Goal: Task Accomplishment & Management: Use online tool/utility

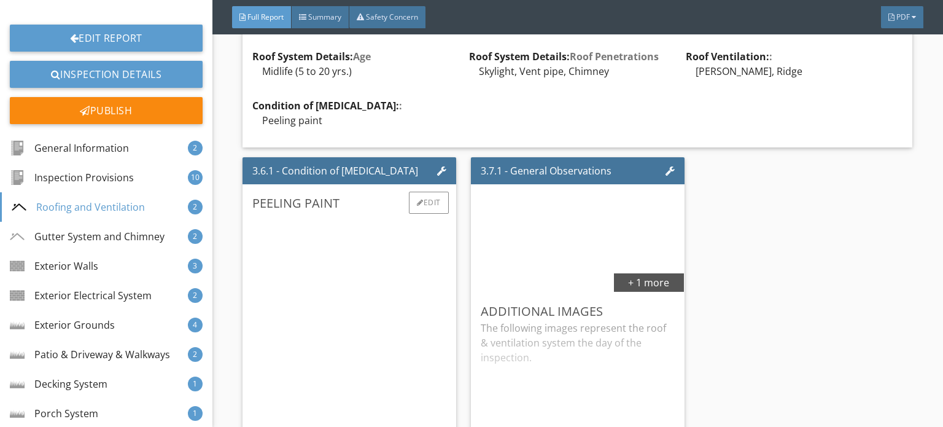
scroll to position [2886, 0]
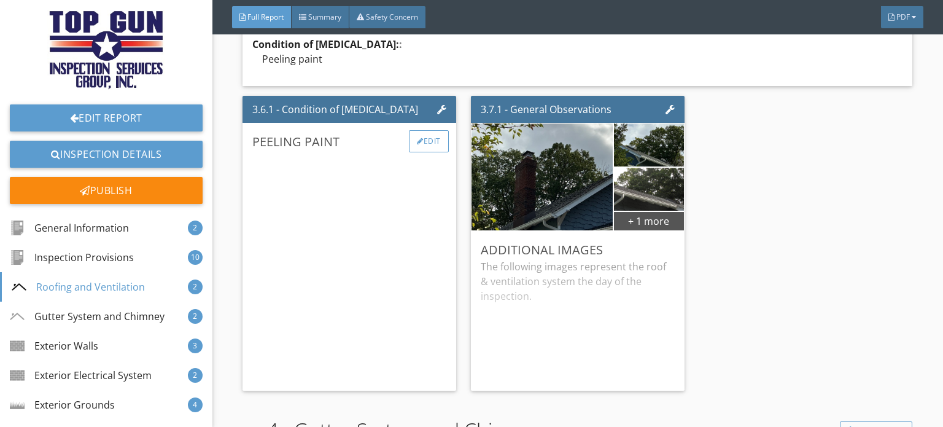
click at [429, 130] on div "Edit" at bounding box center [429, 141] width 40 height 22
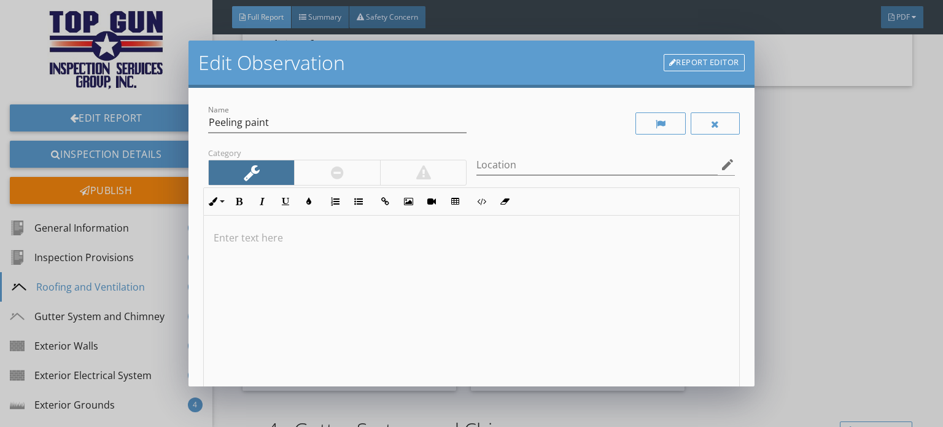
click at [688, 60] on link "Report Editor" at bounding box center [704, 62] width 81 height 17
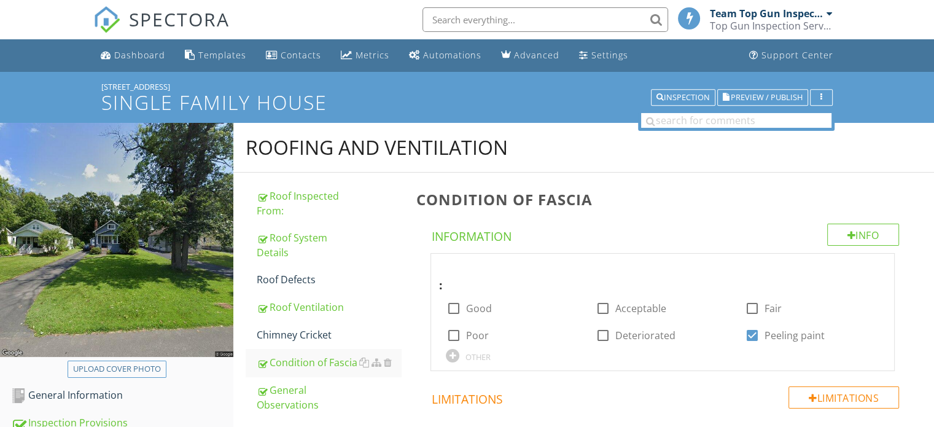
scroll to position [726, 0]
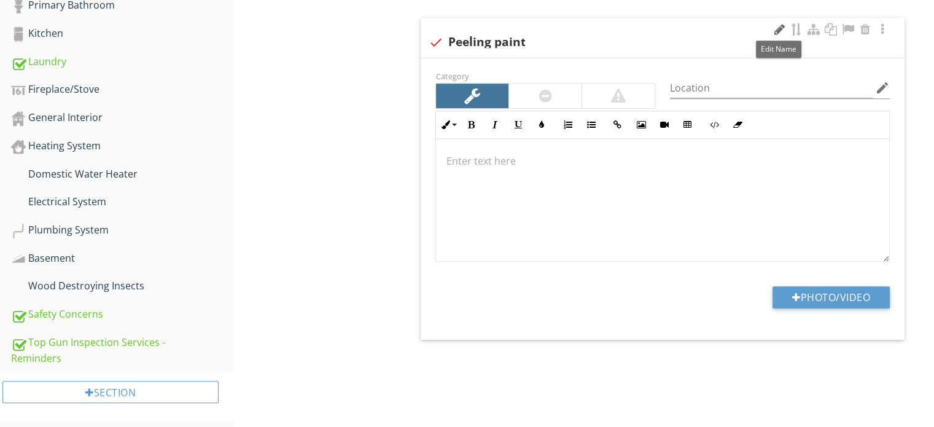
click at [778, 27] on div at bounding box center [779, 29] width 15 height 12
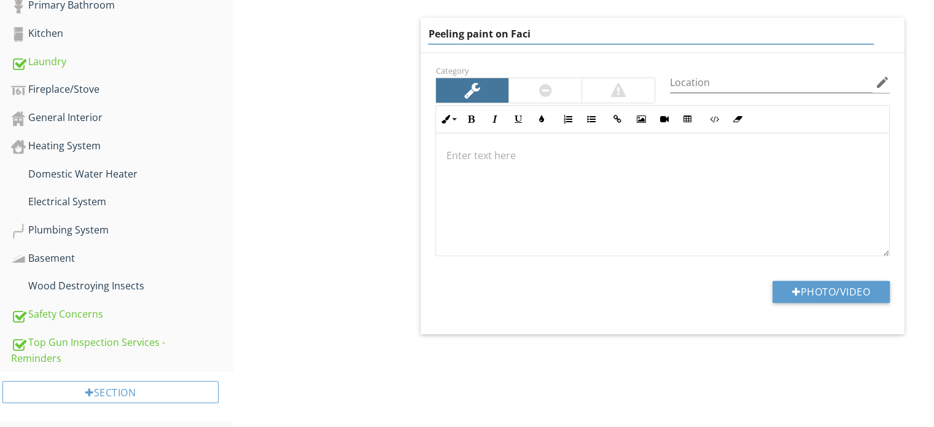
type input "Peeling paint on Facia"
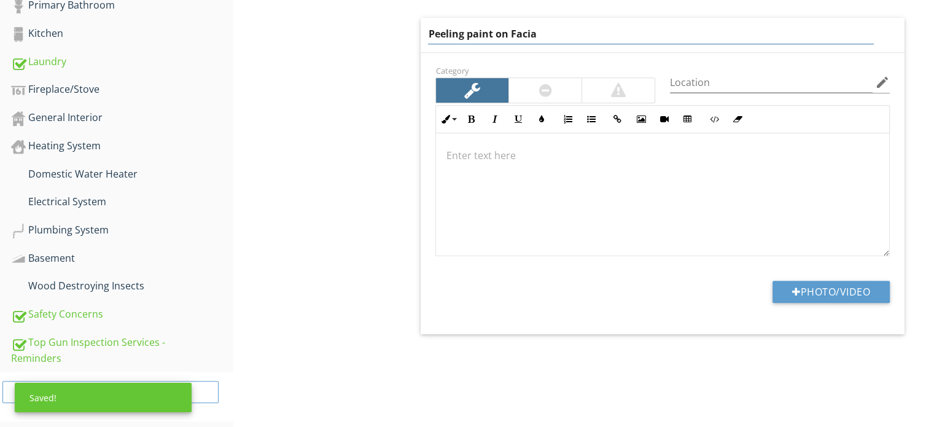
click at [462, 154] on p at bounding box center [662, 155] width 433 height 15
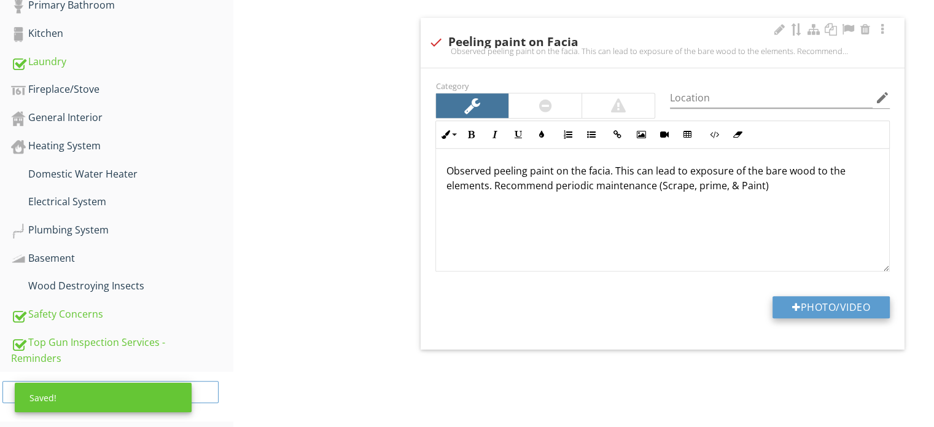
click at [828, 306] on button "Photo/Video" at bounding box center [830, 307] width 117 height 22
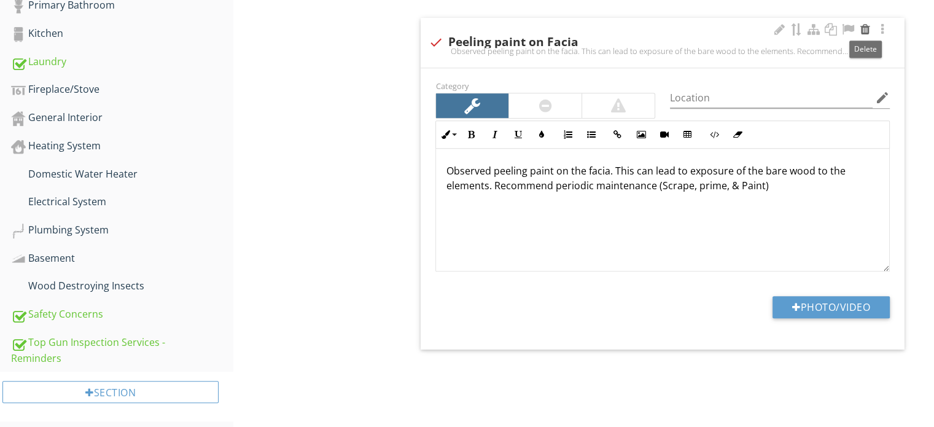
click at [866, 26] on div at bounding box center [865, 29] width 15 height 12
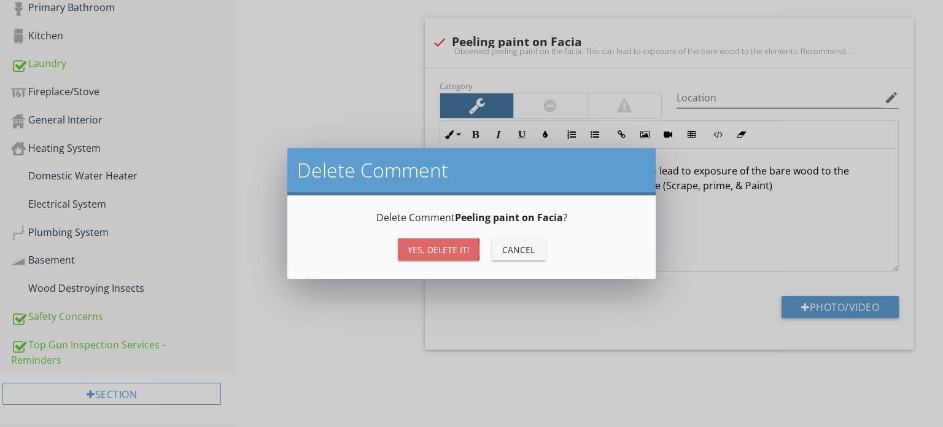
click at [446, 247] on div "Yes, Delete it!" at bounding box center [439, 249] width 62 height 13
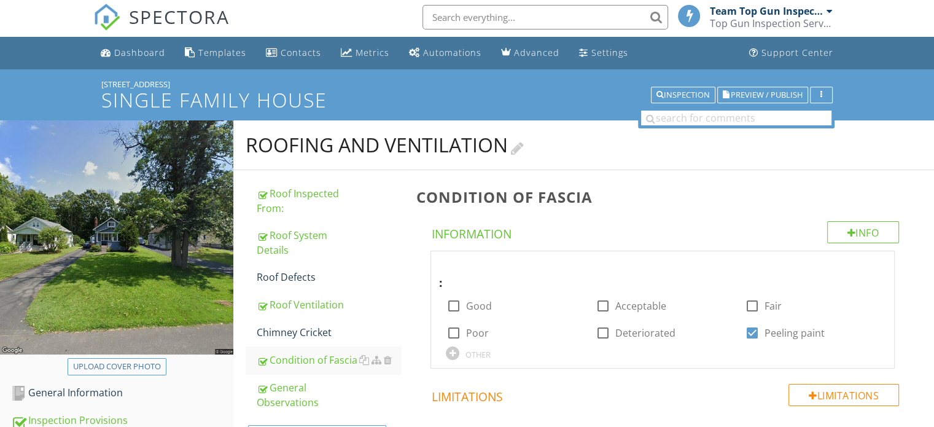
scroll to position [0, 0]
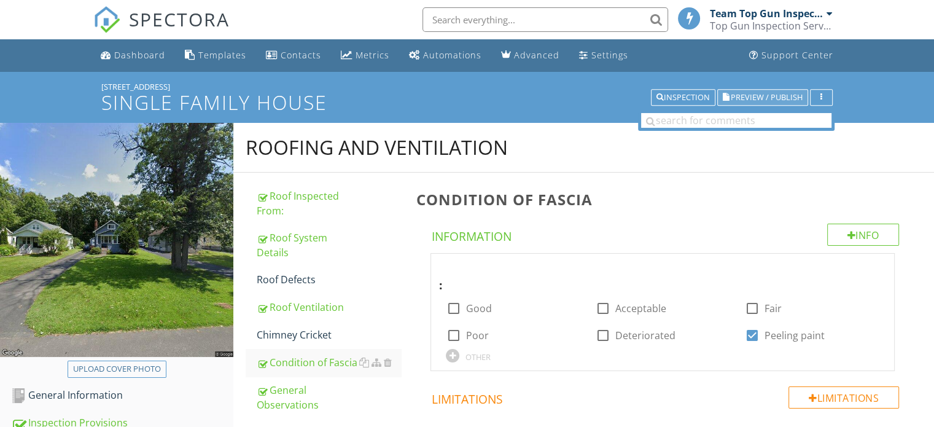
click at [772, 98] on span "Preview / Publish" at bounding box center [767, 97] width 72 height 8
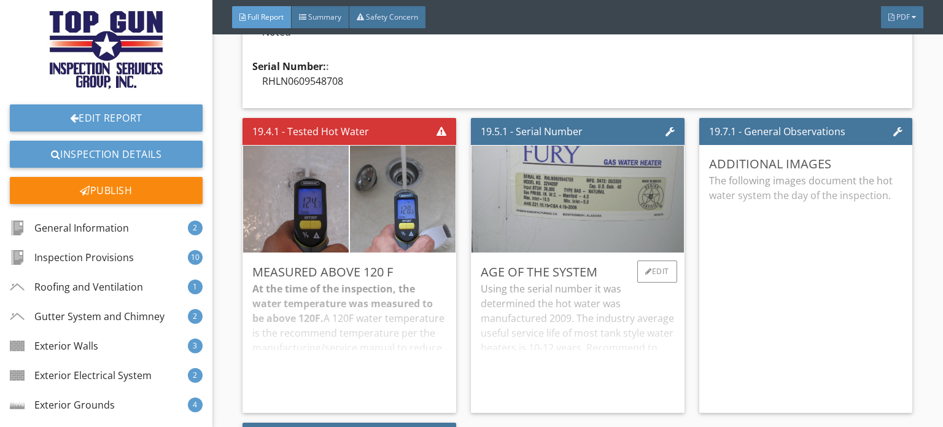
scroll to position [15778, 0]
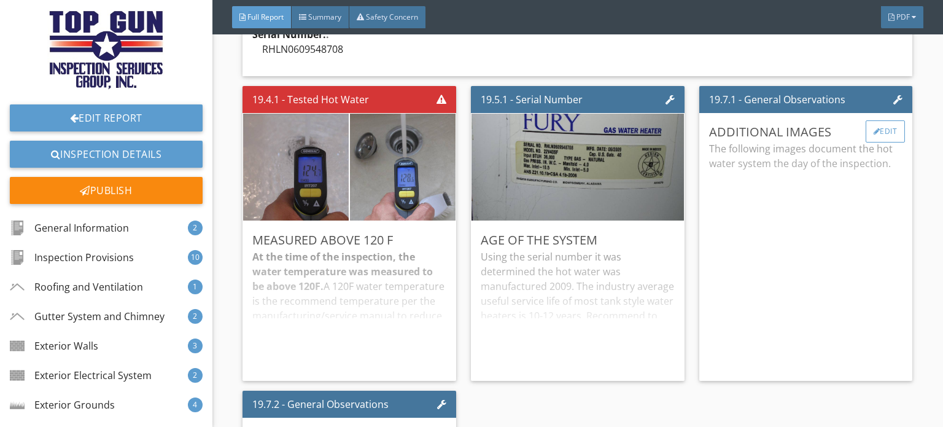
click at [872, 132] on div "Edit" at bounding box center [886, 131] width 40 height 22
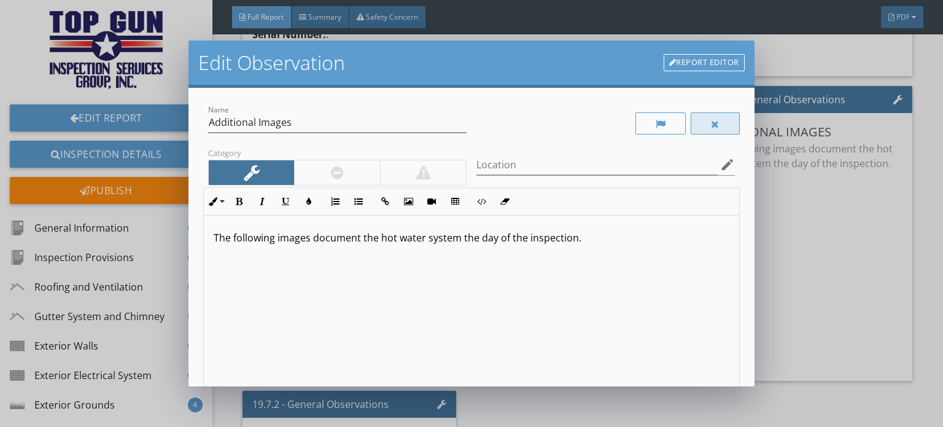
click at [710, 125] on div at bounding box center [715, 123] width 49 height 22
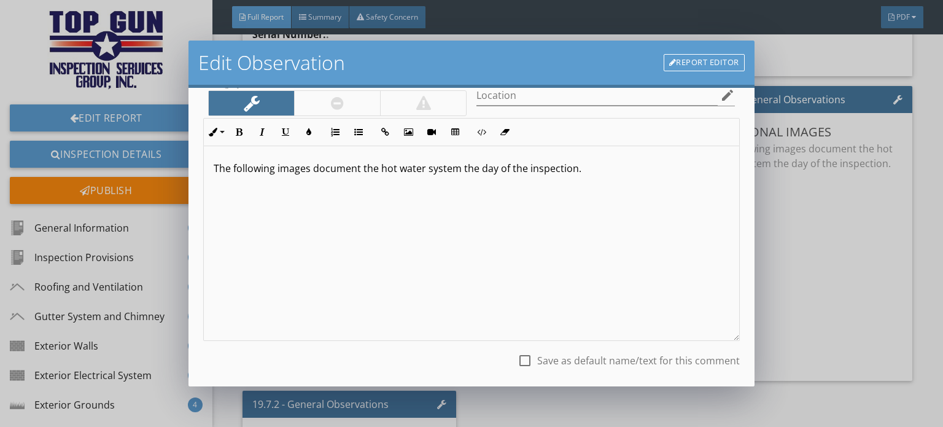
scroll to position [141, 0]
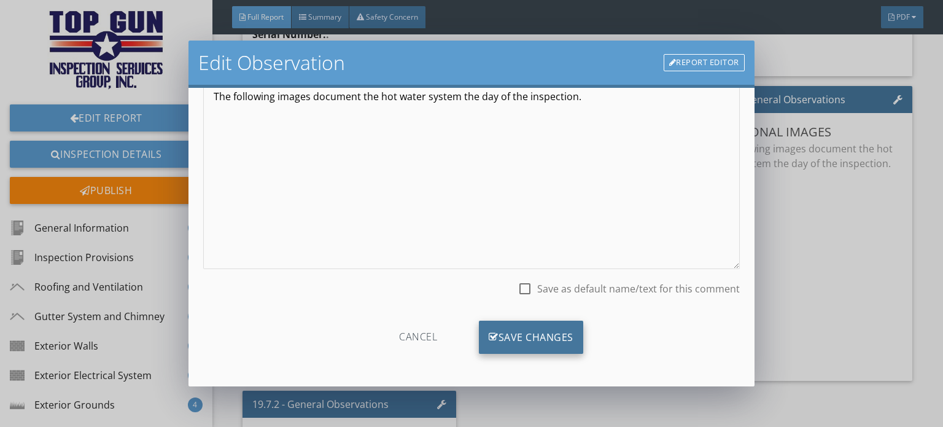
click at [545, 340] on div "Save Changes" at bounding box center [531, 336] width 104 height 33
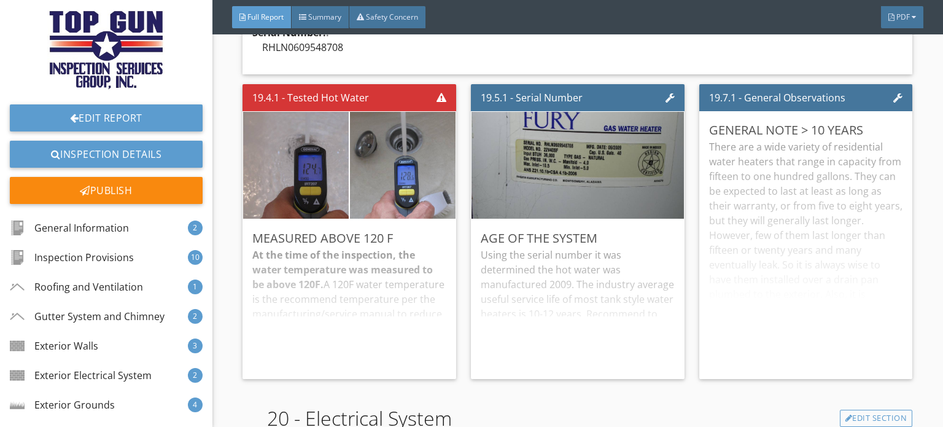
scroll to position [15778, 0]
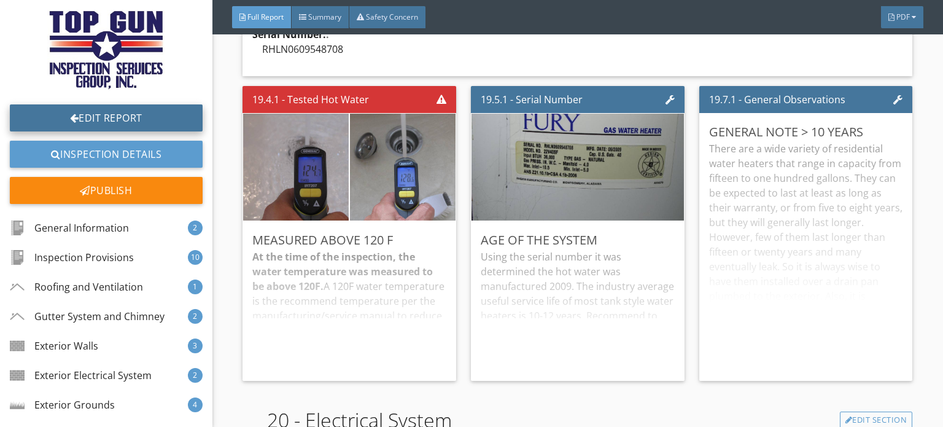
click at [98, 114] on link "Edit Report" at bounding box center [106, 117] width 193 height 27
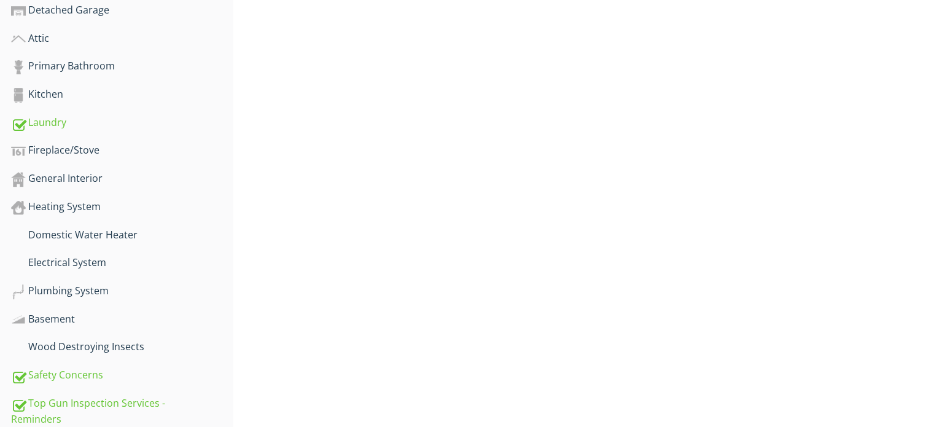
scroll to position [675, 0]
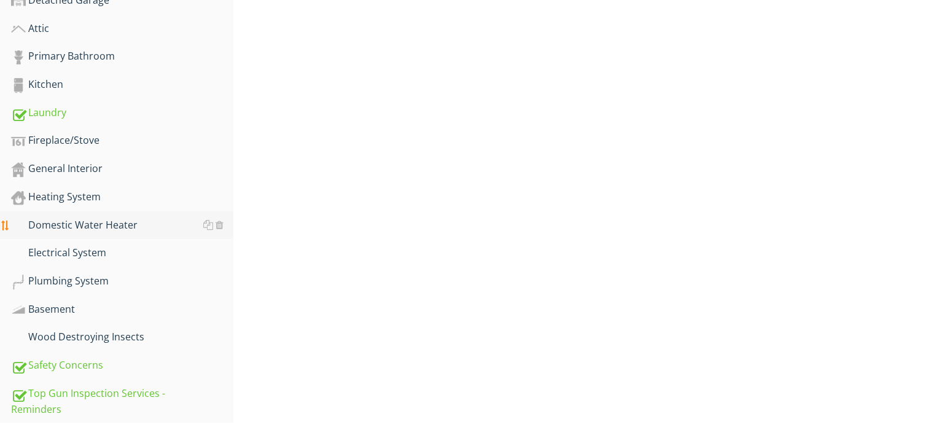
click at [87, 222] on div "Domestic Water Heater" at bounding box center [122, 225] width 222 height 16
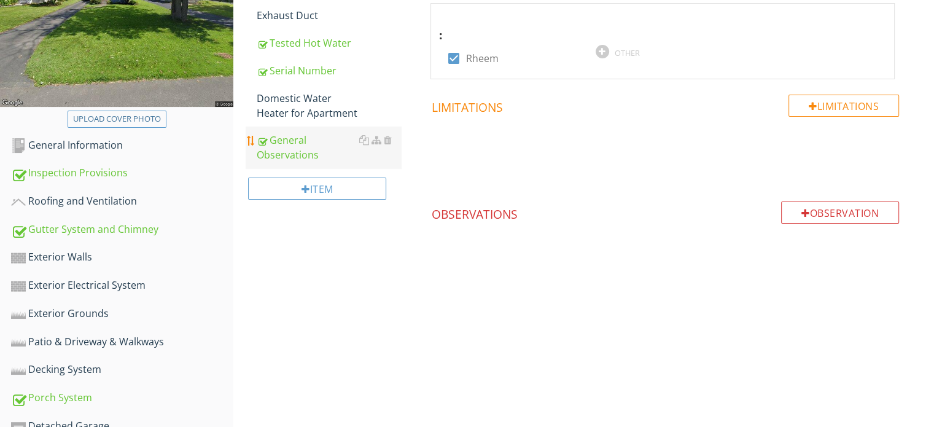
scroll to position [246, 0]
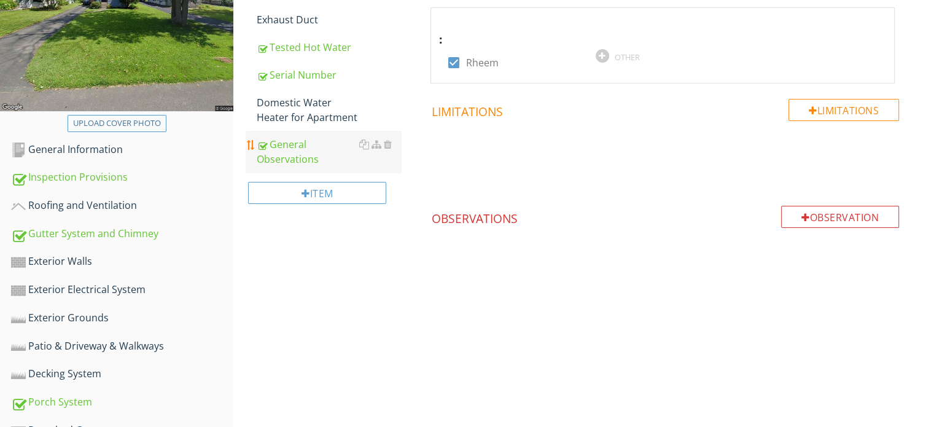
click at [295, 152] on div "General Observations" at bounding box center [329, 151] width 144 height 29
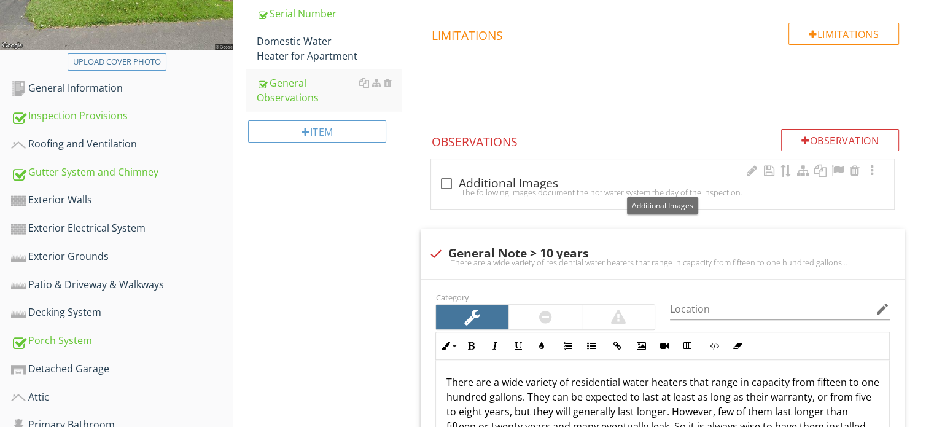
click at [440, 180] on div at bounding box center [445, 183] width 21 height 21
checkbox input "true"
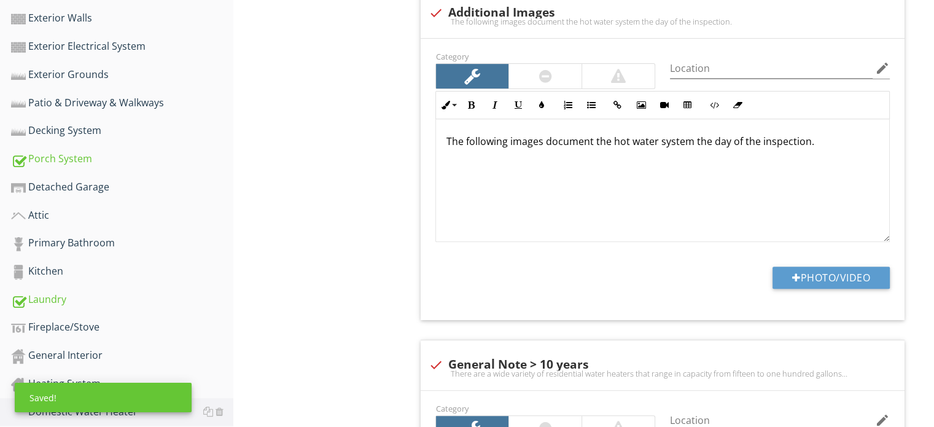
scroll to position [614, 0]
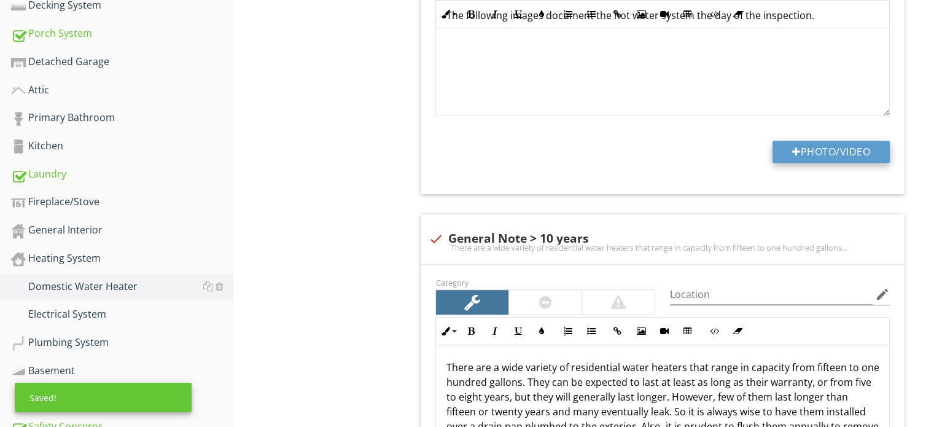
click at [824, 149] on button "Photo/Video" at bounding box center [830, 152] width 117 height 22
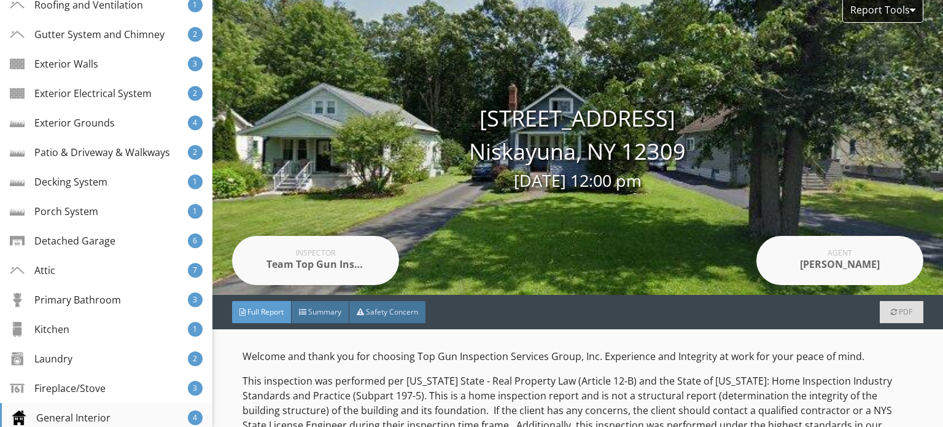
scroll to position [430, 0]
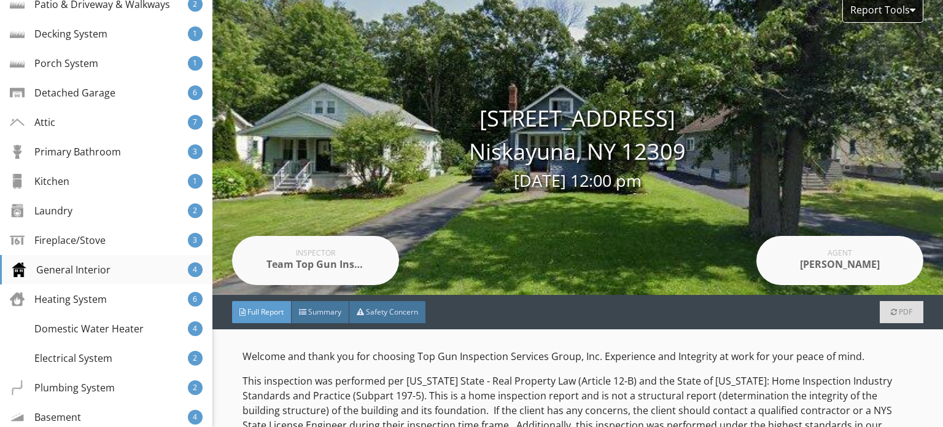
click at [79, 271] on div "General Interior" at bounding box center [61, 269] width 99 height 15
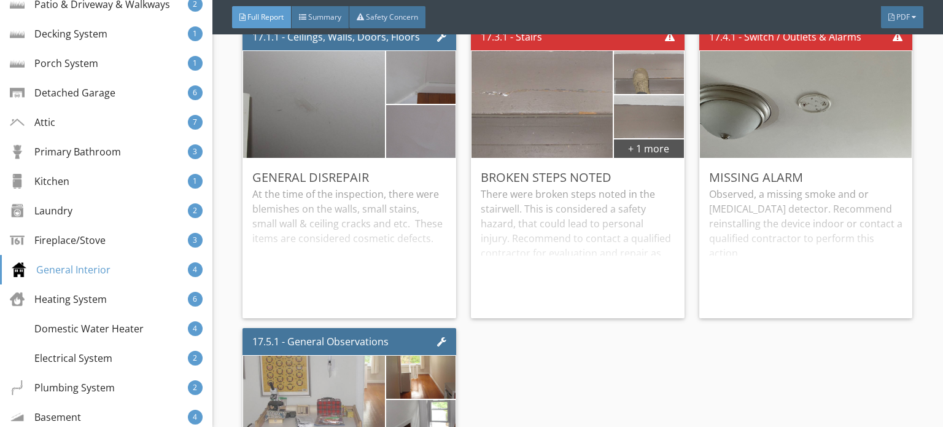
scroll to position [13789, 0]
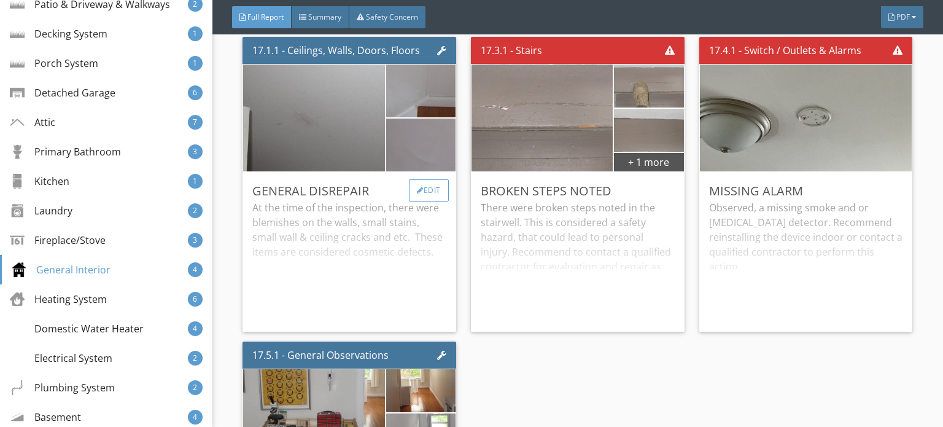
click at [422, 201] on div "Edit" at bounding box center [429, 190] width 40 height 22
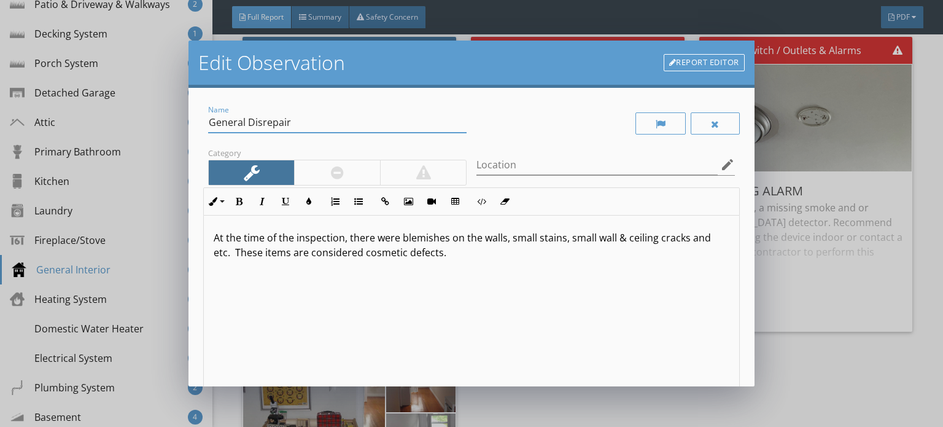
drag, startPoint x: 295, startPoint y: 121, endPoint x: 200, endPoint y: 124, distance: 94.6
click at [200, 124] on div "Name General Disrepair Category Location edit Inline Style XLarge Large Normal …" at bounding box center [471, 237] width 566 height 299
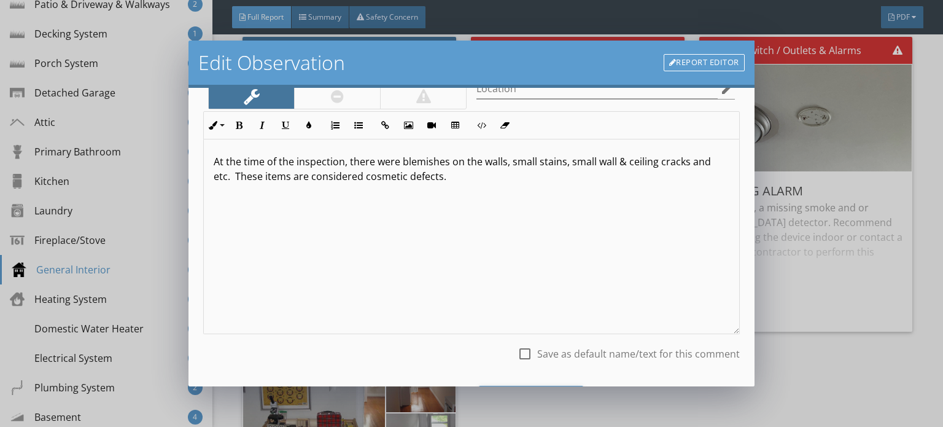
scroll to position [141, 0]
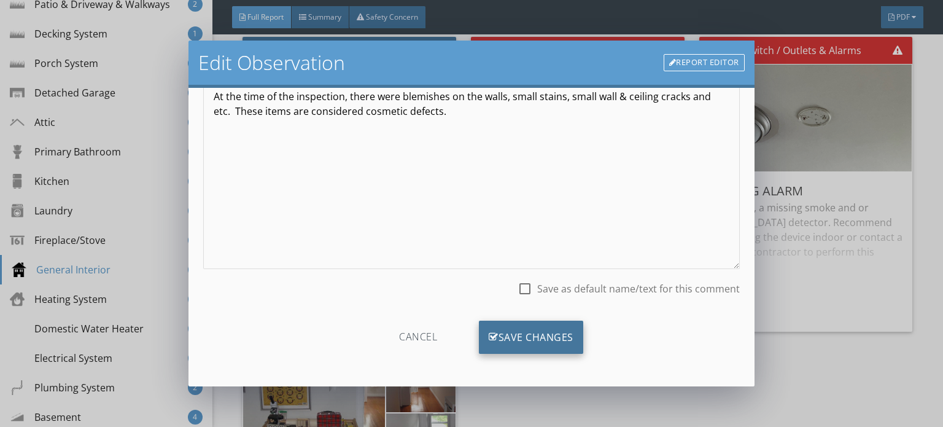
type input "Cosmetic Defects"
click at [549, 339] on div "Save Changes" at bounding box center [531, 336] width 104 height 33
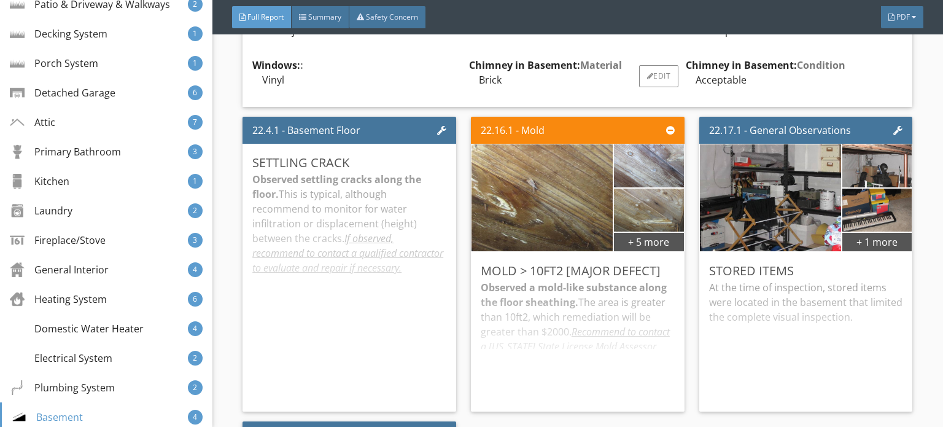
scroll to position [18087, 0]
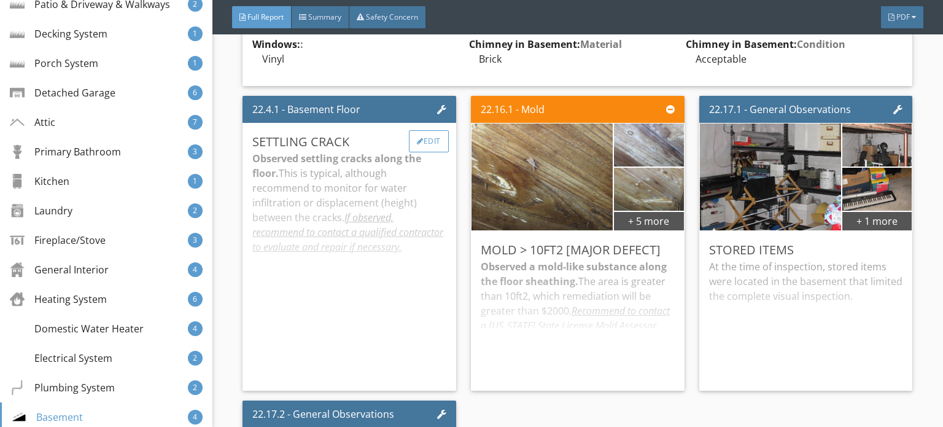
click at [425, 152] on div "Edit" at bounding box center [429, 141] width 40 height 22
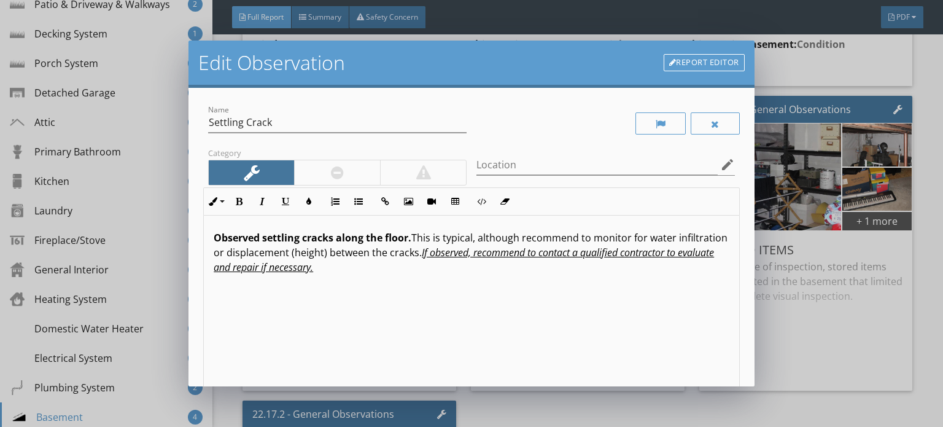
click at [699, 60] on link "Report Editor" at bounding box center [704, 62] width 81 height 17
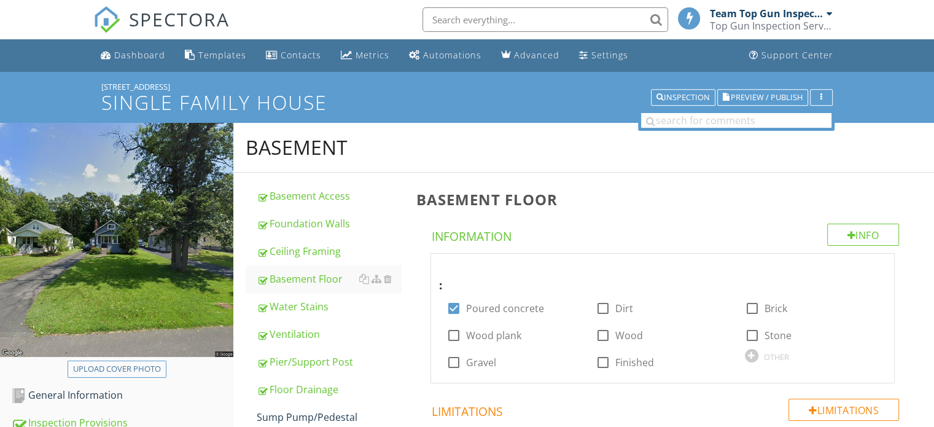
scroll to position [538, 0]
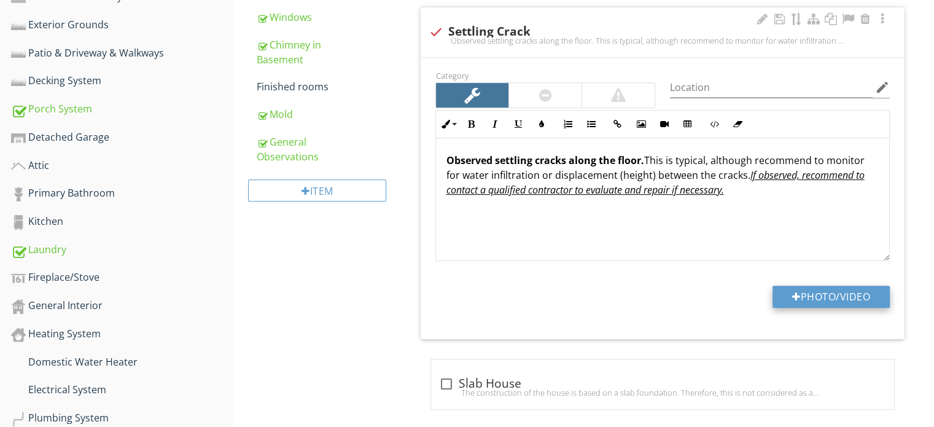
click at [833, 286] on button "Photo/Video" at bounding box center [830, 296] width 117 height 22
type input "C:\fakepath\IMG_0808.JPG"
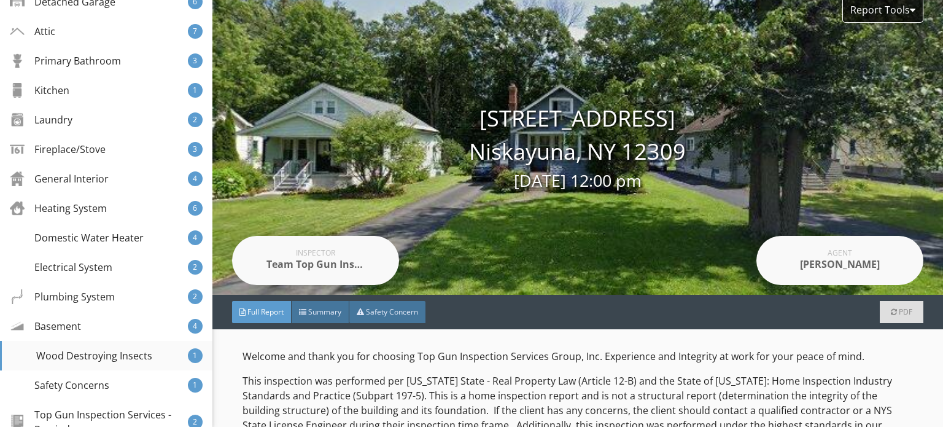
scroll to position [614, 0]
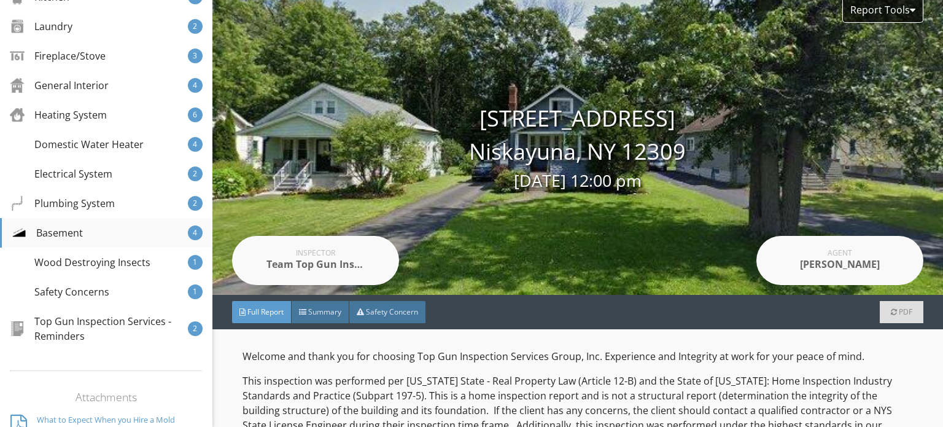
click at [78, 231] on div "Basement" at bounding box center [47, 232] width 71 height 15
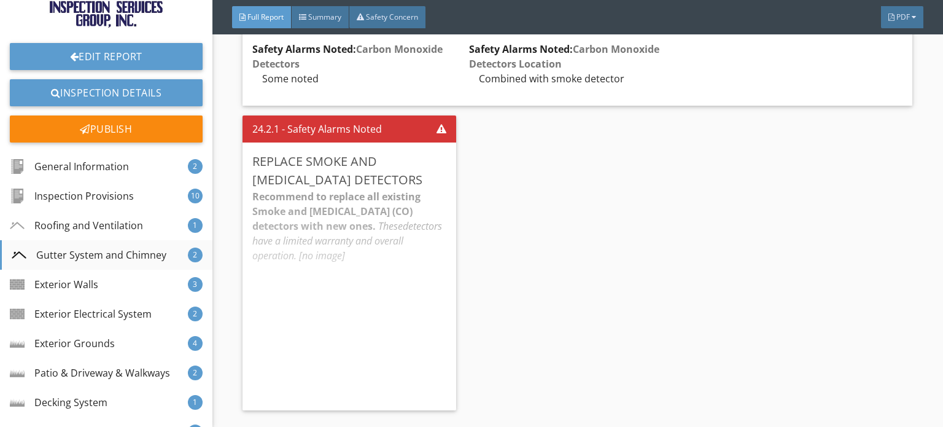
scroll to position [0, 0]
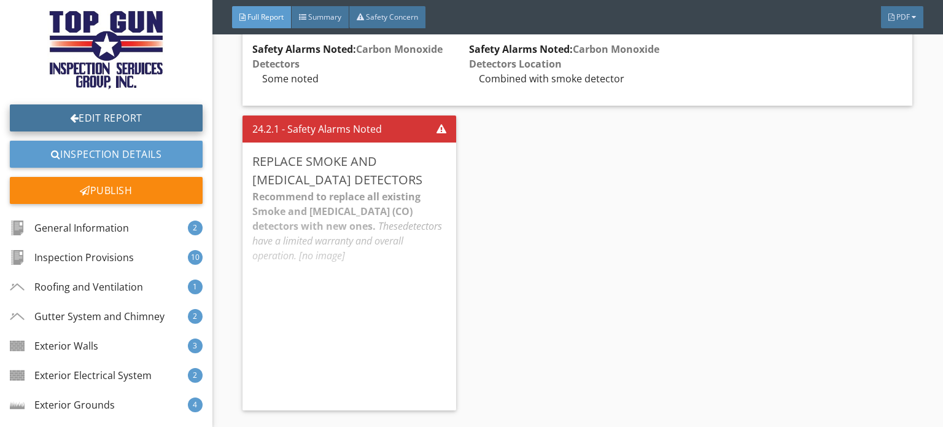
click at [95, 117] on link "Edit Report" at bounding box center [106, 117] width 193 height 27
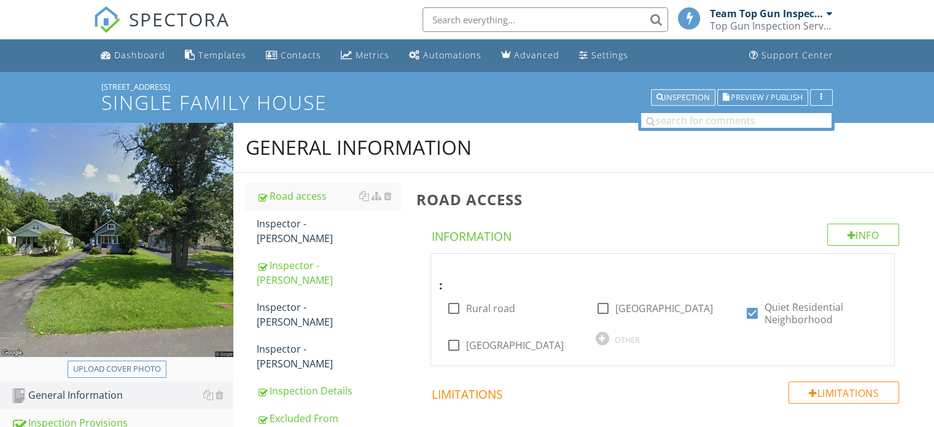
click at [683, 93] on div "Inspection" at bounding box center [682, 97] width 53 height 9
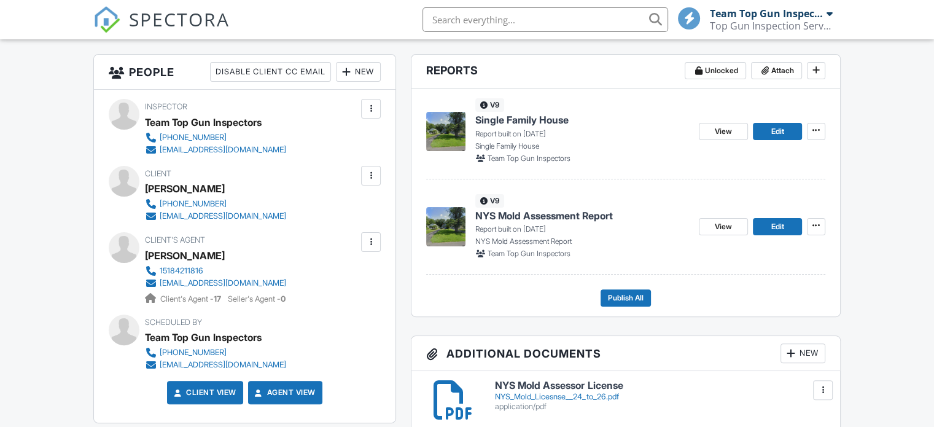
scroll to position [307, 0]
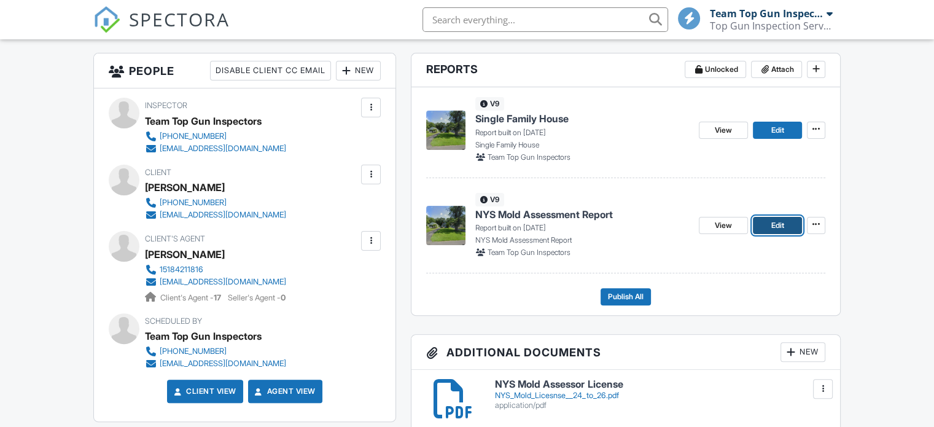
click at [777, 226] on span "Edit" at bounding box center [777, 225] width 13 height 12
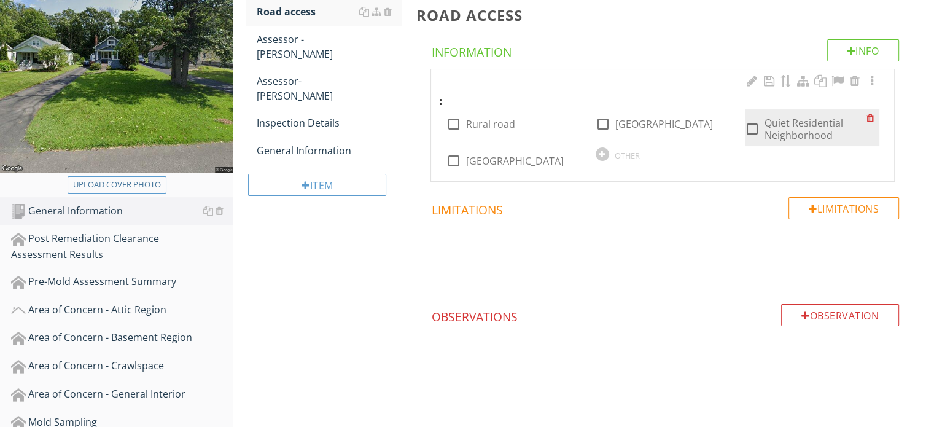
scroll to position [123, 0]
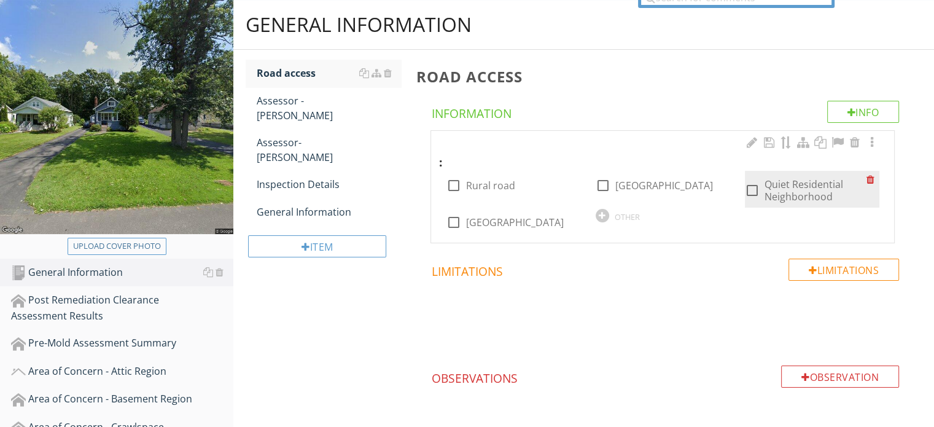
click at [757, 190] on div at bounding box center [752, 190] width 21 height 21
checkbox input "true"
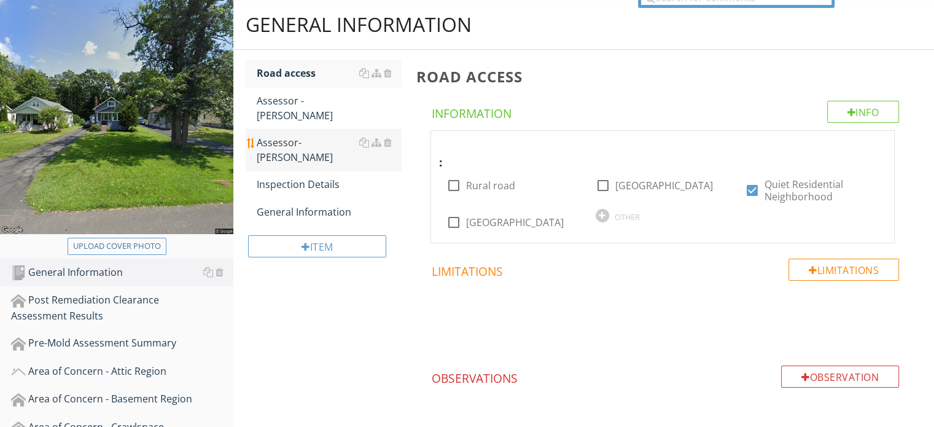
click at [316, 135] on div "Assessor- [PERSON_NAME]" at bounding box center [329, 149] width 144 height 29
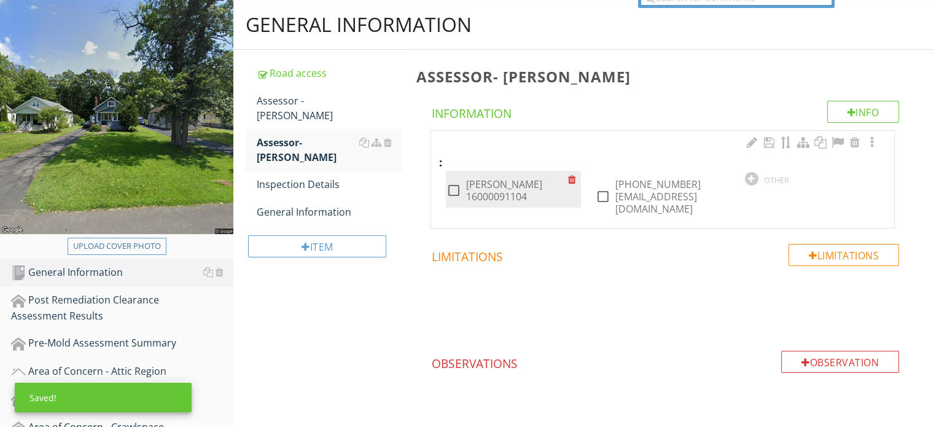
click at [475, 190] on label "[PERSON_NAME] 16000091104" at bounding box center [516, 190] width 102 height 25
checkbox input "true"
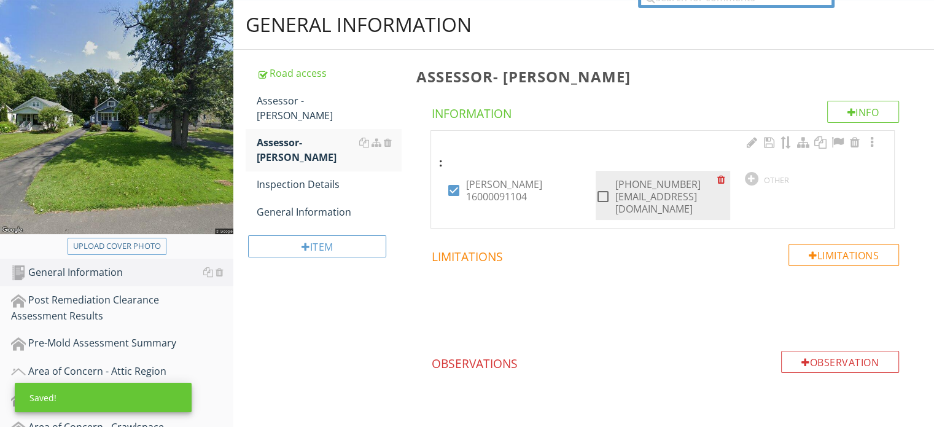
click at [619, 188] on label "[PHONE_NUMBER] [EMAIL_ADDRESS][DOMAIN_NAME]" at bounding box center [666, 196] width 102 height 37
checkbox input "true"
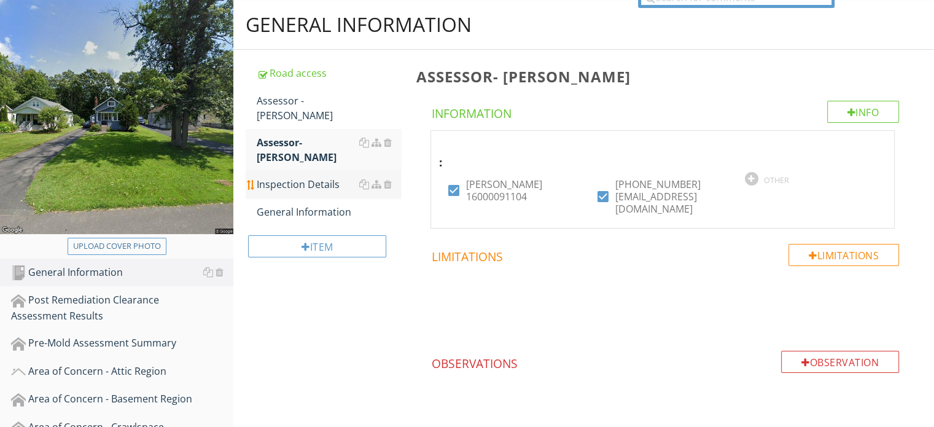
click at [317, 177] on div "Inspection Details" at bounding box center [329, 184] width 144 height 15
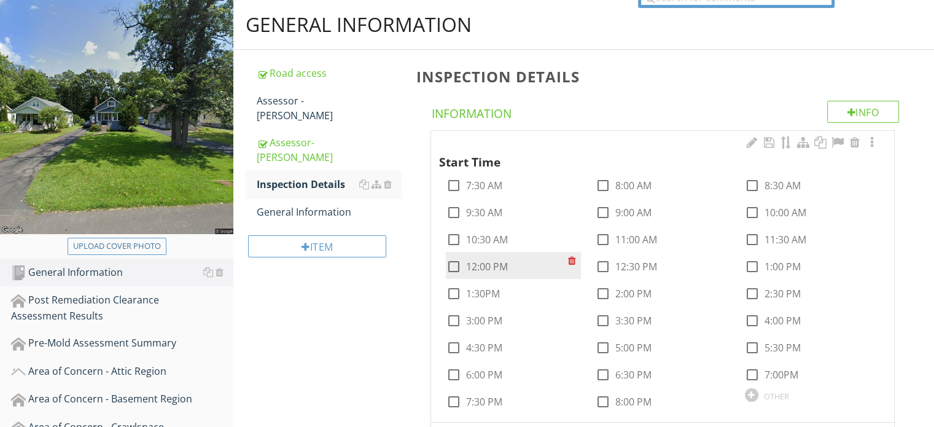
click at [489, 265] on label "12:00 PM" at bounding box center [486, 266] width 42 height 12
checkbox input "true"
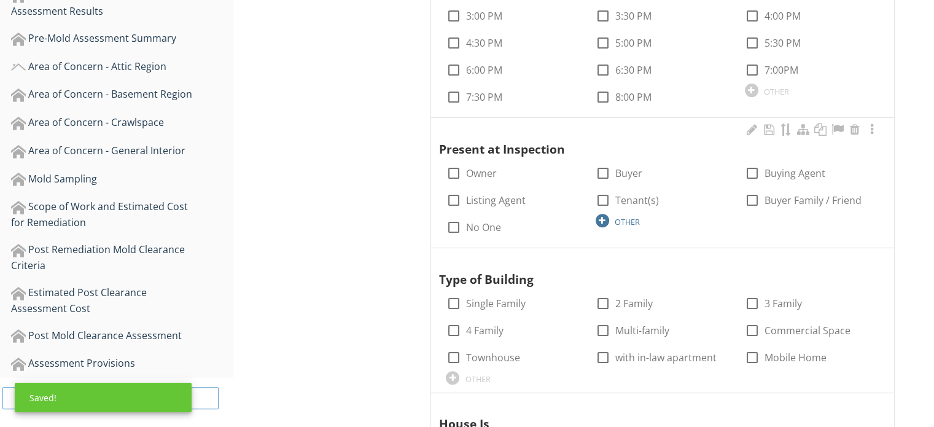
scroll to position [430, 0]
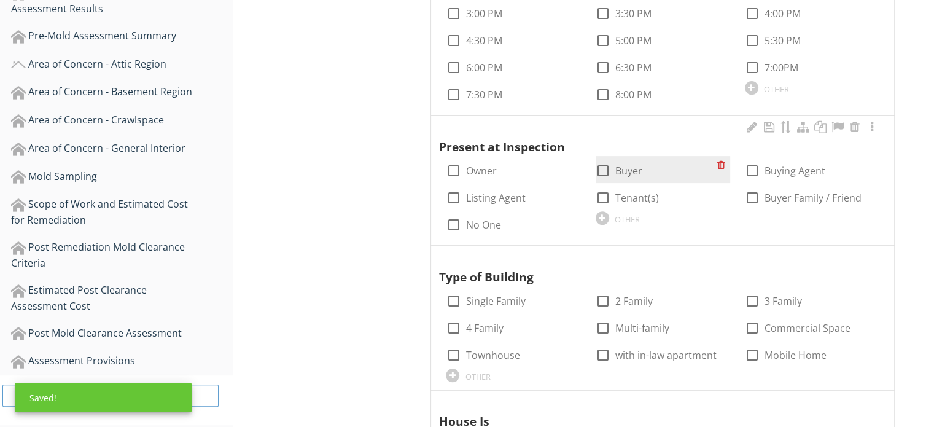
click at [624, 173] on label "Buyer" at bounding box center [628, 171] width 27 height 12
checkbox input "true"
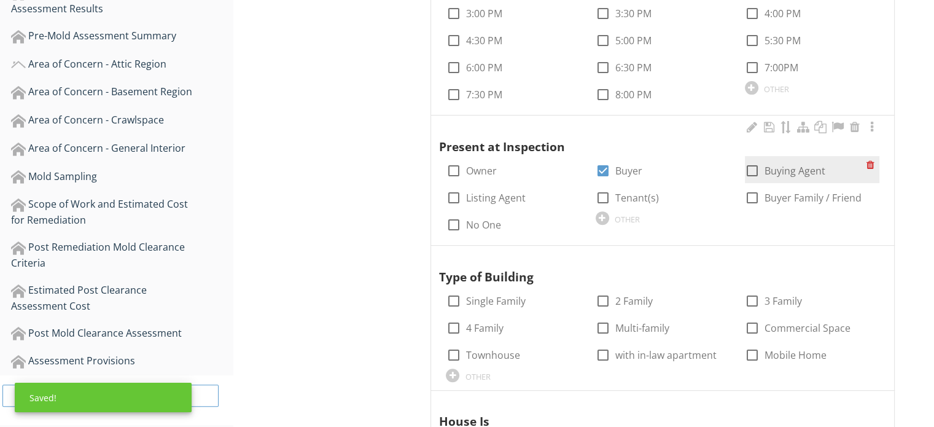
click at [770, 168] on label "Buying Agent" at bounding box center [794, 171] width 61 height 12
checkbox input "true"
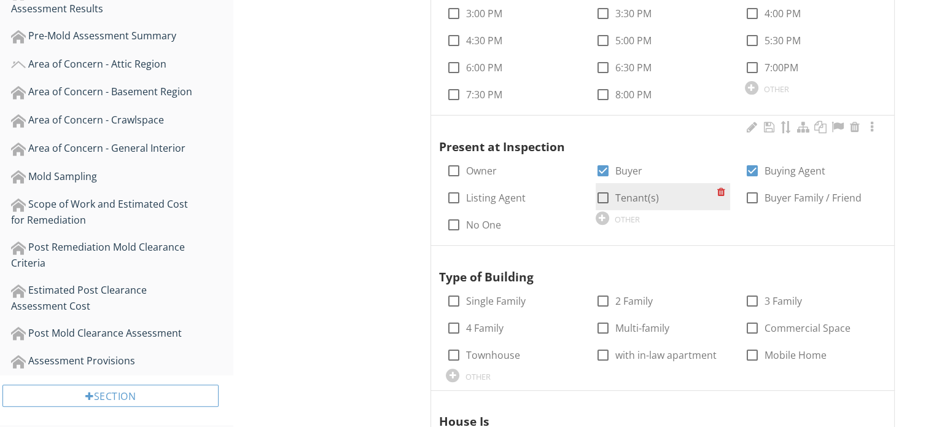
scroll to position [491, 0]
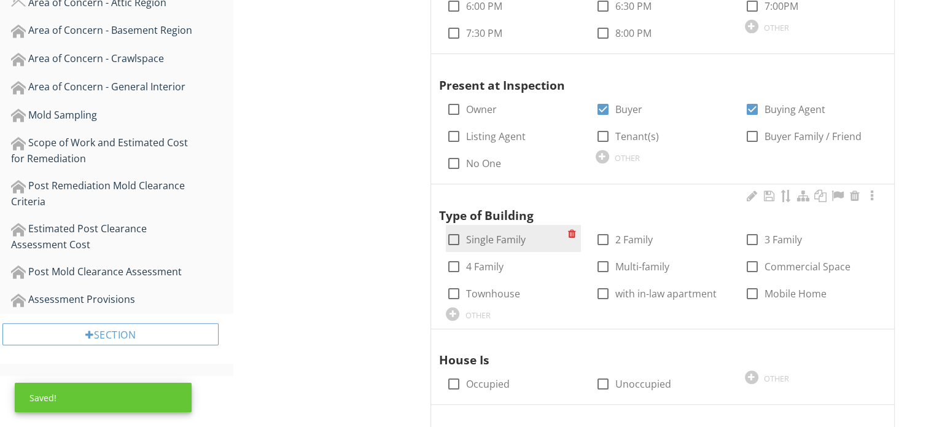
click at [481, 237] on label "Single Family" at bounding box center [495, 239] width 60 height 12
checkbox input "true"
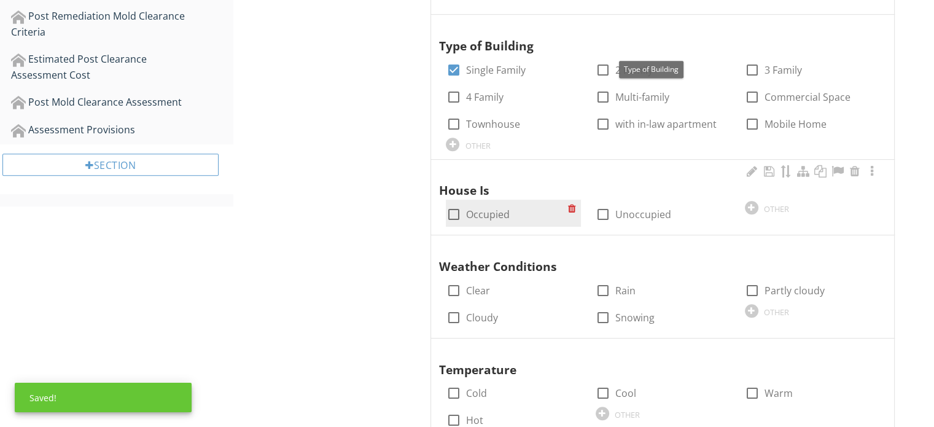
scroll to position [675, 0]
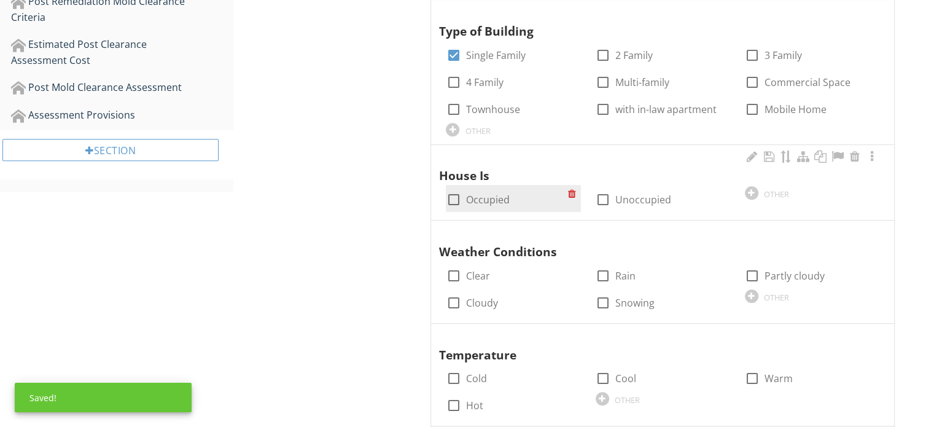
click at [488, 201] on label "Occupied" at bounding box center [487, 199] width 44 height 12
checkbox input "true"
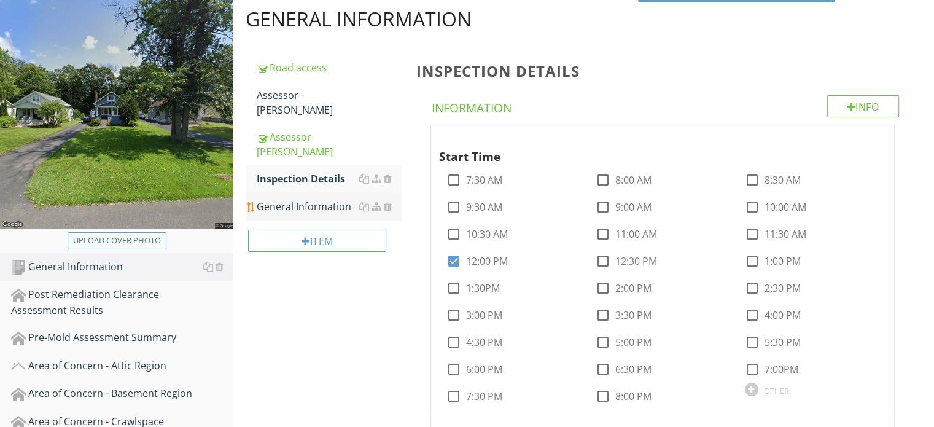
scroll to position [123, 0]
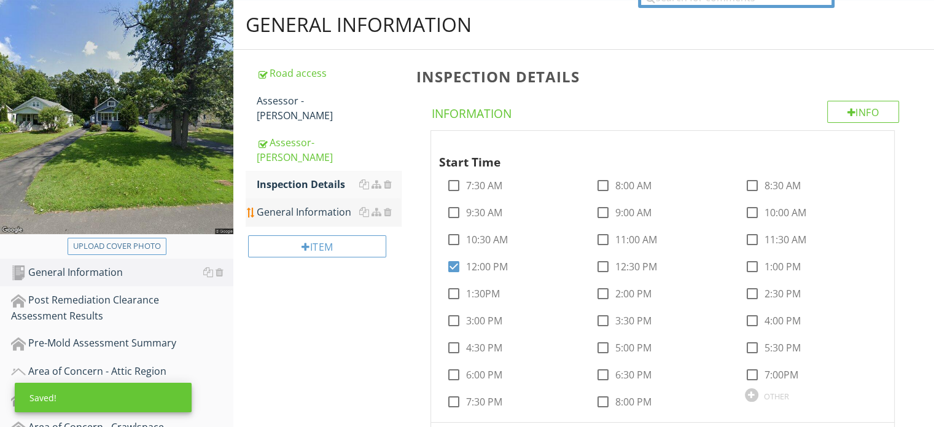
click at [310, 198] on link "General Information" at bounding box center [329, 211] width 144 height 27
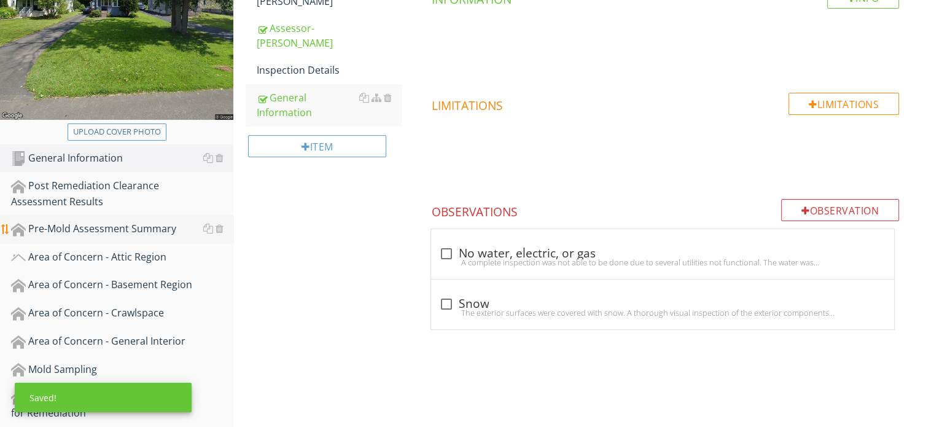
scroll to position [307, 0]
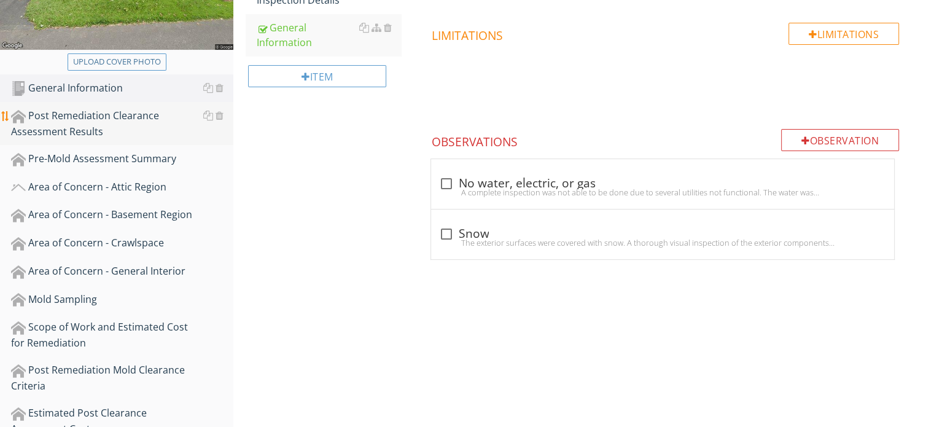
click at [103, 127] on div "Post Remediation Clearance Assessment Results" at bounding box center [122, 123] width 222 height 31
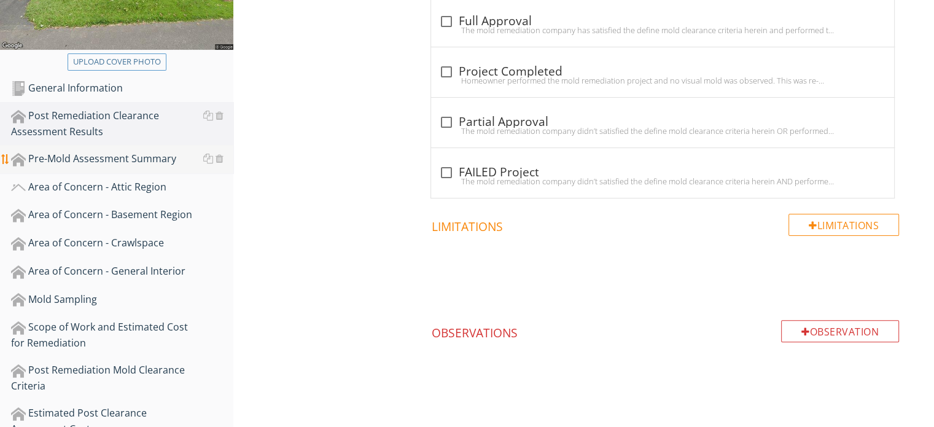
click at [109, 157] on div "Pre-Mold Assessment Summary" at bounding box center [122, 159] width 222 height 16
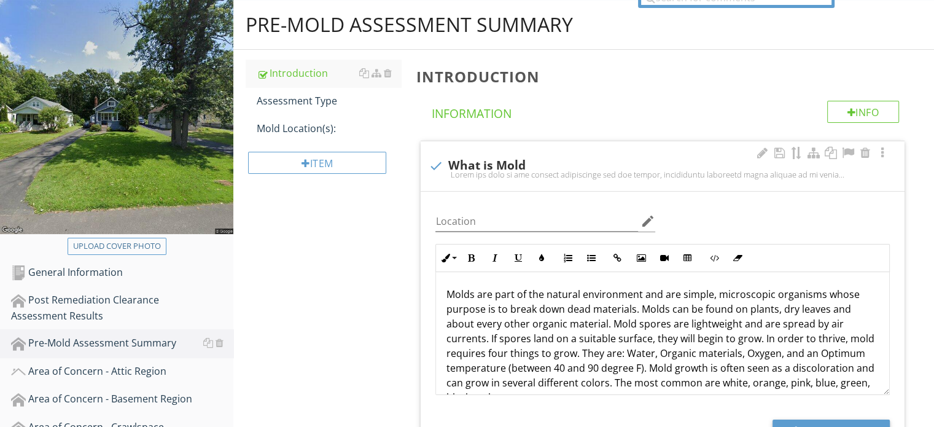
scroll to position [123, 0]
click at [324, 104] on div "Assessment Type" at bounding box center [329, 100] width 144 height 15
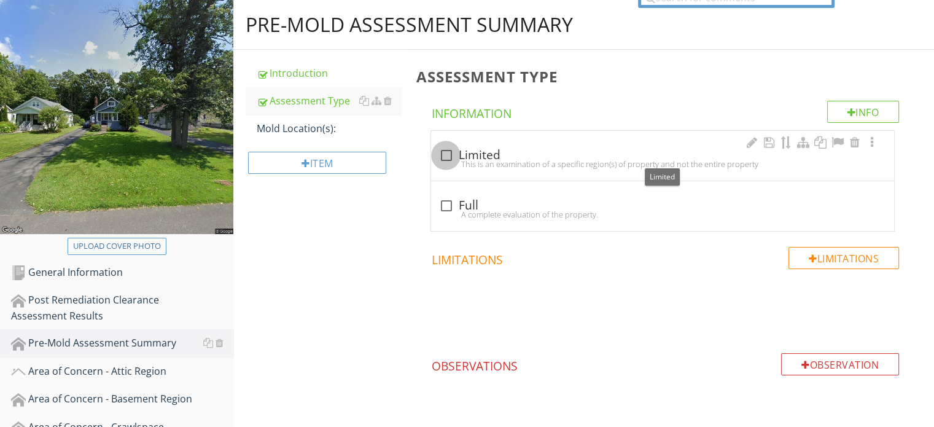
click at [446, 150] on div at bounding box center [445, 155] width 21 height 21
checkbox input "true"
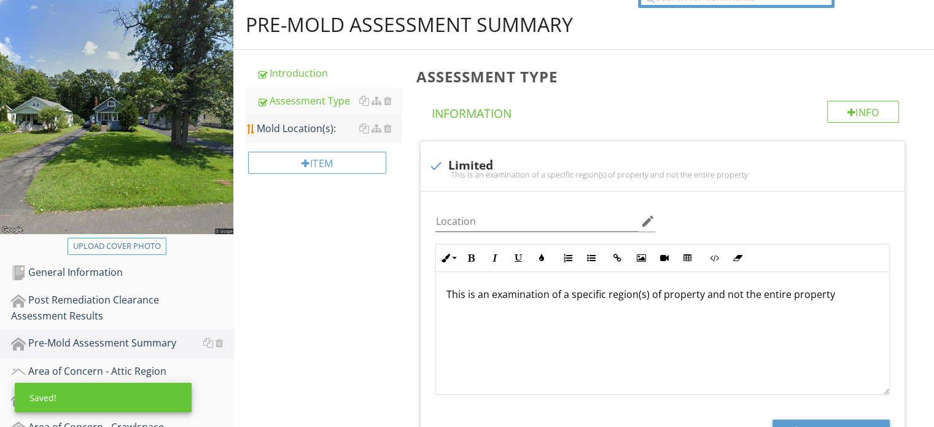
click at [312, 132] on div "Mold Location(s):" at bounding box center [329, 128] width 144 height 15
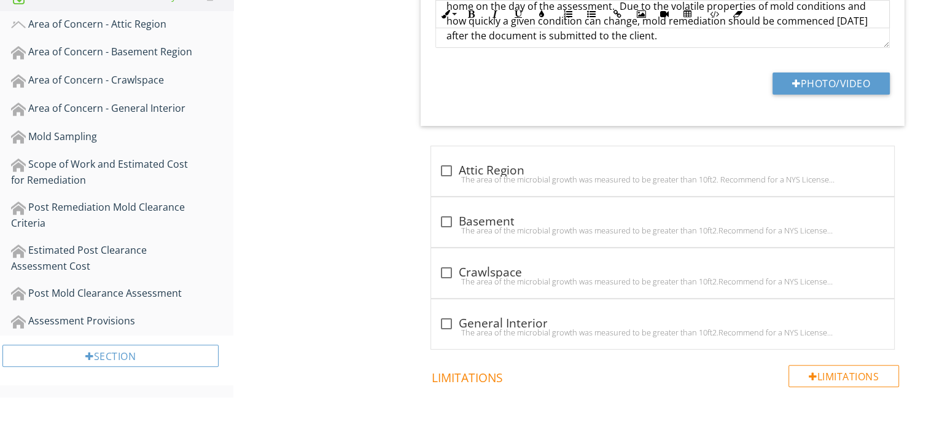
scroll to position [491, 0]
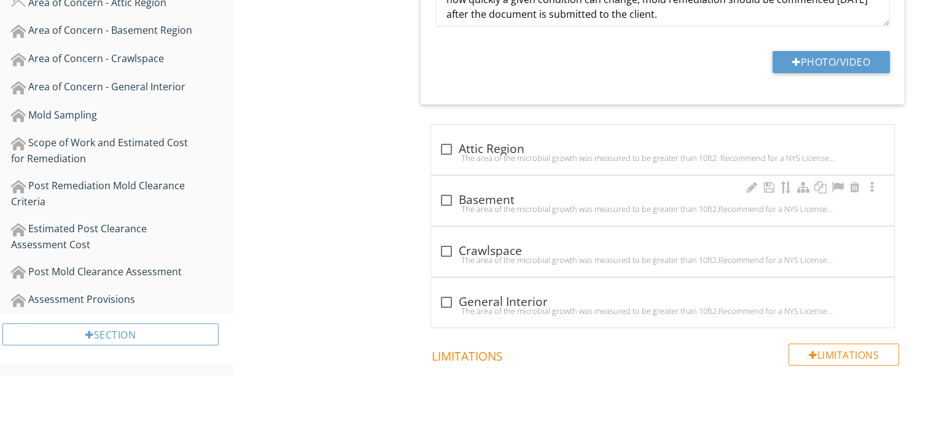
click at [446, 198] on div at bounding box center [445, 200] width 21 height 21
checkbox input "true"
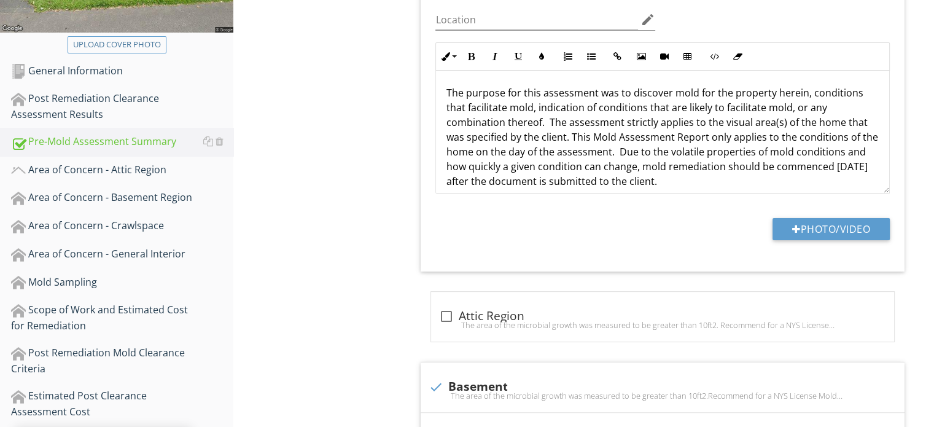
scroll to position [307, 0]
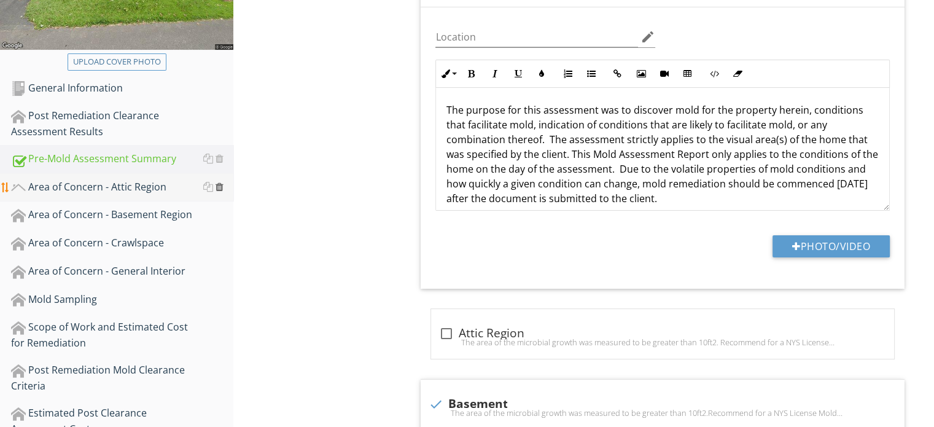
click at [219, 186] on div at bounding box center [219, 187] width 8 height 10
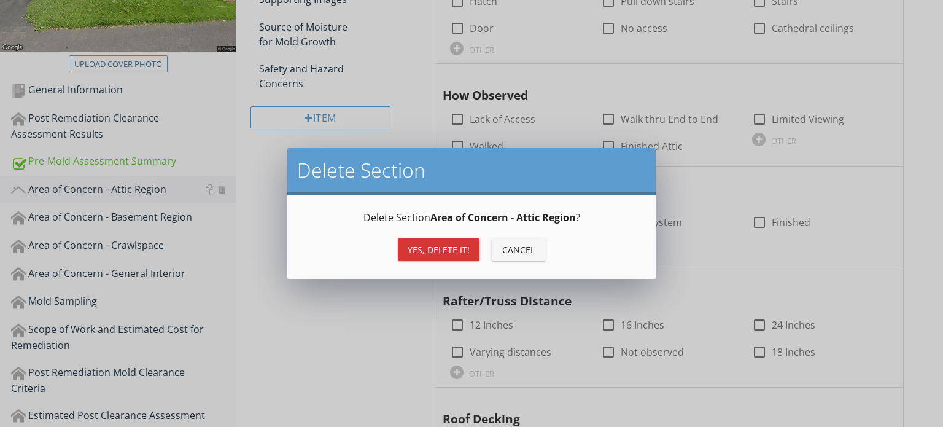
click at [424, 250] on div "Yes, Delete it!" at bounding box center [439, 249] width 62 height 13
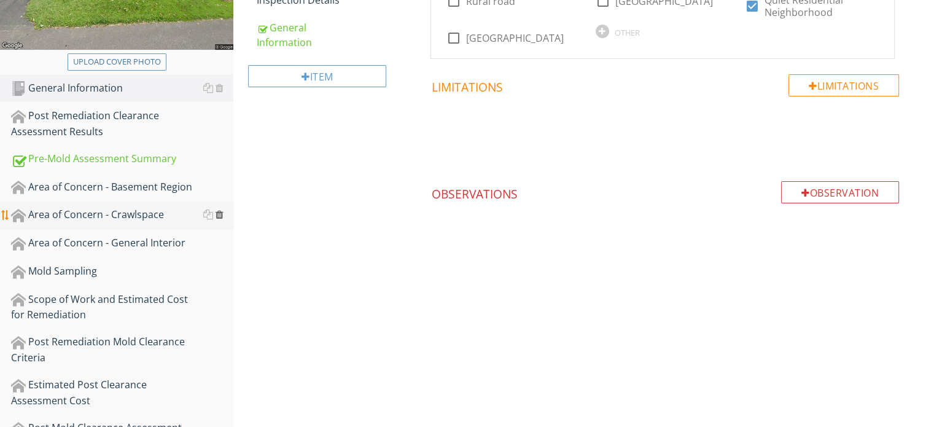
click at [220, 214] on div at bounding box center [219, 214] width 8 height 10
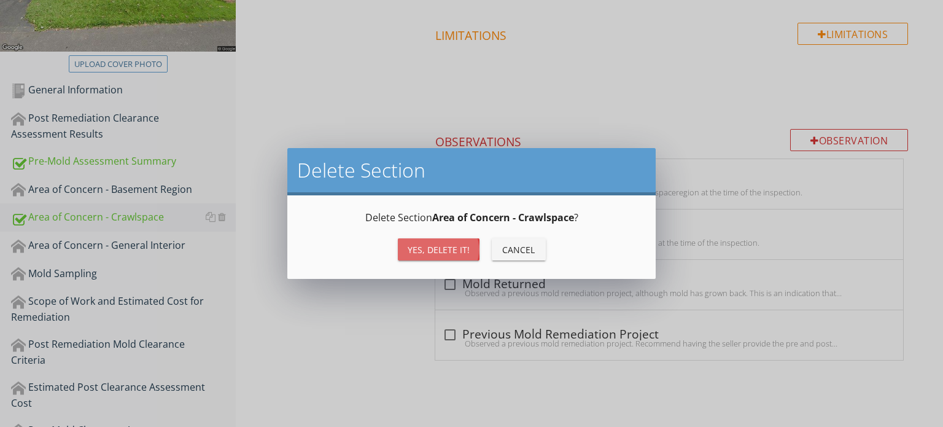
click at [419, 252] on div "Yes, Delete it!" at bounding box center [439, 249] width 62 height 13
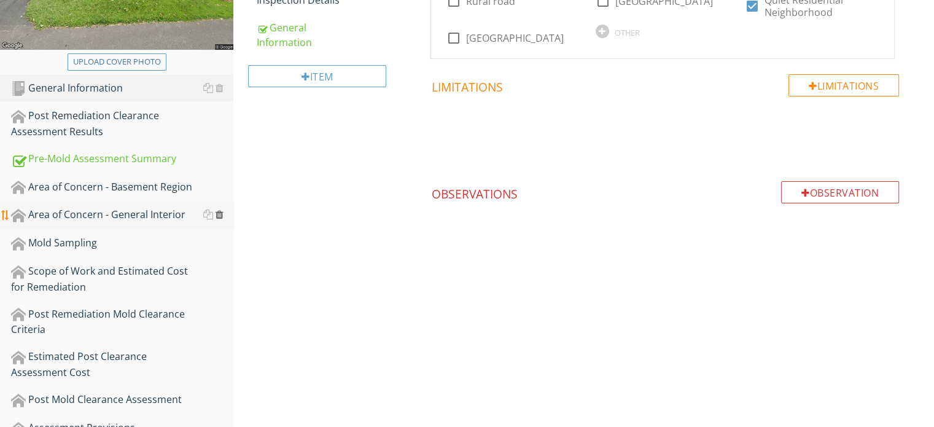
click at [219, 214] on div at bounding box center [219, 214] width 8 height 10
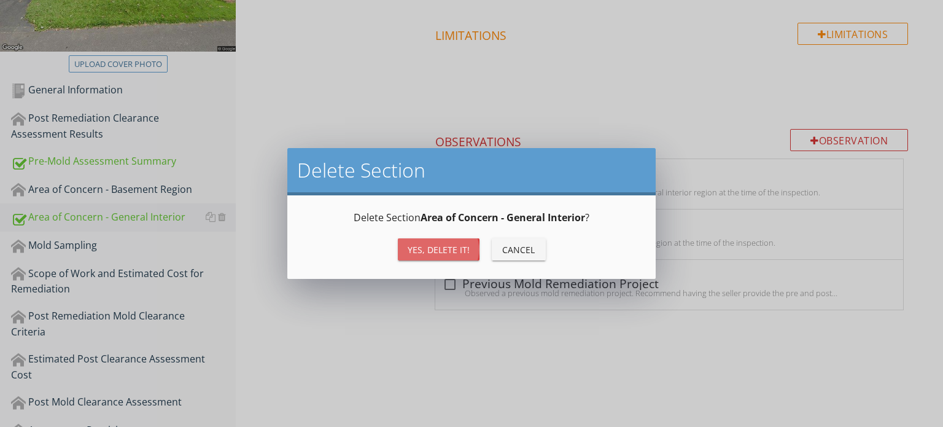
click at [425, 251] on div "Yes, Delete it!" at bounding box center [439, 249] width 62 height 13
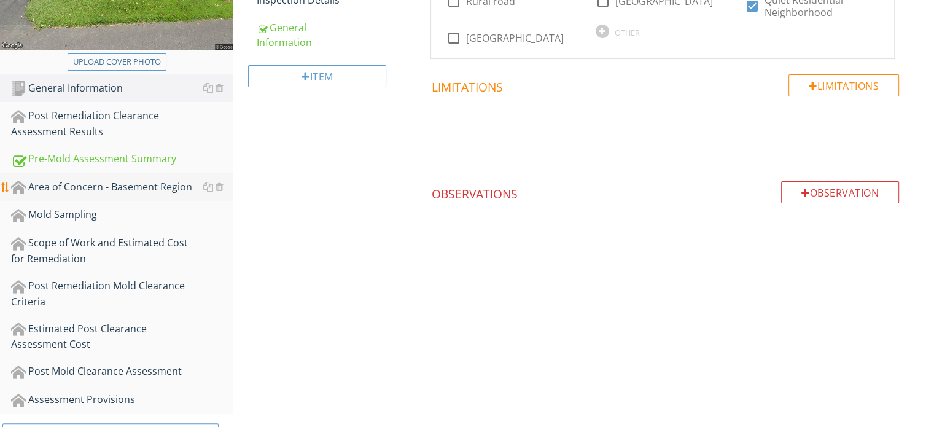
click at [183, 186] on div "Area of Concern - Basement Region" at bounding box center [122, 187] width 222 height 16
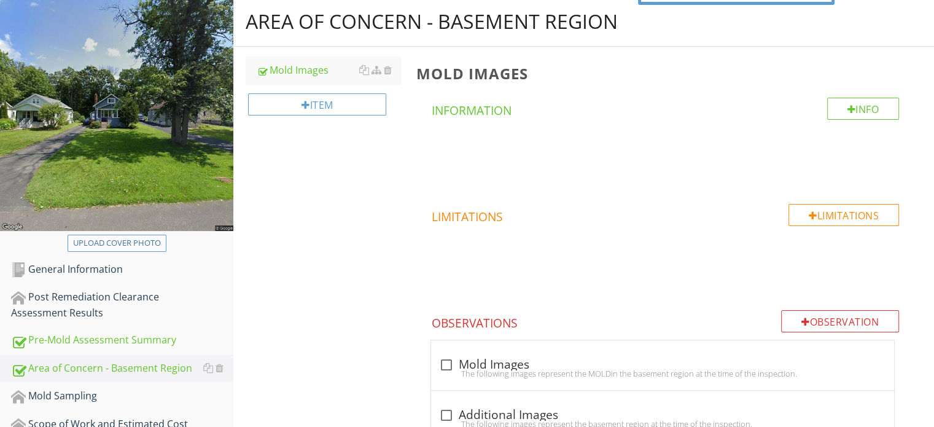
scroll to position [246, 0]
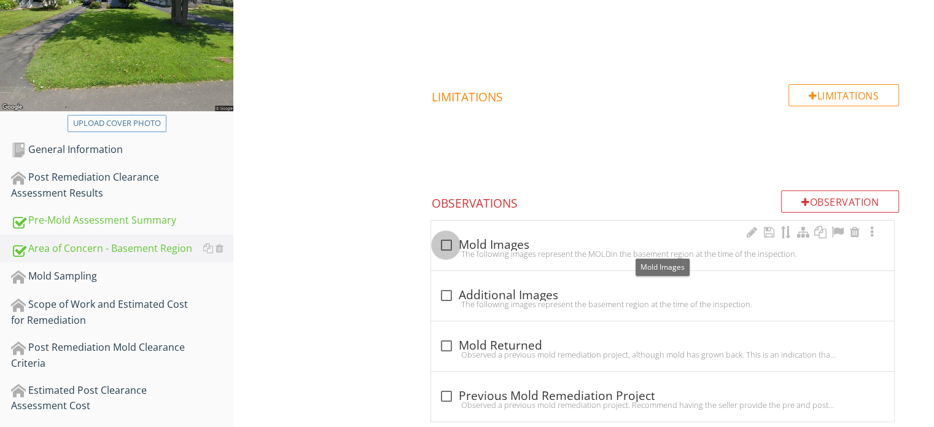
click at [444, 245] on div at bounding box center [445, 245] width 21 height 21
checkbox input "true"
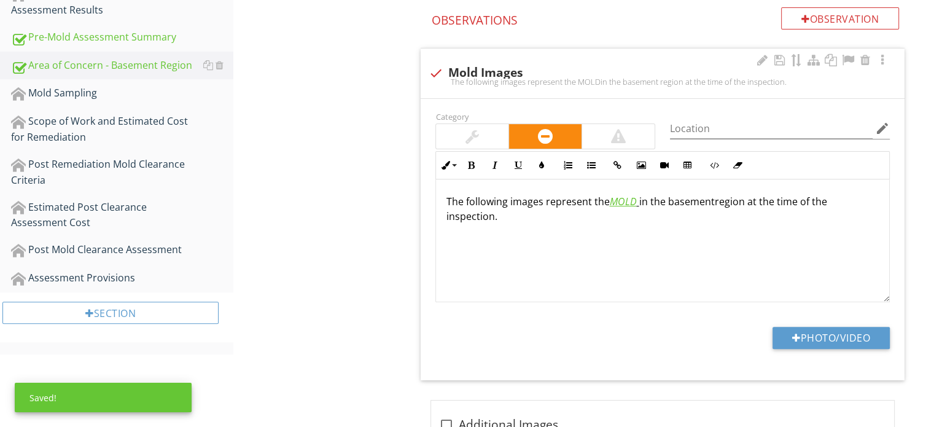
scroll to position [430, 0]
click at [813, 332] on button "Photo/Video" at bounding box center [830, 336] width 117 height 22
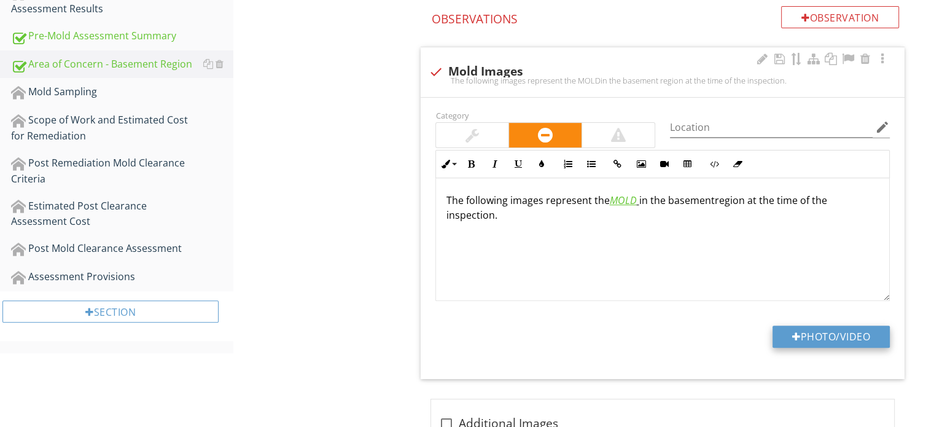
type input "C:\fakepath\IMG_0776.JPG"
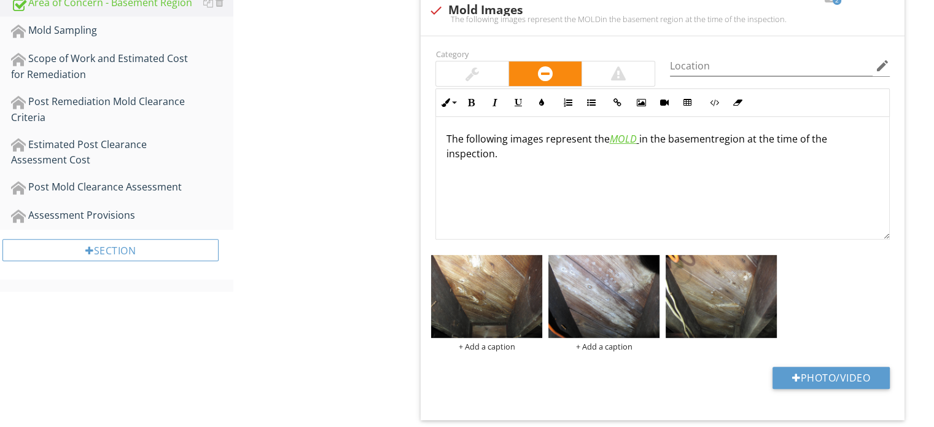
scroll to position [553, 0]
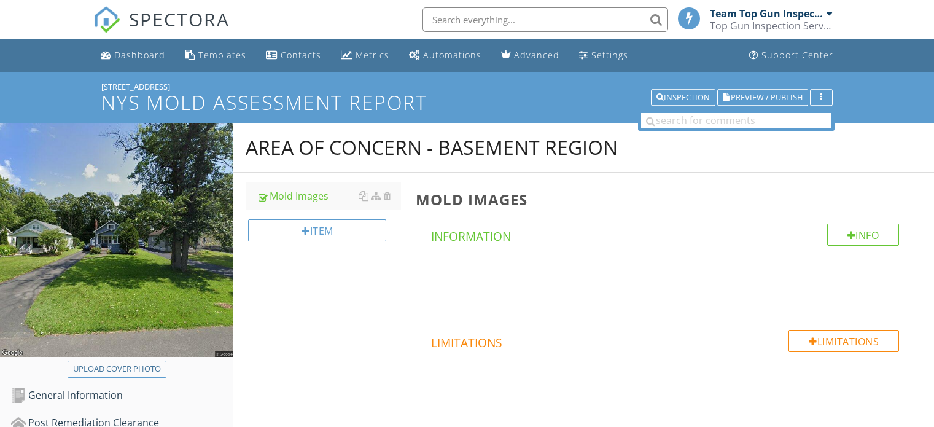
scroll to position [1193, 0]
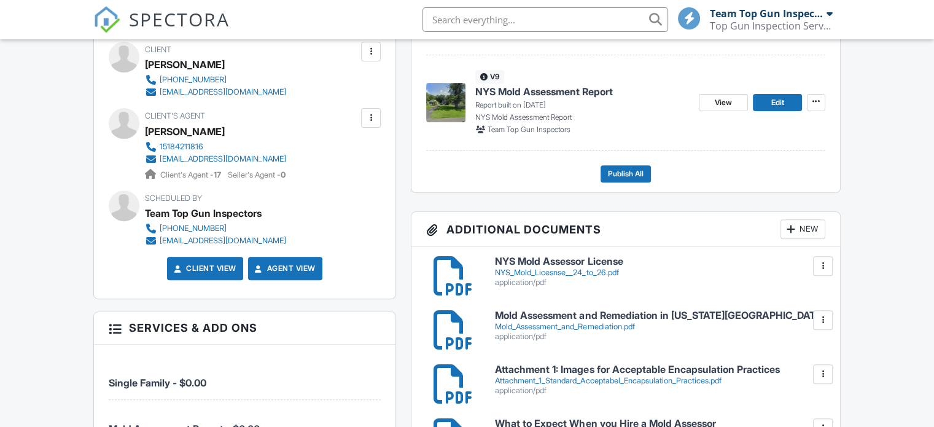
scroll to position [246, 0]
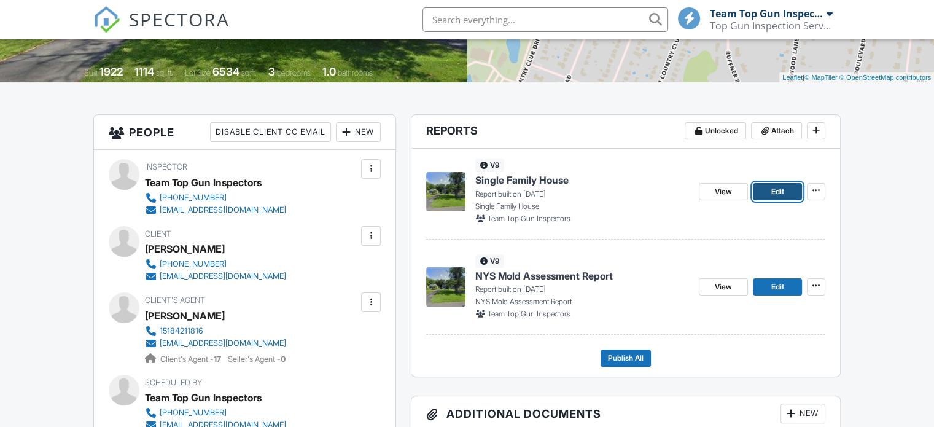
click at [780, 191] on span "Edit" at bounding box center [777, 191] width 13 height 12
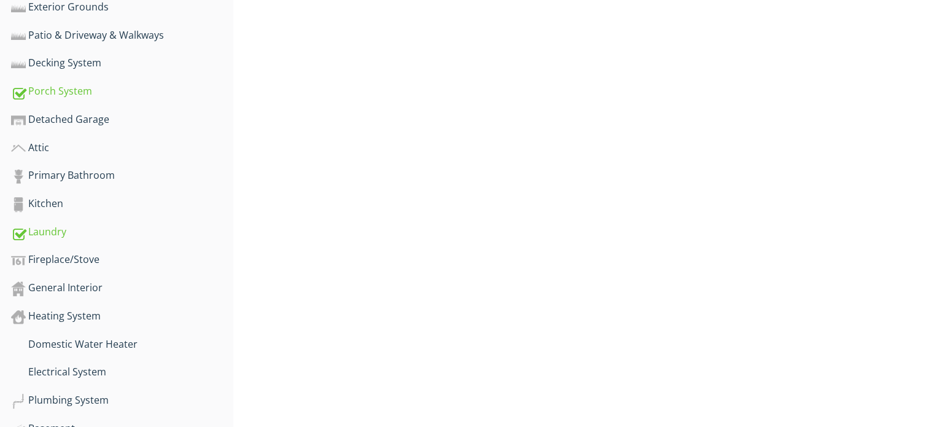
scroll to position [726, 0]
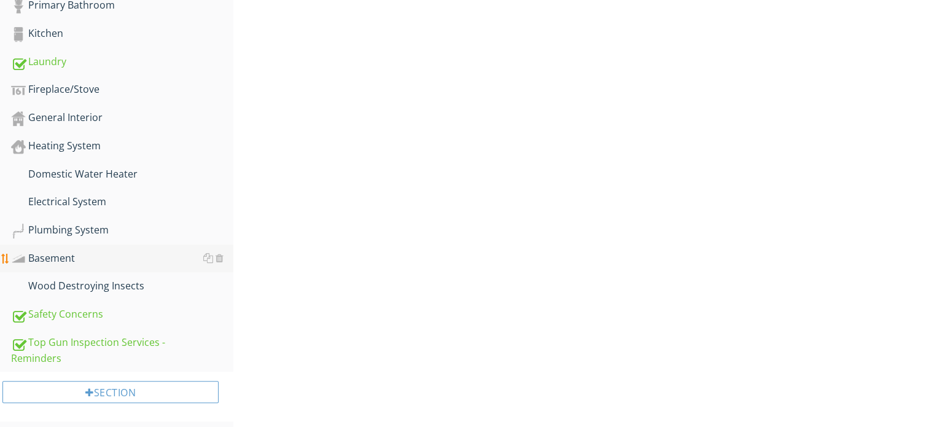
click at [63, 255] on div "Basement" at bounding box center [122, 258] width 222 height 16
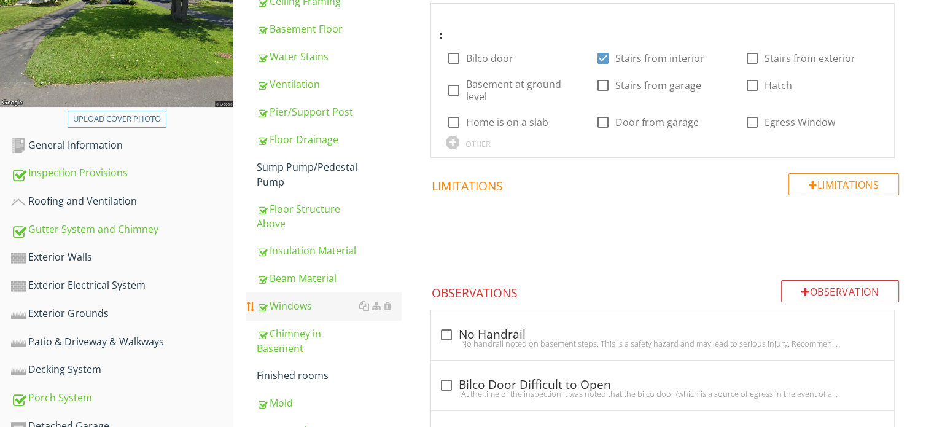
scroll to position [235, 0]
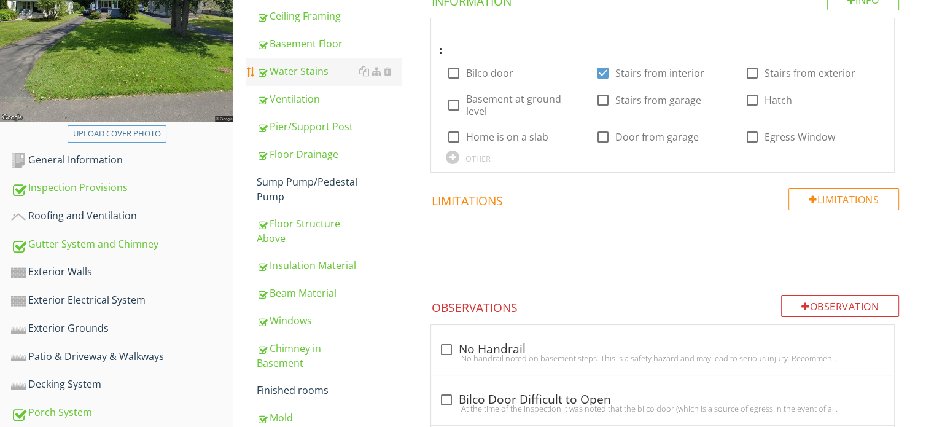
click at [309, 72] on div "Water Stains" at bounding box center [329, 71] width 144 height 15
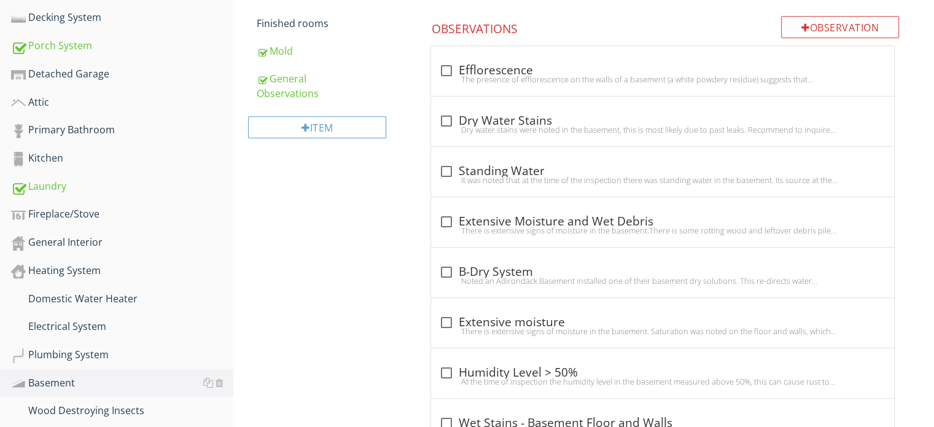
scroll to position [604, 0]
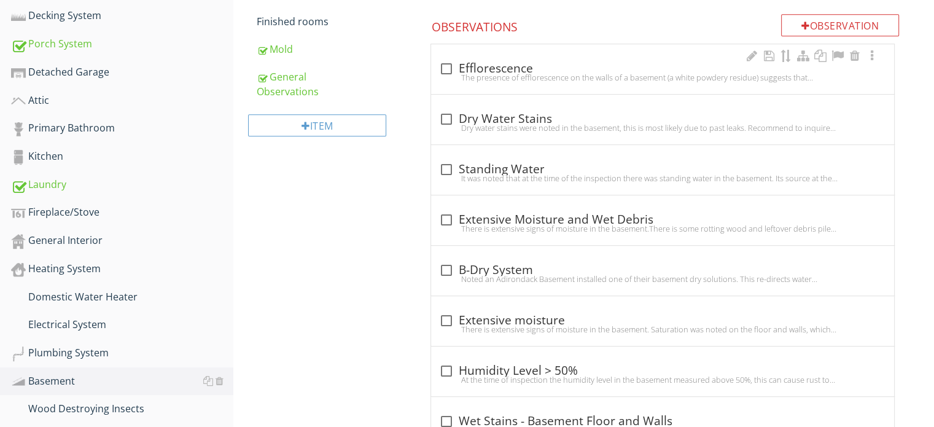
click at [443, 68] on div at bounding box center [445, 68] width 21 height 21
checkbox input "true"
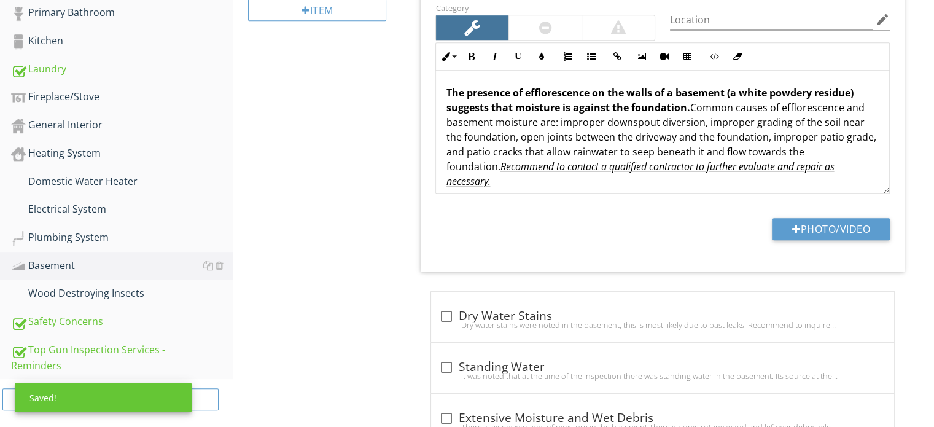
scroll to position [726, 0]
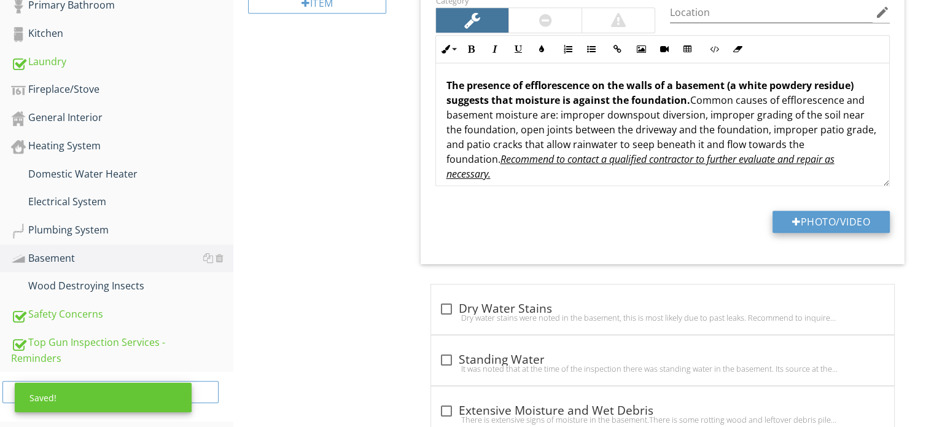
click at [837, 222] on button "Photo/Video" at bounding box center [830, 222] width 117 height 22
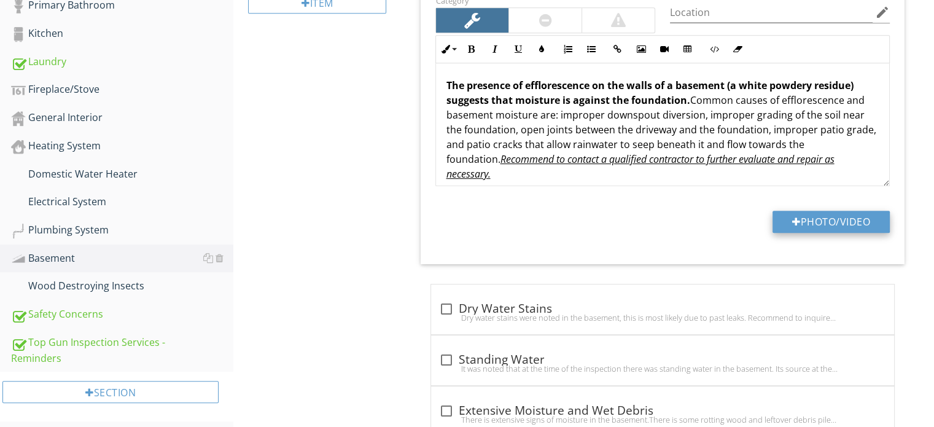
type input "C:\fakepath\IMG_0827.JPG"
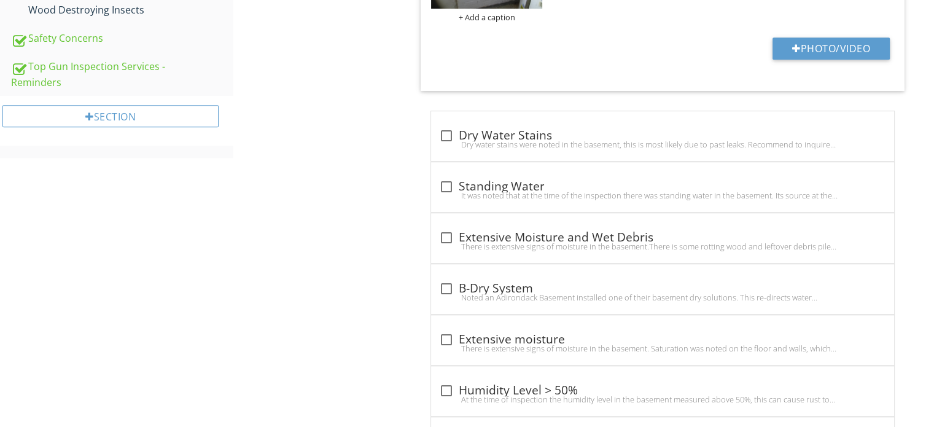
scroll to position [1033, 0]
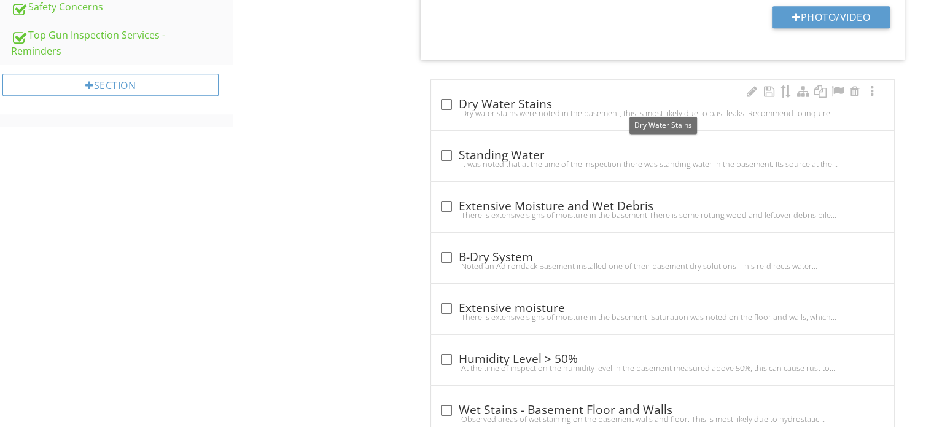
click at [440, 103] on div at bounding box center [445, 104] width 21 height 21
checkbox input "true"
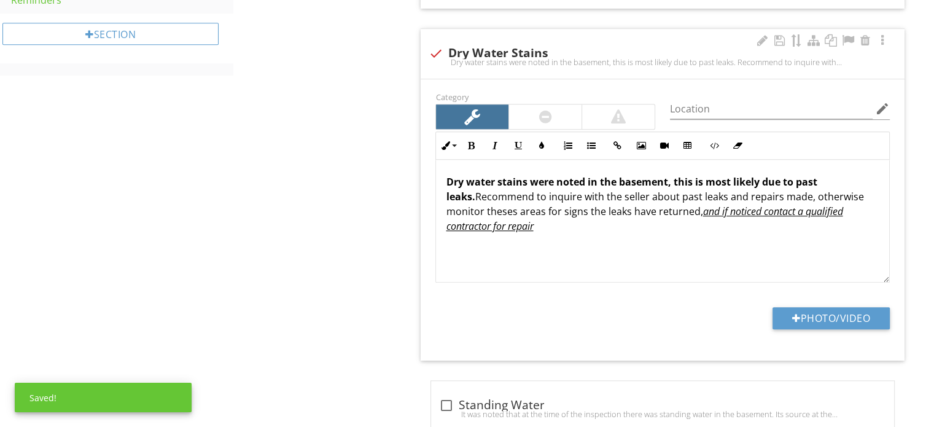
scroll to position [1156, 0]
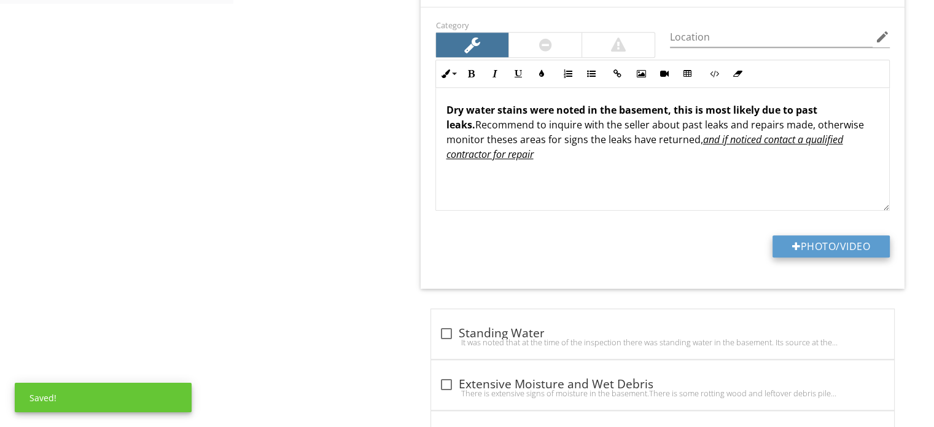
click at [819, 244] on button "Photo/Video" at bounding box center [830, 246] width 117 height 22
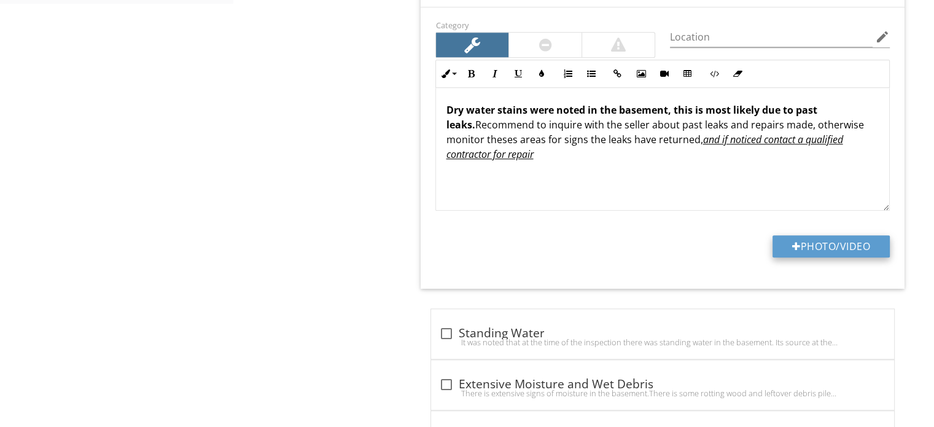
type input "C:\fakepath\IMG_0766.JPG"
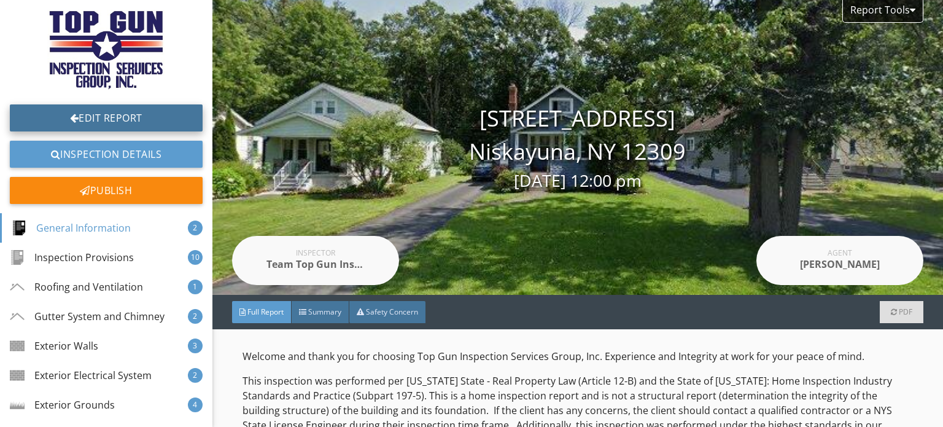
click at [119, 114] on link "Edit Report" at bounding box center [106, 117] width 193 height 27
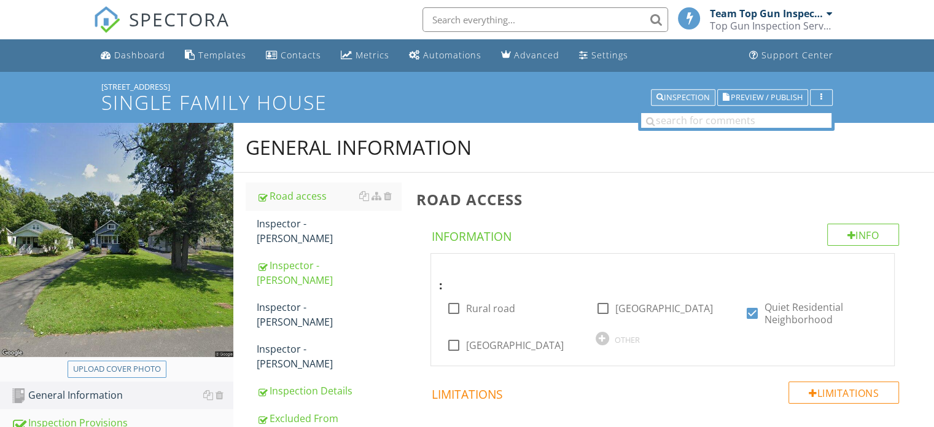
click at [674, 93] on div "Inspection" at bounding box center [682, 97] width 53 height 9
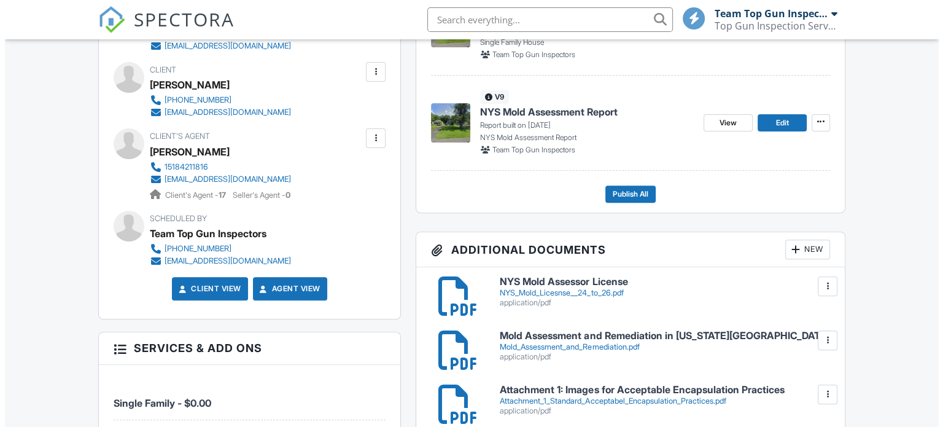
scroll to position [430, 0]
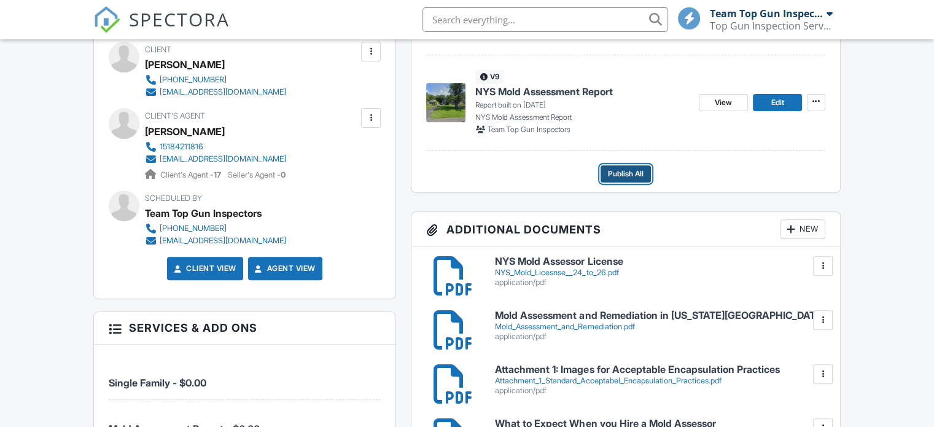
click at [615, 171] on span "Publish All" at bounding box center [626, 174] width 36 height 12
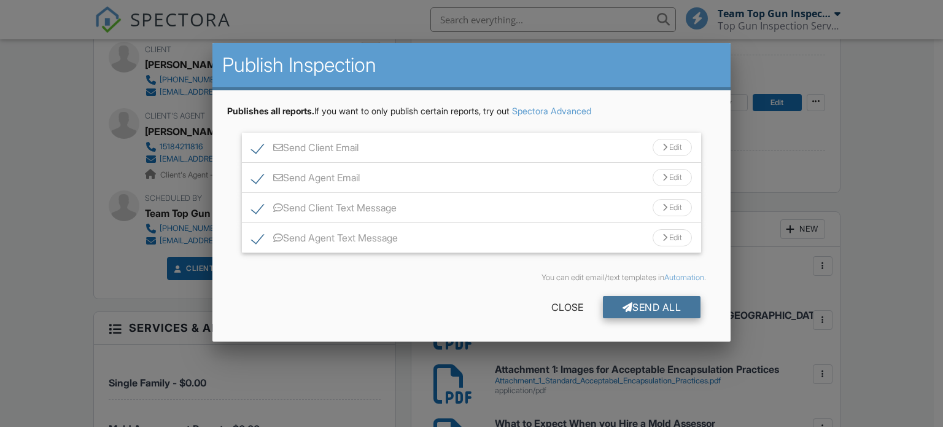
click at [650, 305] on div "Send All" at bounding box center [652, 307] width 98 height 22
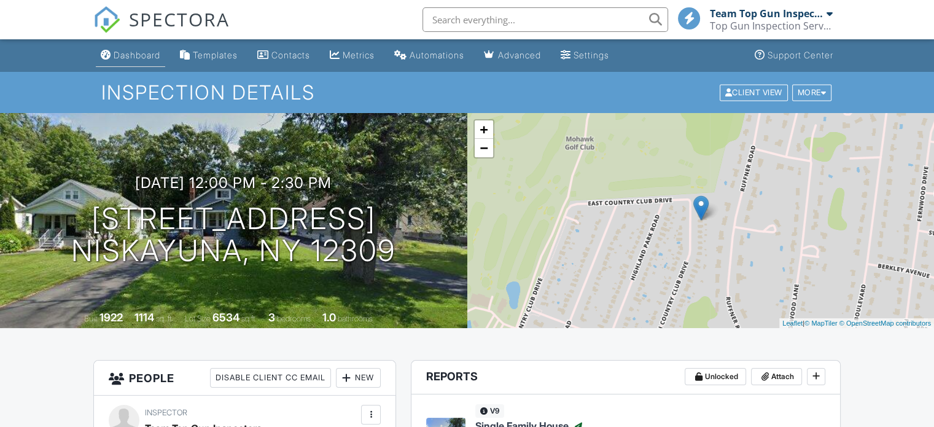
click at [126, 58] on div "Dashboard" at bounding box center [137, 55] width 47 height 10
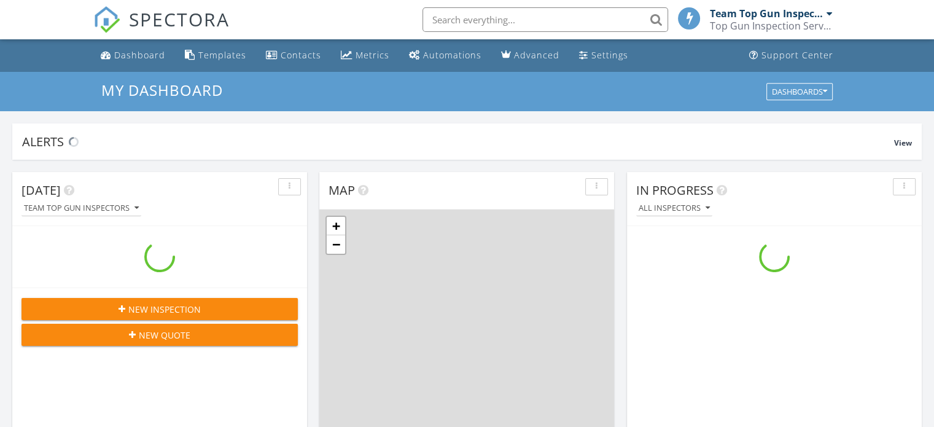
scroll to position [1136, 953]
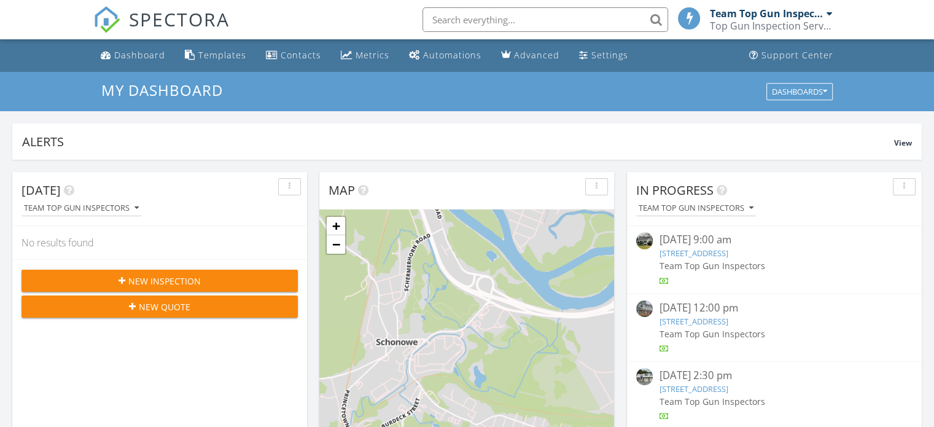
click at [685, 252] on link "4 Saradale Ave, Albany, NY 12211" at bounding box center [693, 252] width 69 height 11
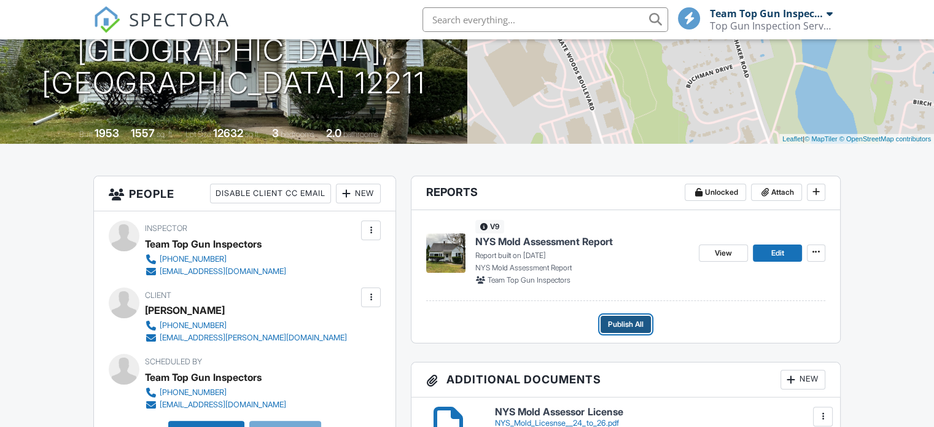
click at [627, 324] on span "Publish All" at bounding box center [626, 324] width 36 height 12
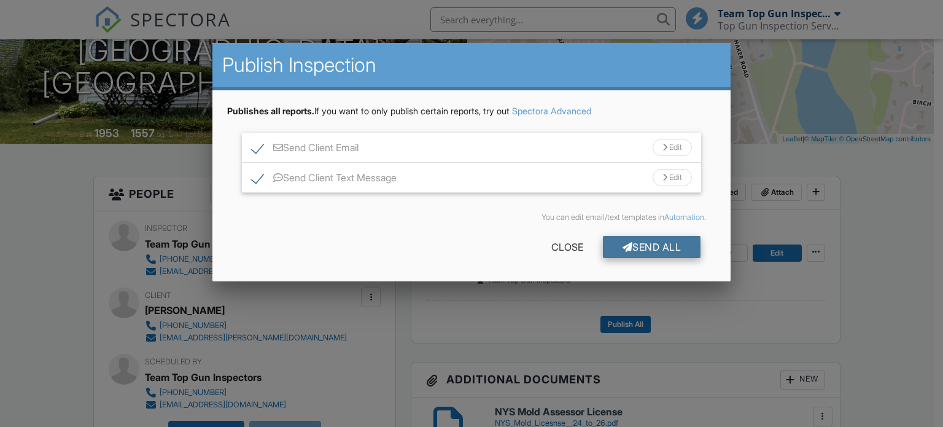
click at [656, 247] on div "Send All" at bounding box center [652, 247] width 98 height 22
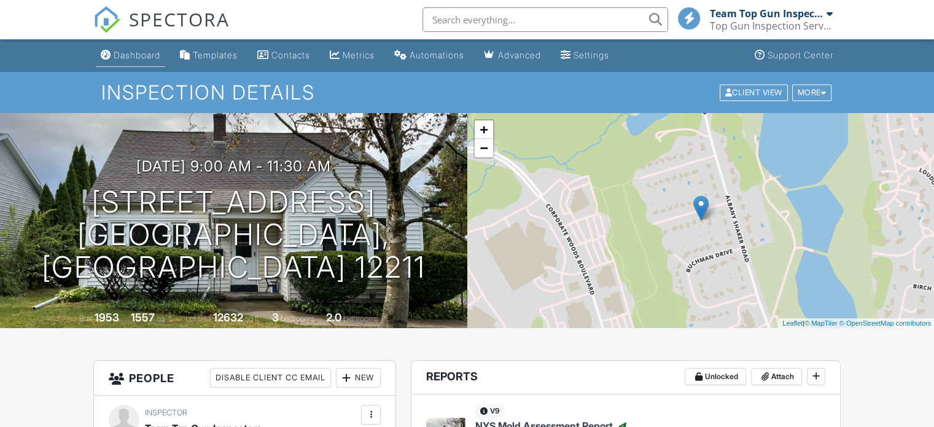
click at [125, 55] on div "Dashboard" at bounding box center [137, 55] width 47 height 10
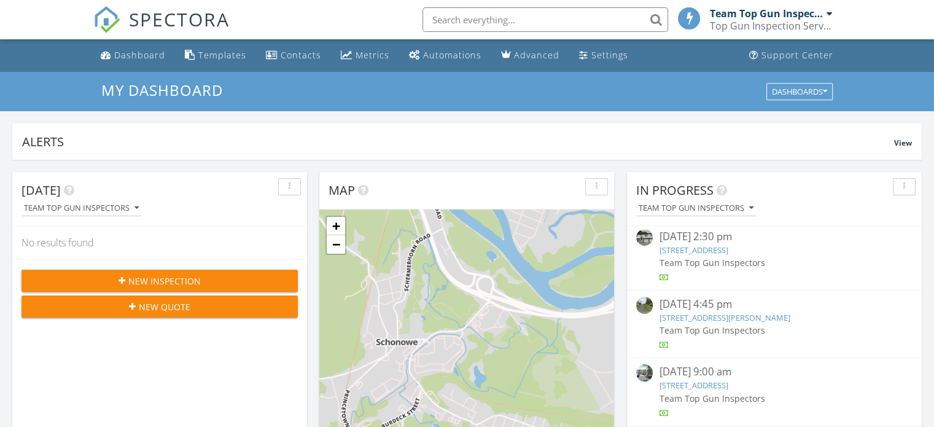
scroll to position [43, 0]
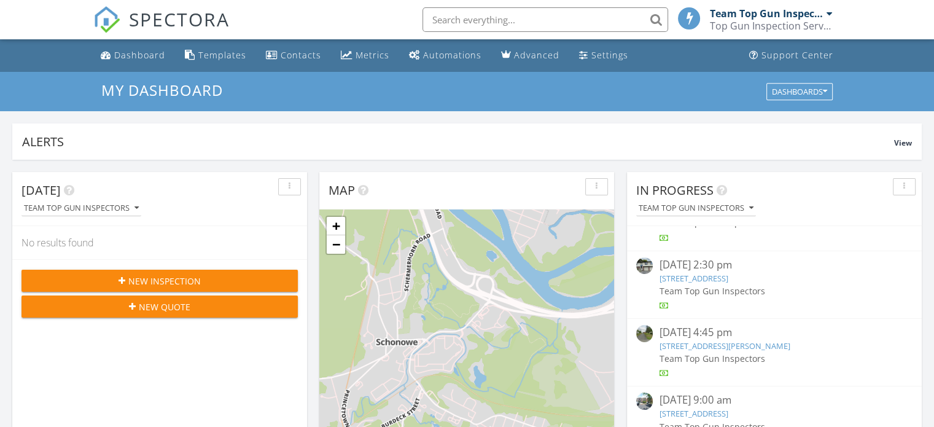
click at [694, 277] on link "[STREET_ADDRESS]" at bounding box center [693, 278] width 69 height 11
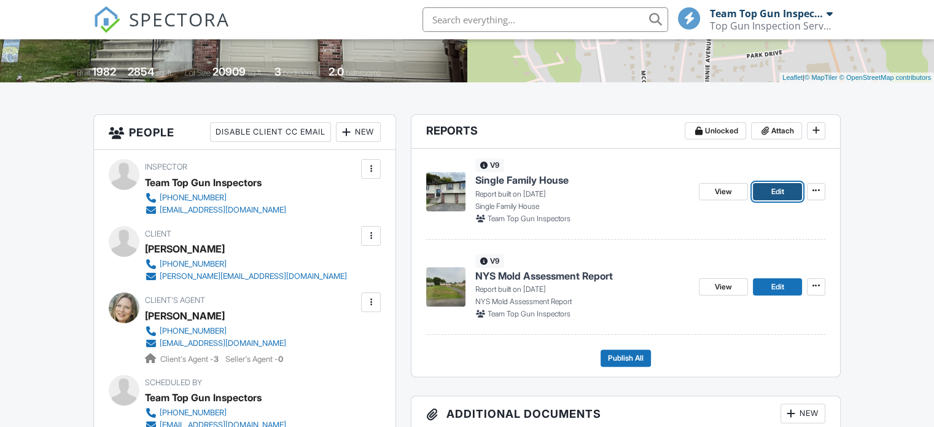
click at [781, 193] on span "Edit" at bounding box center [777, 191] width 13 height 12
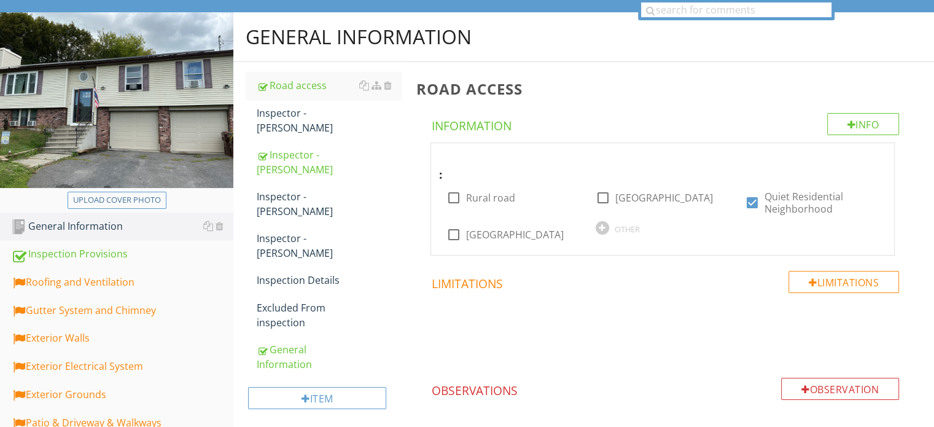
scroll to position [123, 0]
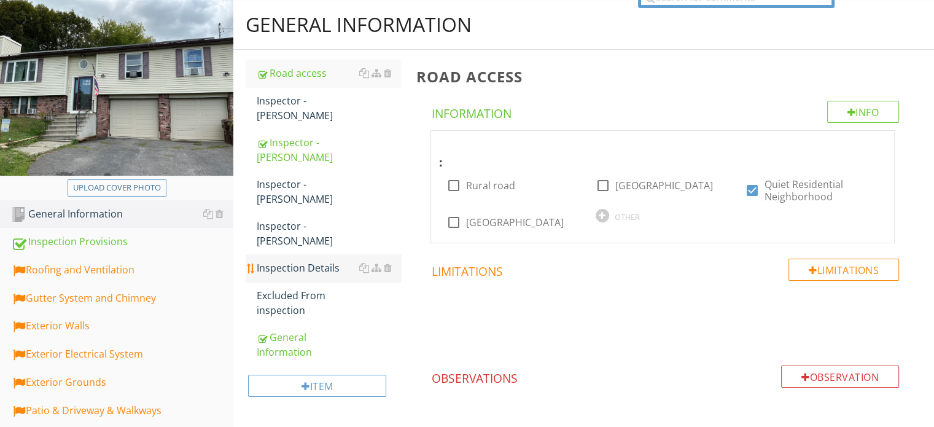
click at [303, 260] on div "Inspection Details" at bounding box center [329, 267] width 144 height 15
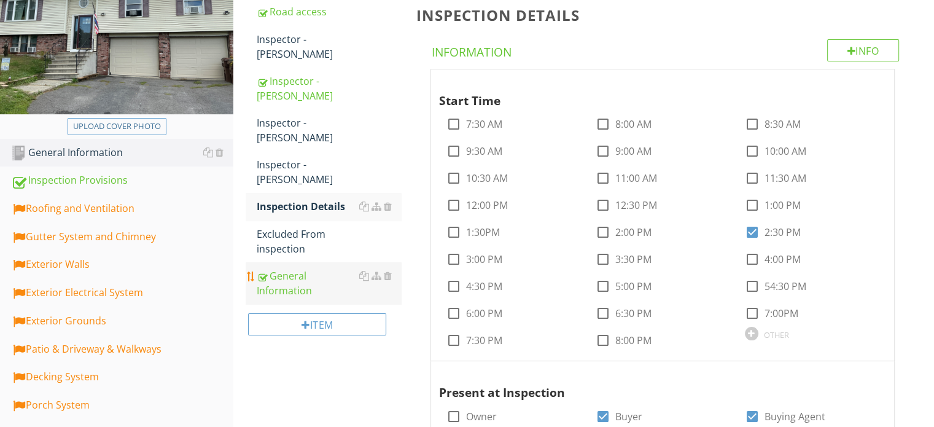
scroll to position [123, 0]
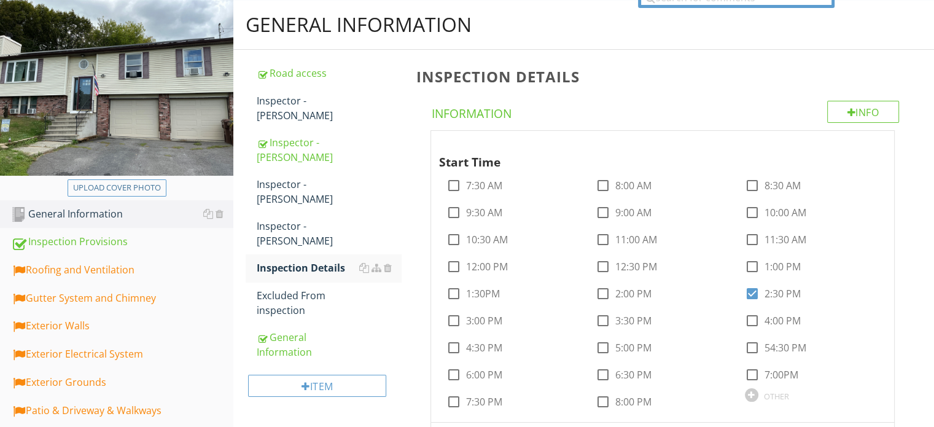
click at [163, 110] on img at bounding box center [116, 87] width 233 height 175
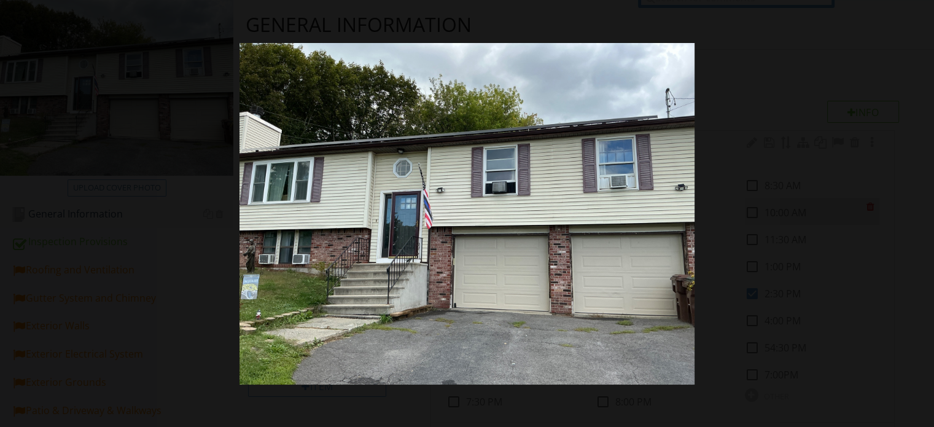
click at [854, 204] on div at bounding box center [467, 213] width 934 height 427
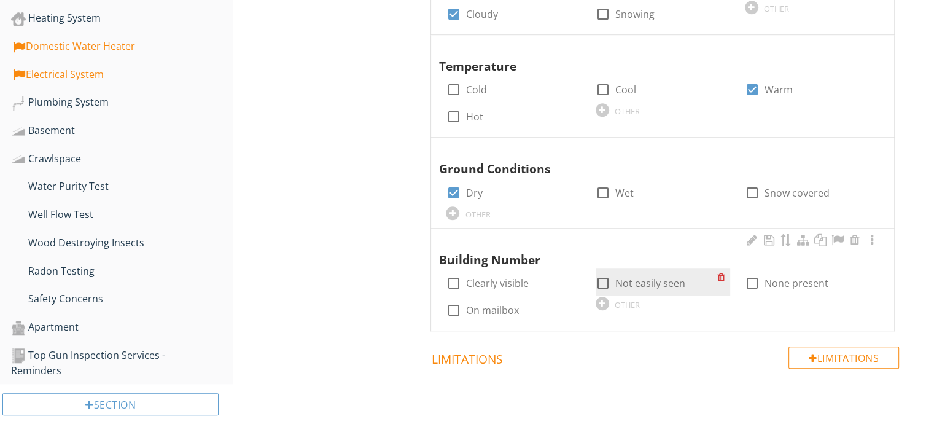
scroll to position [982, 0]
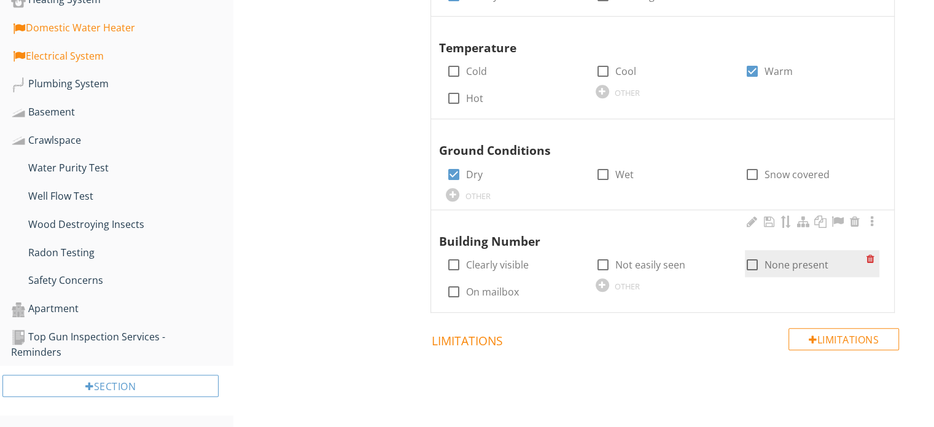
click at [749, 265] on div at bounding box center [752, 264] width 21 height 21
checkbox input "true"
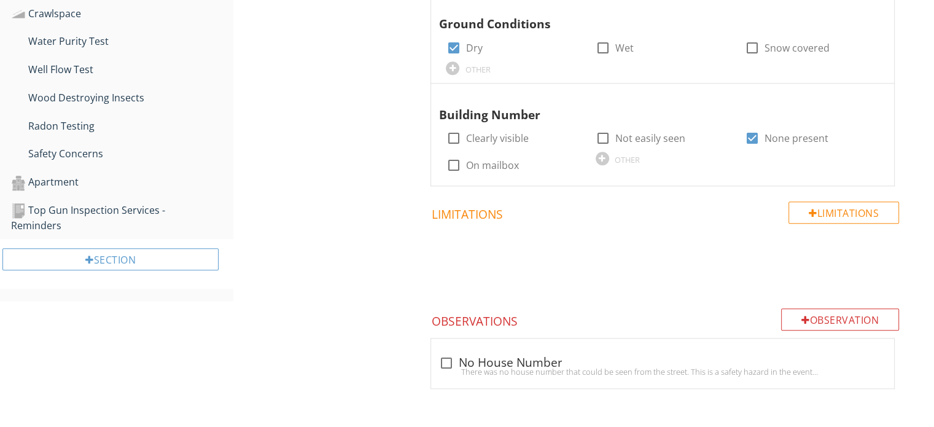
scroll to position [1110, 0]
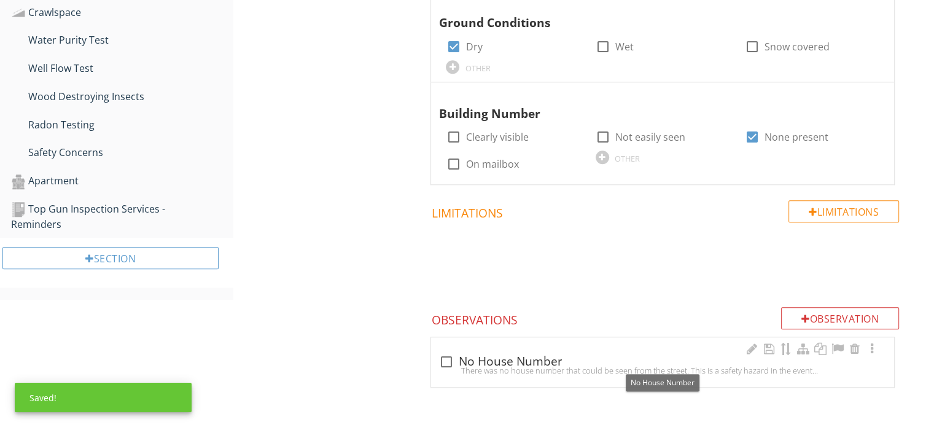
click at [444, 360] on div at bounding box center [445, 361] width 21 height 21
checkbox input "true"
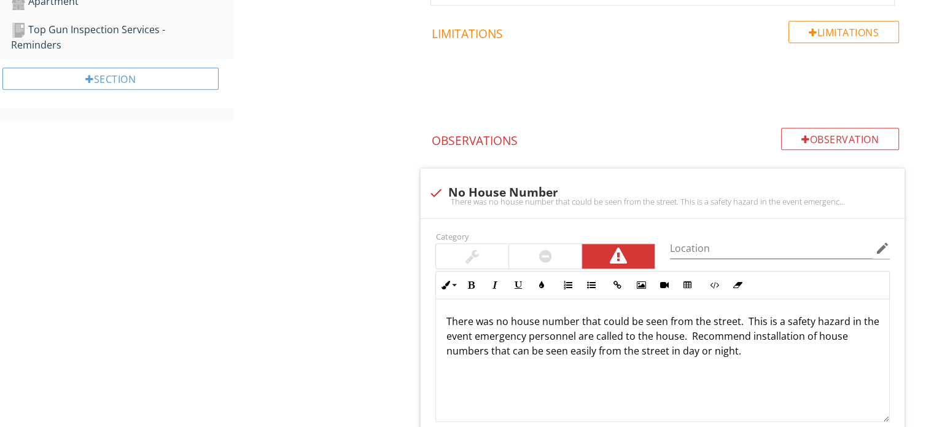
scroll to position [1287, 0]
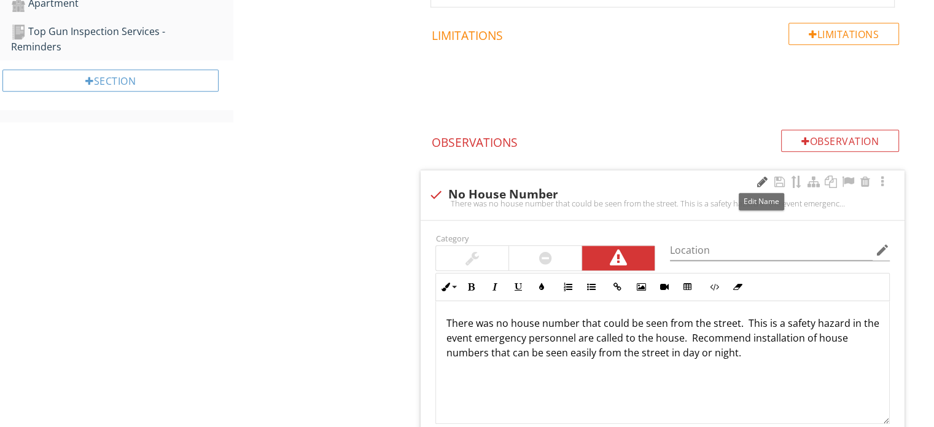
click at [758, 177] on div at bounding box center [762, 182] width 15 height 12
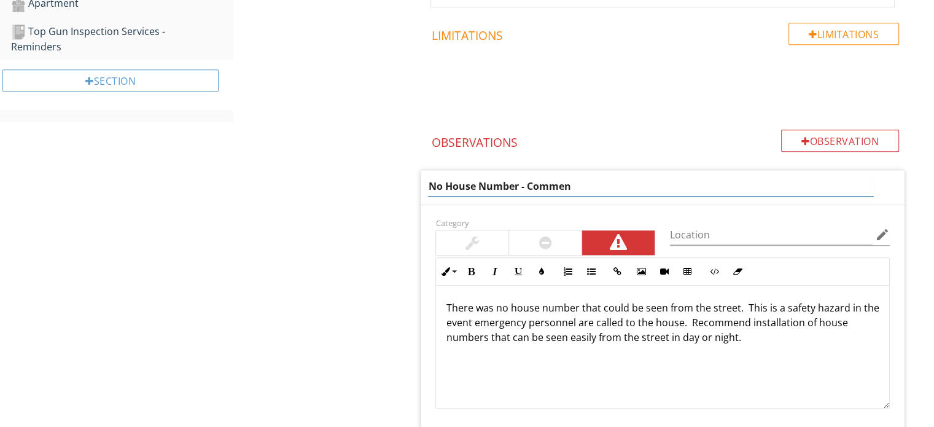
type input "No House Number - Comment"
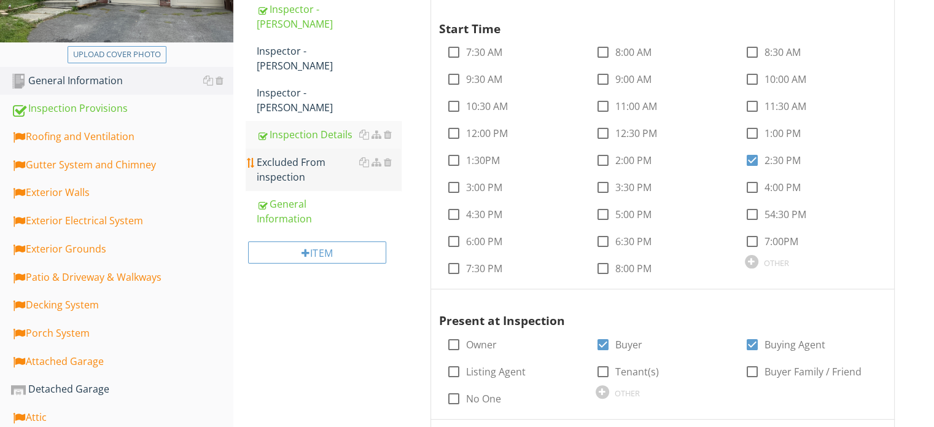
scroll to position [290, 0]
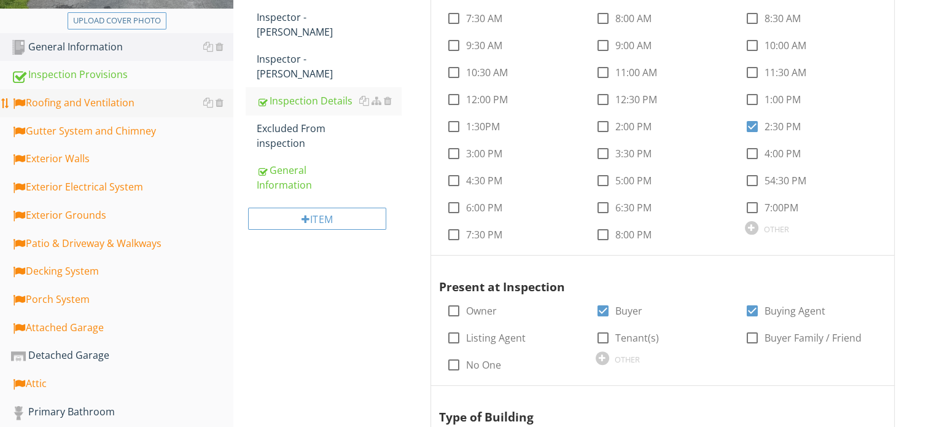
click at [79, 105] on div "Roofing and Ventilation" at bounding box center [122, 103] width 222 height 16
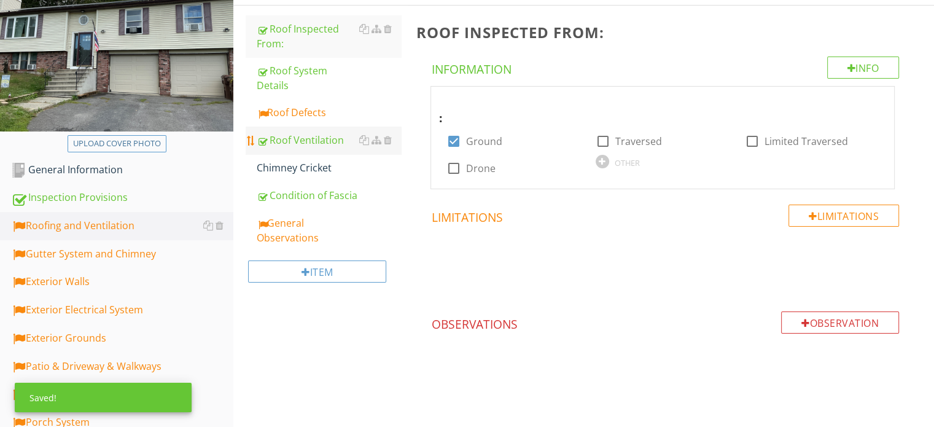
scroll to position [106, 0]
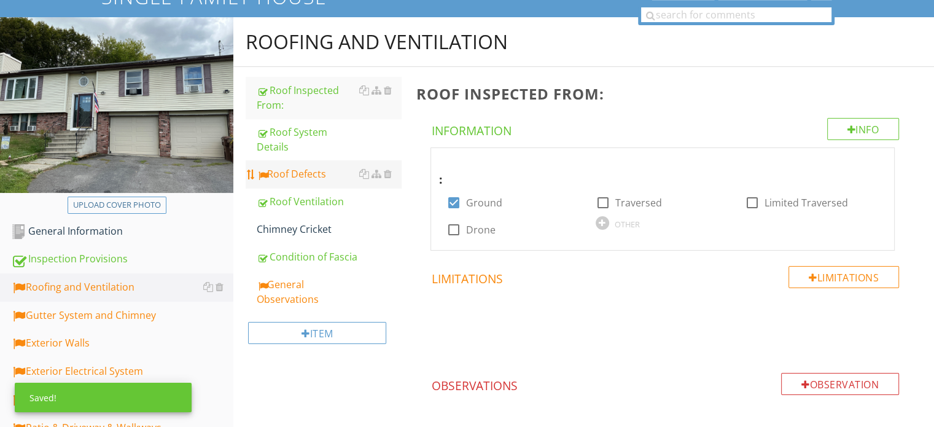
click at [317, 174] on div "Roof Defects" at bounding box center [329, 173] width 144 height 15
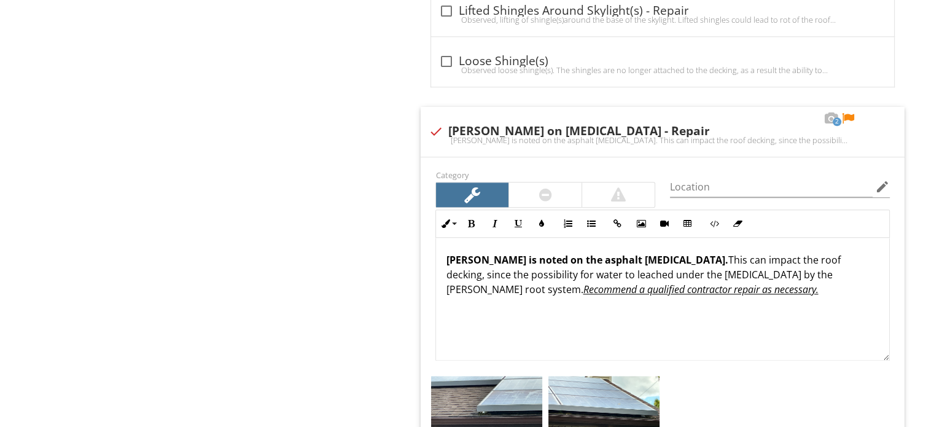
scroll to position [1518, 0]
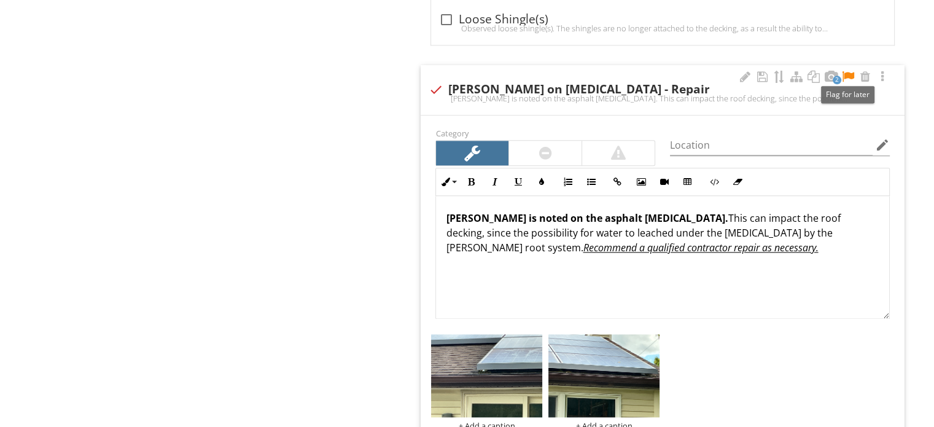
click at [850, 71] on div at bounding box center [847, 77] width 15 height 12
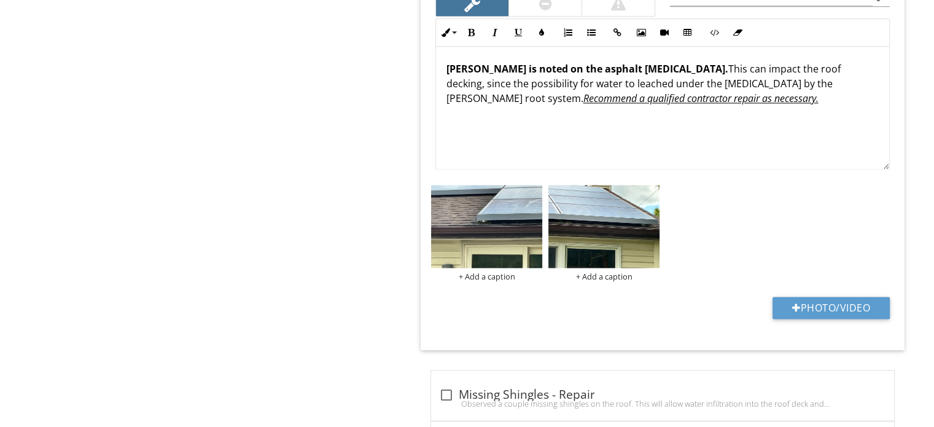
scroll to position [1624, 0]
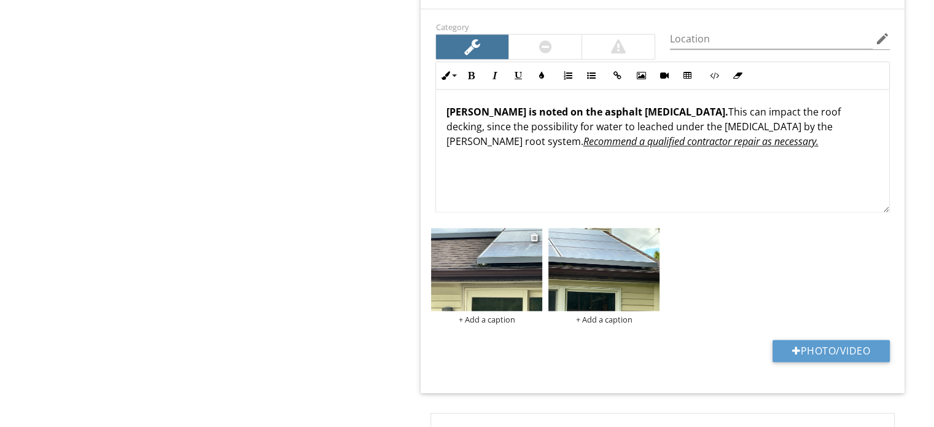
click at [483, 265] on img at bounding box center [486, 269] width 111 height 83
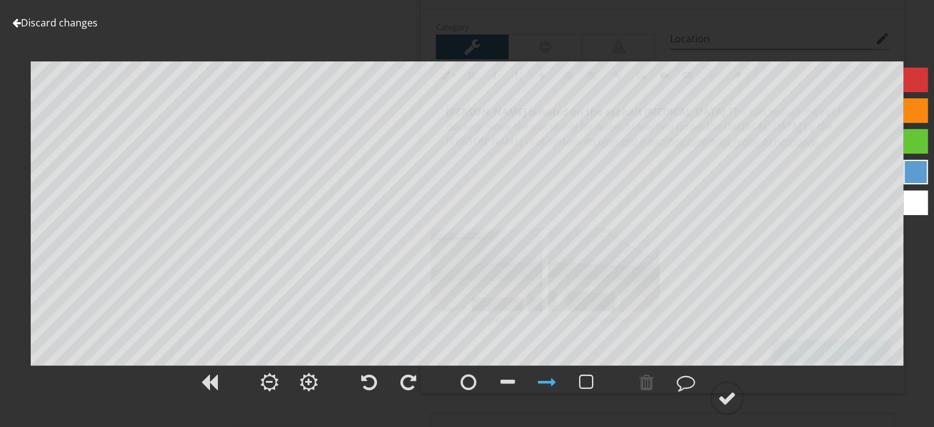
click at [912, 76] on div at bounding box center [915, 80] width 25 height 25
click at [724, 400] on div at bounding box center [727, 398] width 18 height 18
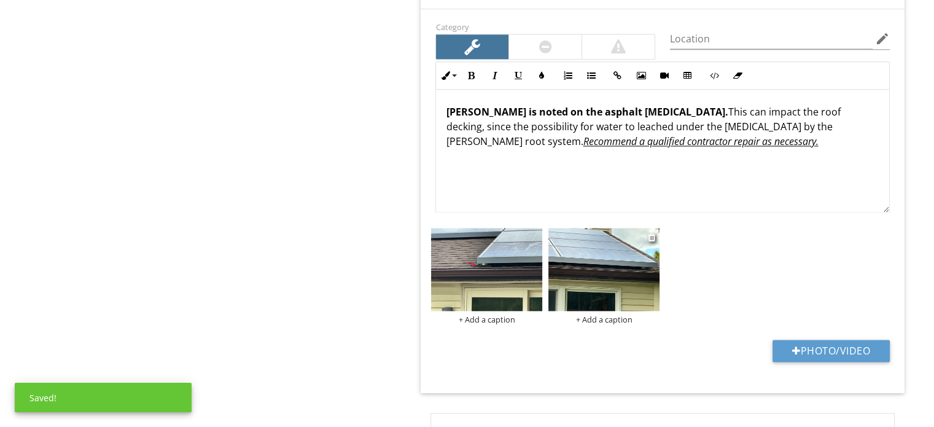
click at [629, 271] on img at bounding box center [603, 269] width 111 height 83
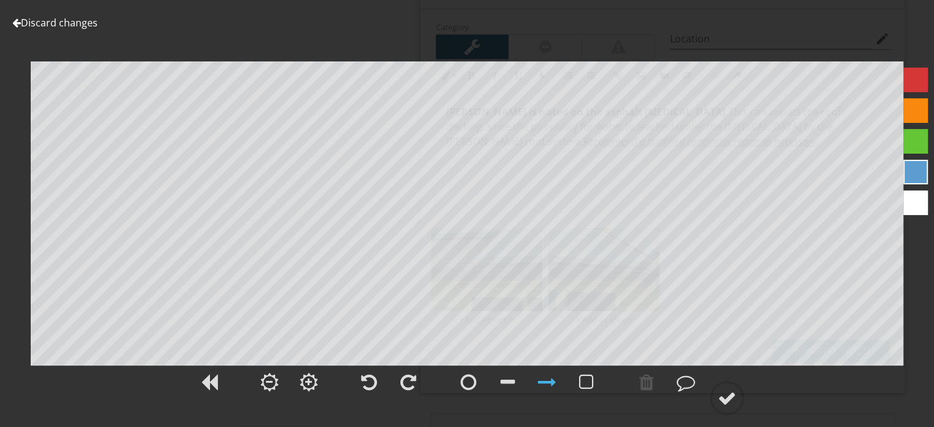
click at [917, 77] on div at bounding box center [915, 80] width 25 height 25
click at [723, 397] on div at bounding box center [727, 398] width 18 height 18
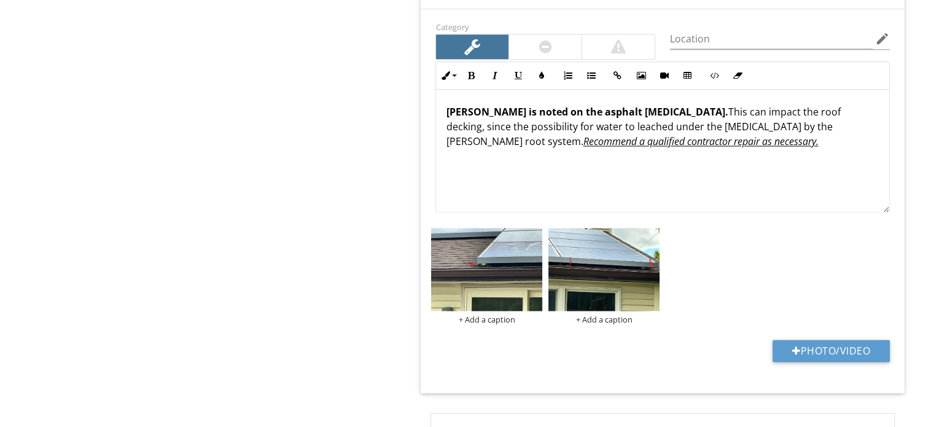
click at [480, 110] on strong "Moss is noted on the asphalt shingles." at bounding box center [587, 112] width 282 height 14
click at [511, 110] on strong "Moss is noted on the asphalt shingles." at bounding box center [587, 112] width 282 height 14
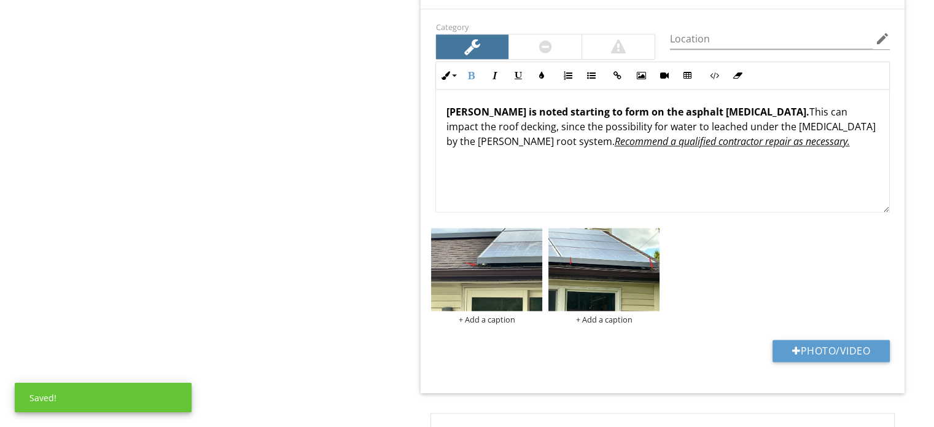
click at [481, 107] on strong "Moss is noted starting to form on the asphalt shingles." at bounding box center [627, 112] width 363 height 14
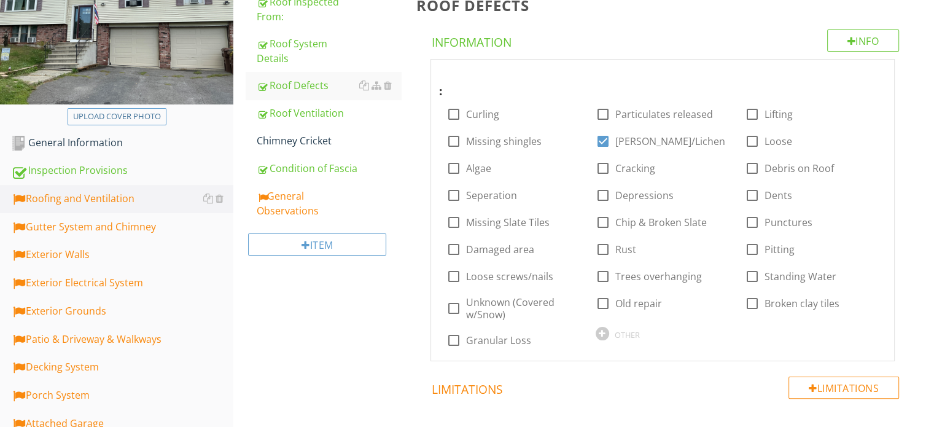
scroll to position [212, 0]
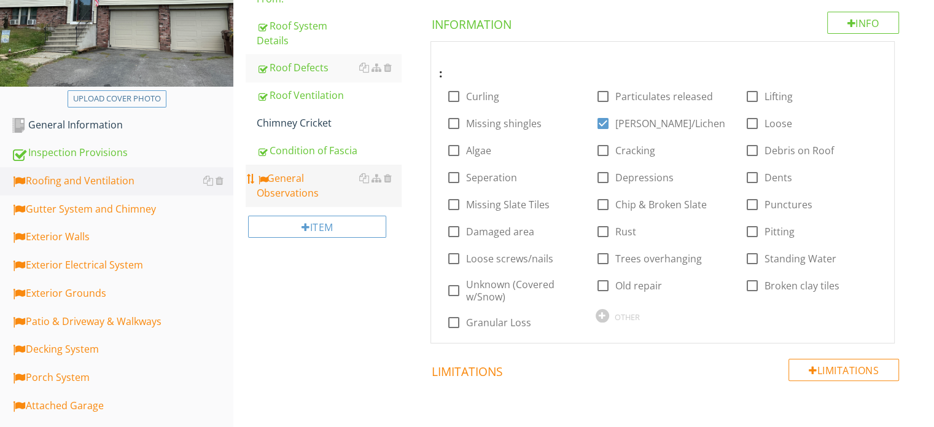
click at [288, 184] on div "General Observations" at bounding box center [329, 185] width 144 height 29
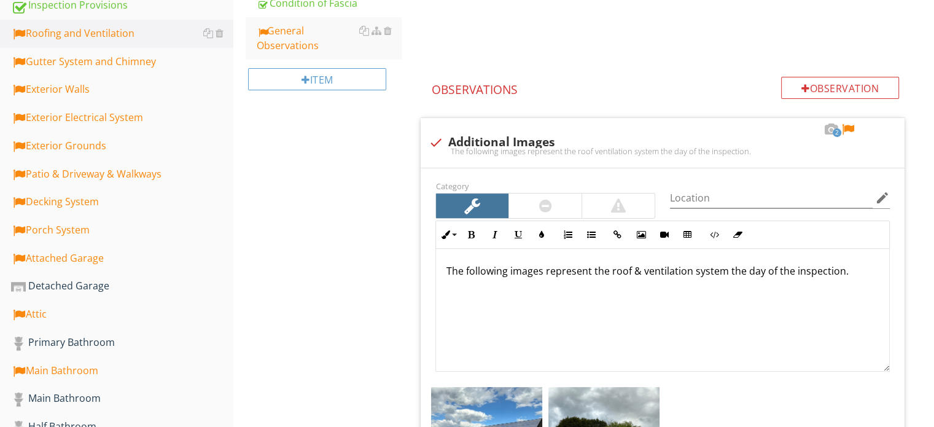
scroll to position [396, 0]
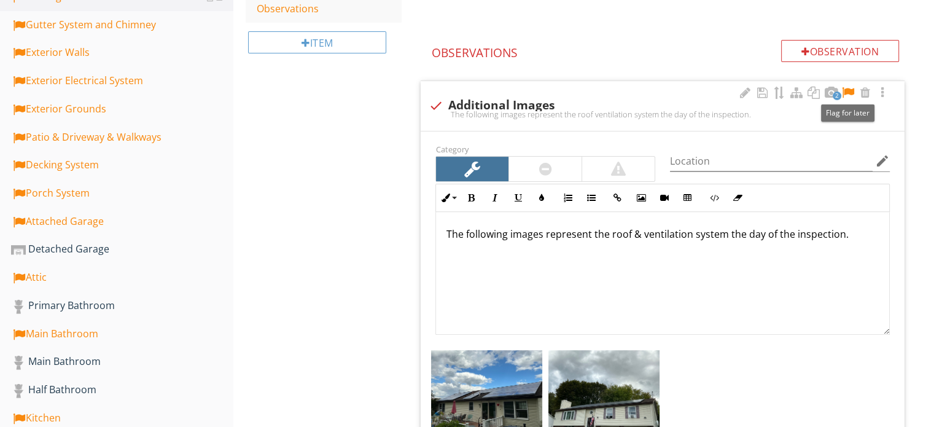
click at [847, 90] on div at bounding box center [847, 93] width 15 height 12
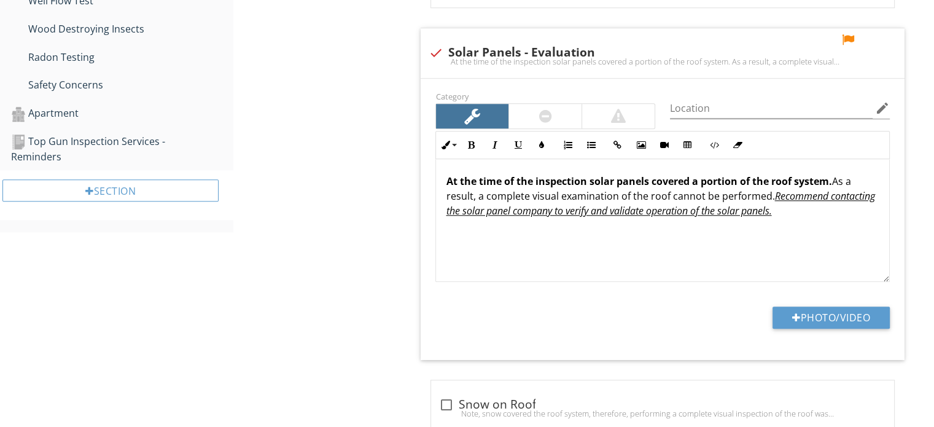
scroll to position [1133, 0]
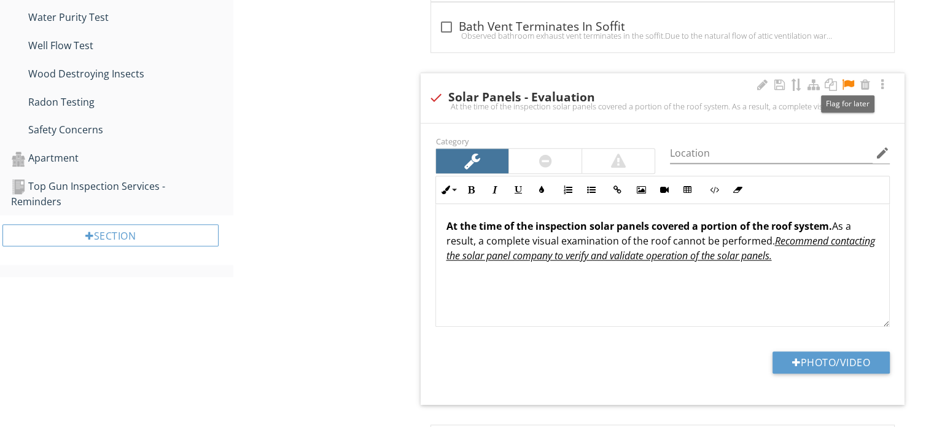
click at [848, 81] on div at bounding box center [847, 85] width 15 height 12
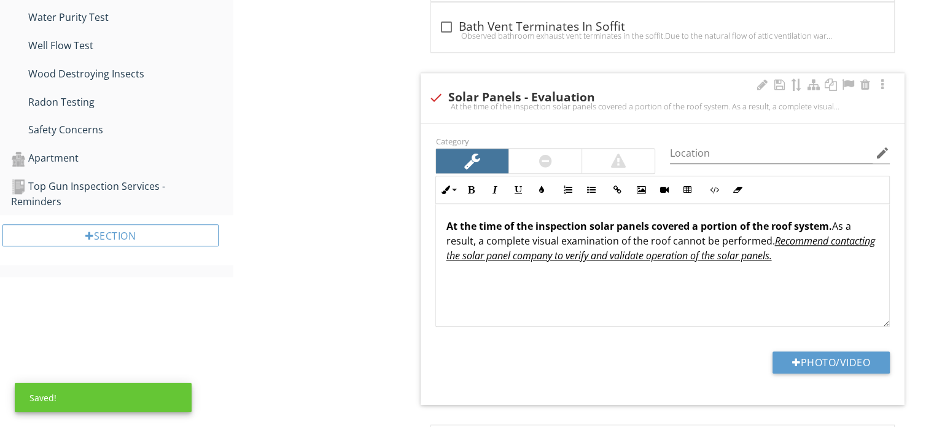
click at [826, 257] on p "At the time of the inspection solar panels covered a portion of the roof system…" at bounding box center [662, 241] width 433 height 44
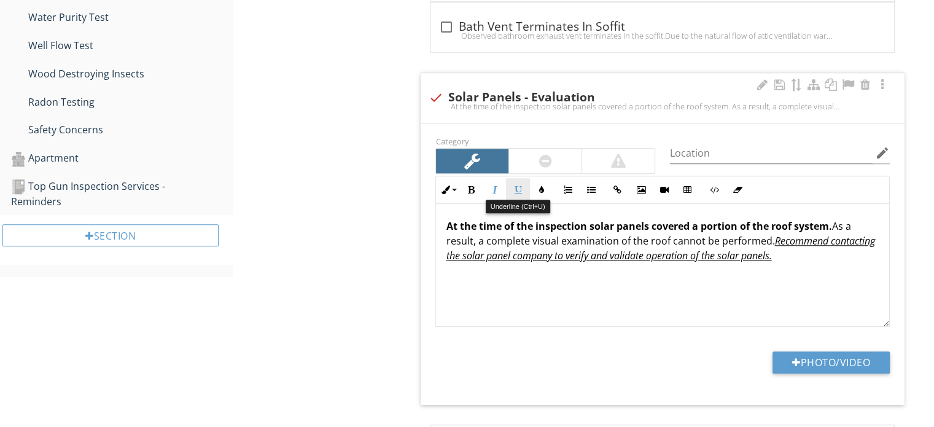
click at [519, 186] on icon "button" at bounding box center [517, 189] width 9 height 9
click at [488, 185] on button "Italic" at bounding box center [494, 189] width 23 height 23
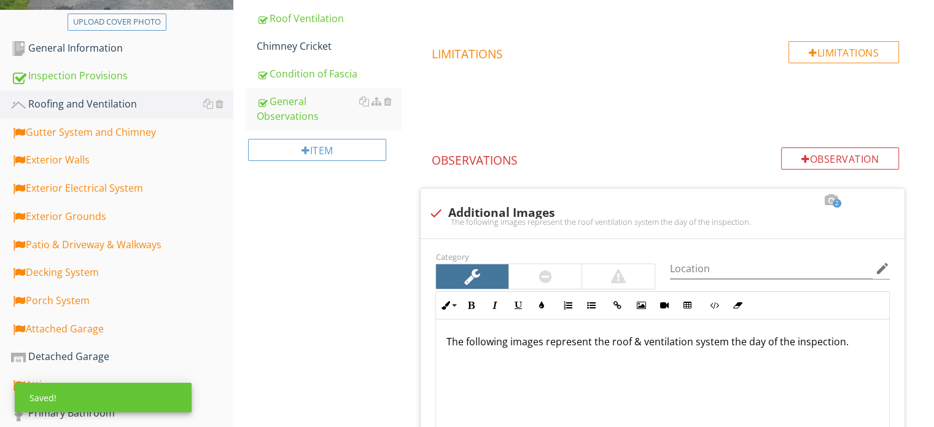
scroll to position [273, 0]
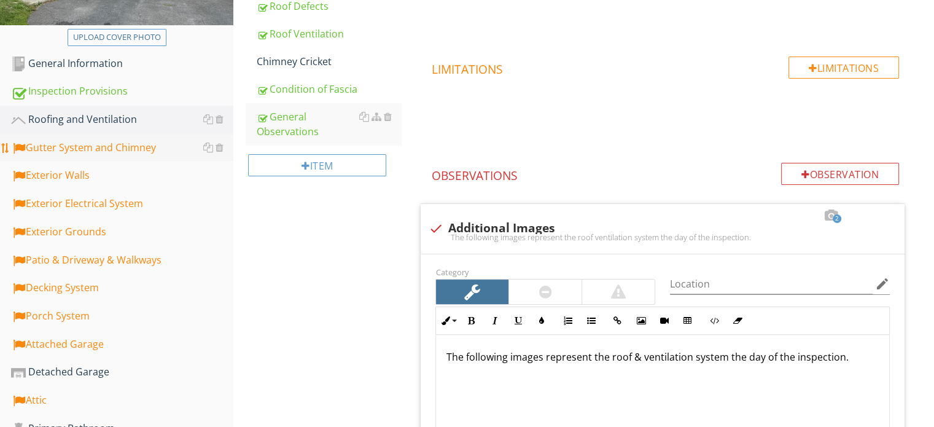
click at [109, 148] on div "Gutter System and Chimney" at bounding box center [122, 148] width 222 height 16
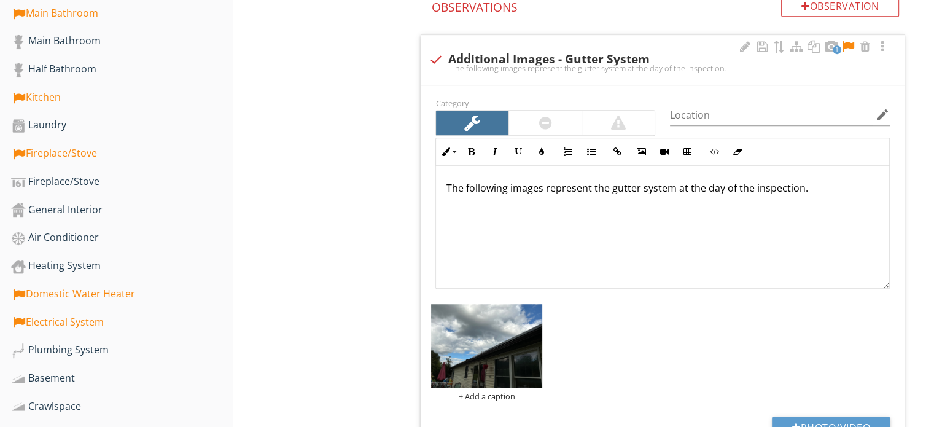
scroll to position [703, 0]
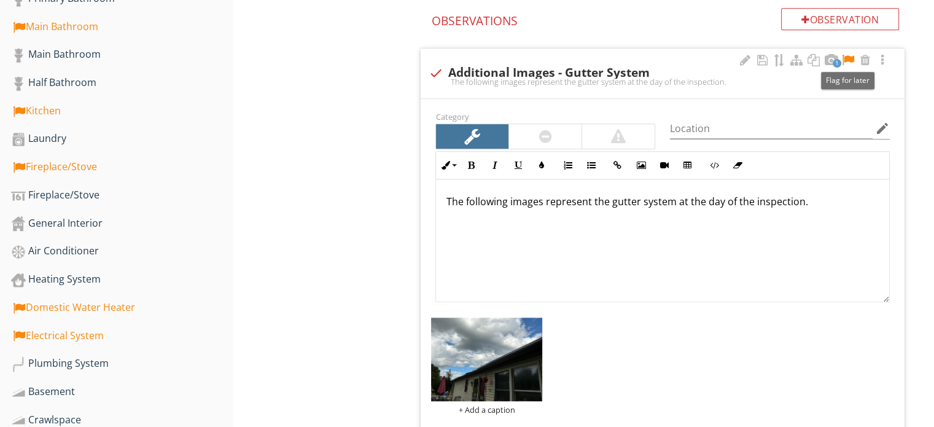
click at [849, 56] on div at bounding box center [847, 60] width 15 height 12
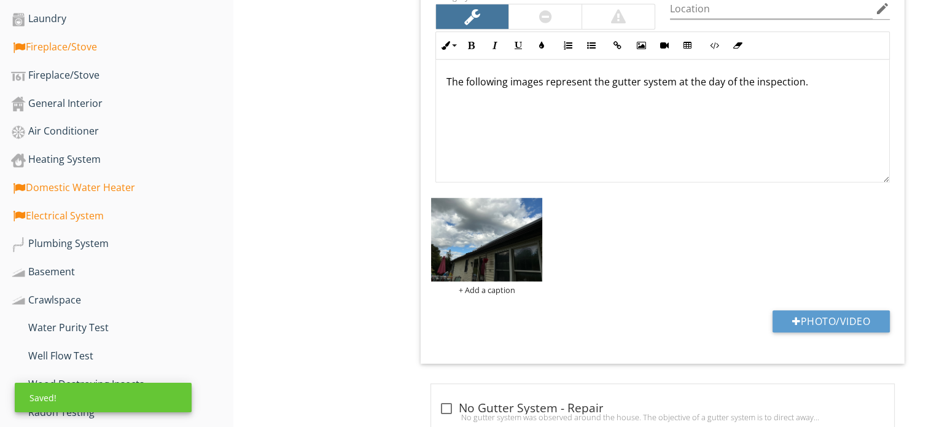
scroll to position [826, 0]
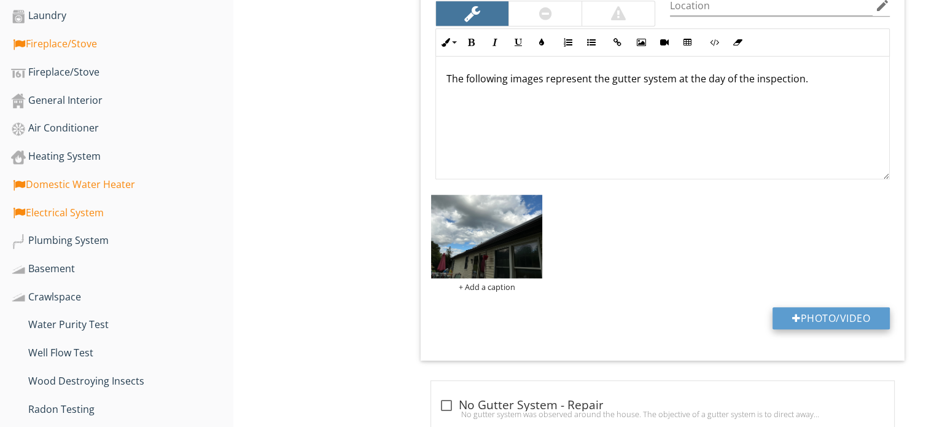
click at [840, 314] on button "Photo/Video" at bounding box center [830, 318] width 117 height 22
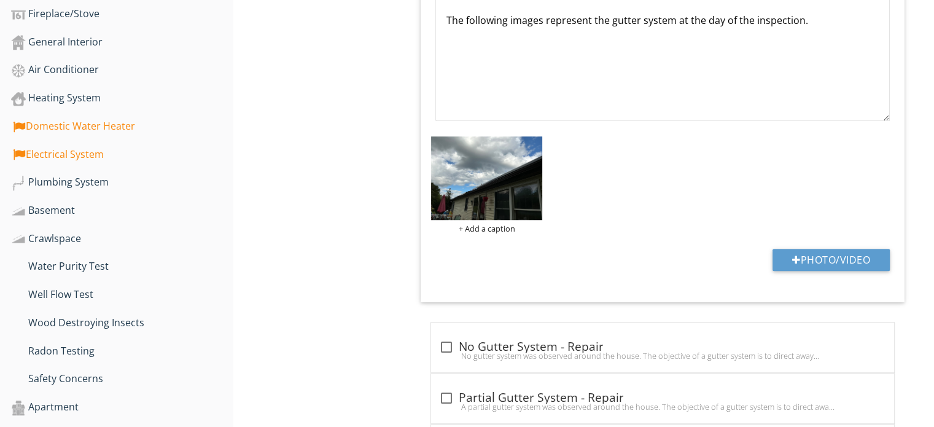
scroll to position [949, 0]
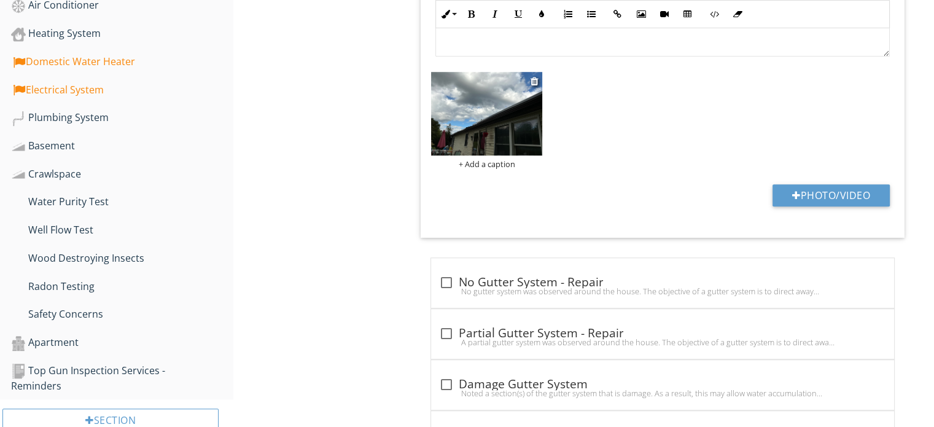
click at [494, 123] on img at bounding box center [486, 113] width 111 height 83
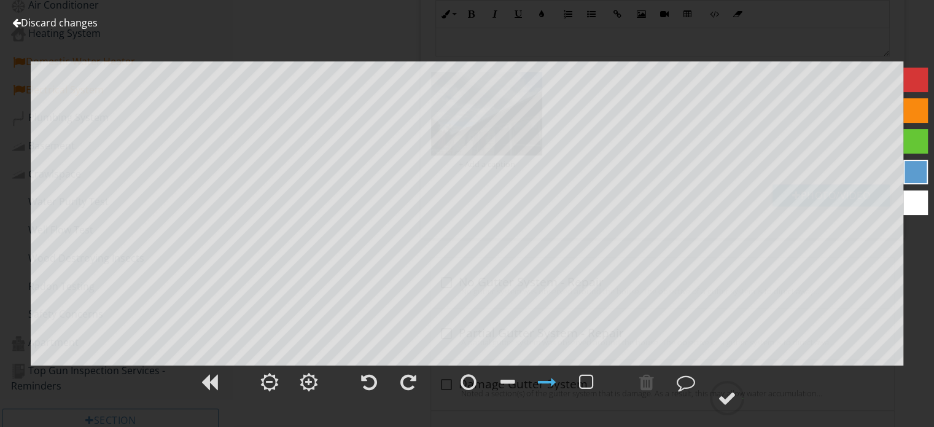
click at [64, 26] on link "Discard changes" at bounding box center [54, 23] width 85 height 14
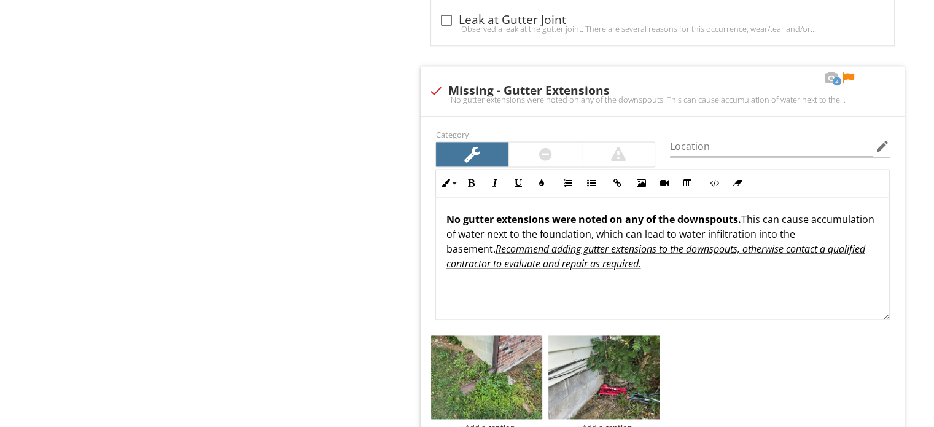
scroll to position [1624, 0]
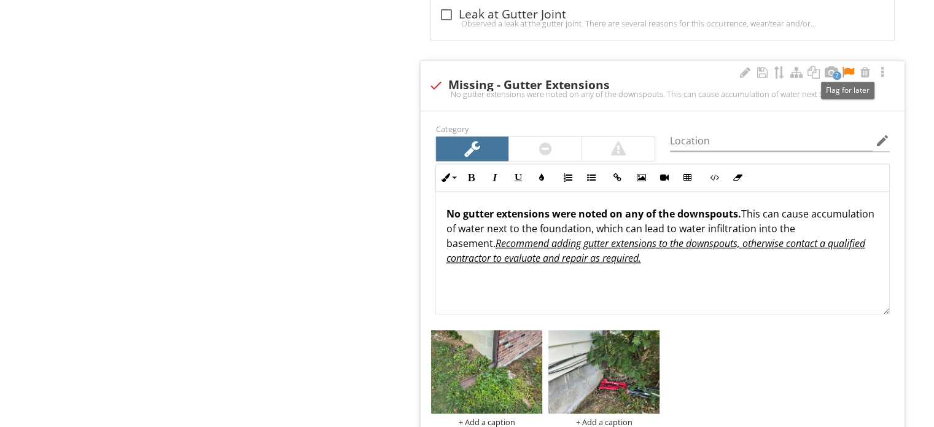
click at [850, 66] on div at bounding box center [847, 72] width 15 height 12
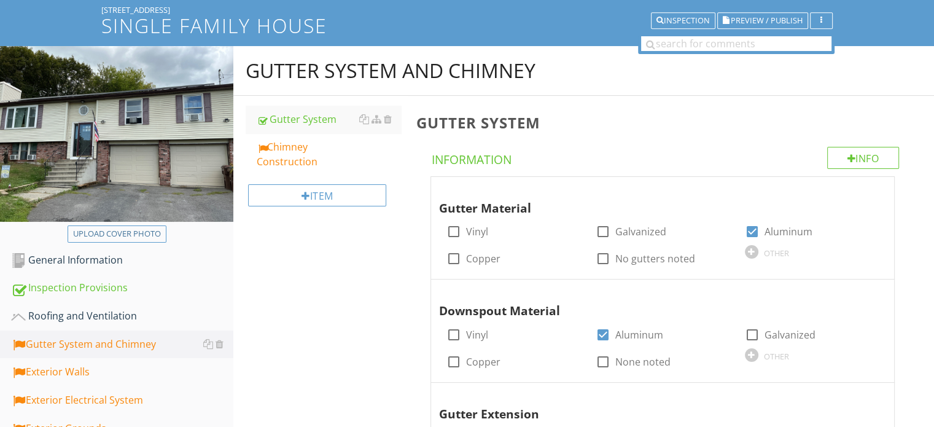
scroll to position [0, 0]
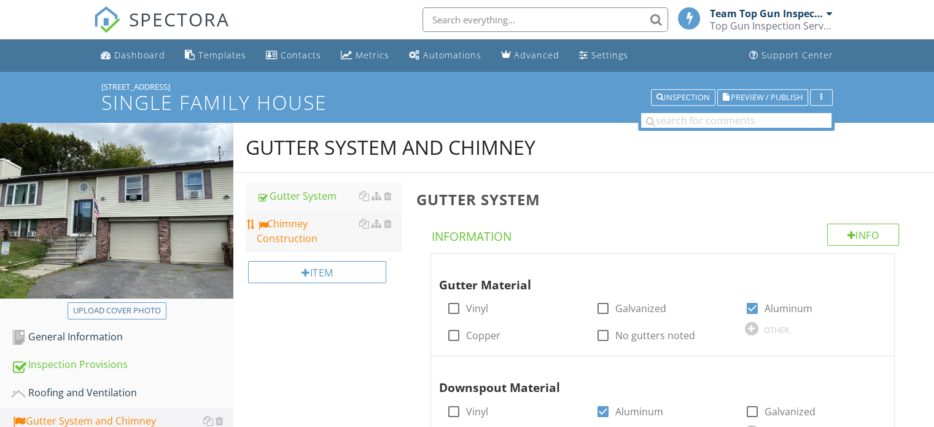
click at [301, 238] on div "Chimney Construction" at bounding box center [329, 230] width 144 height 29
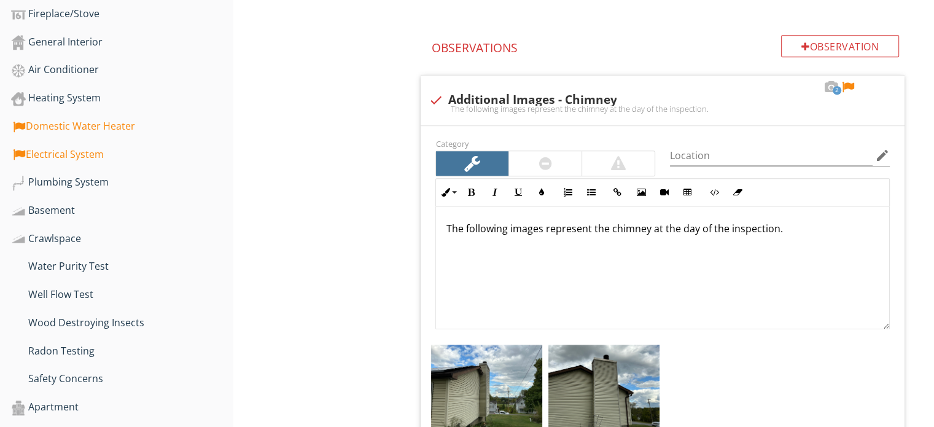
scroll to position [860, 0]
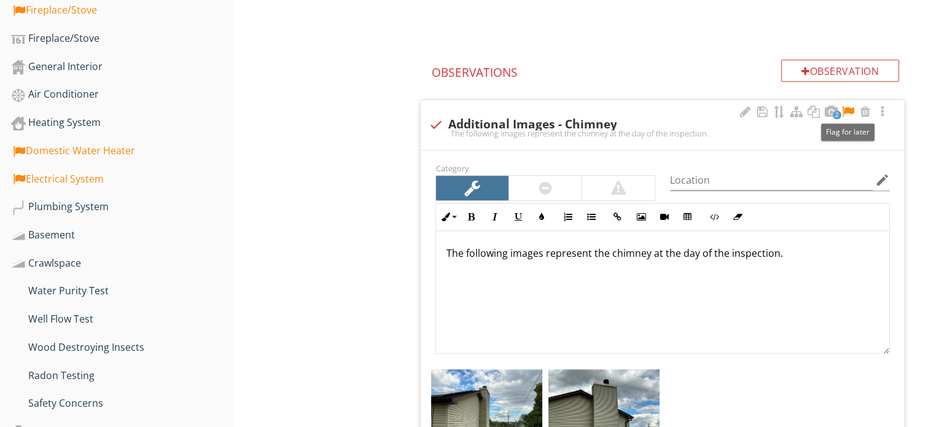
click at [848, 110] on div at bounding box center [847, 112] width 15 height 12
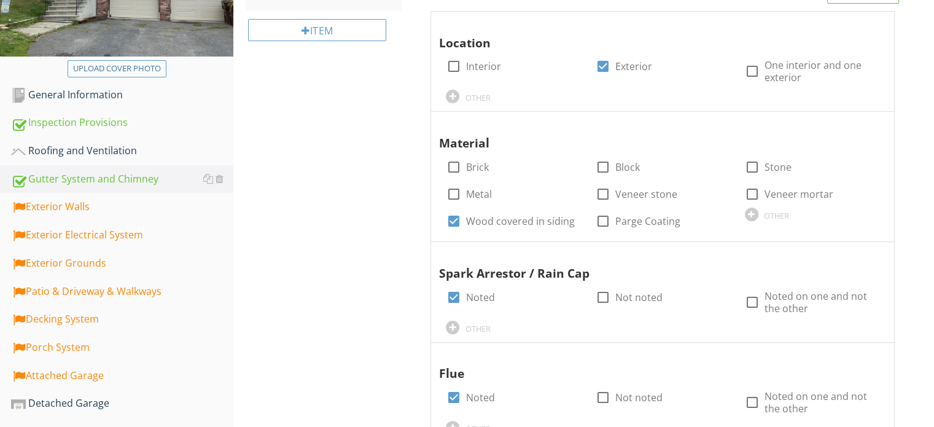
scroll to position [246, 0]
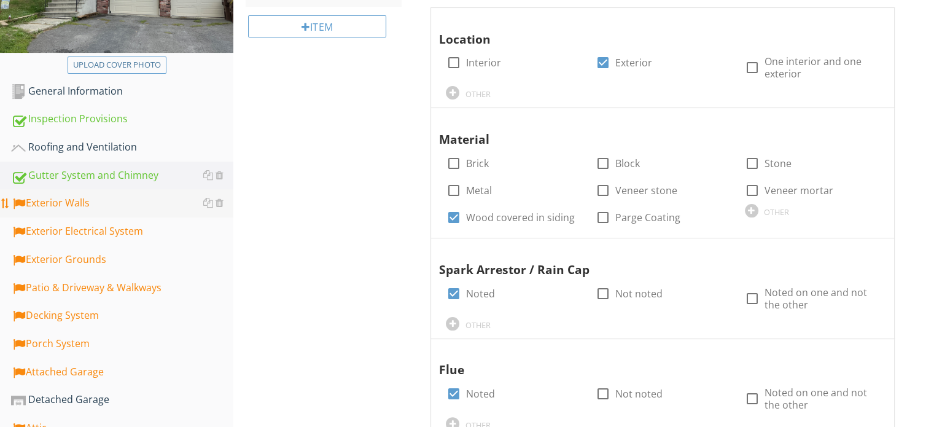
click at [73, 202] on div "Exterior Walls" at bounding box center [122, 203] width 222 height 16
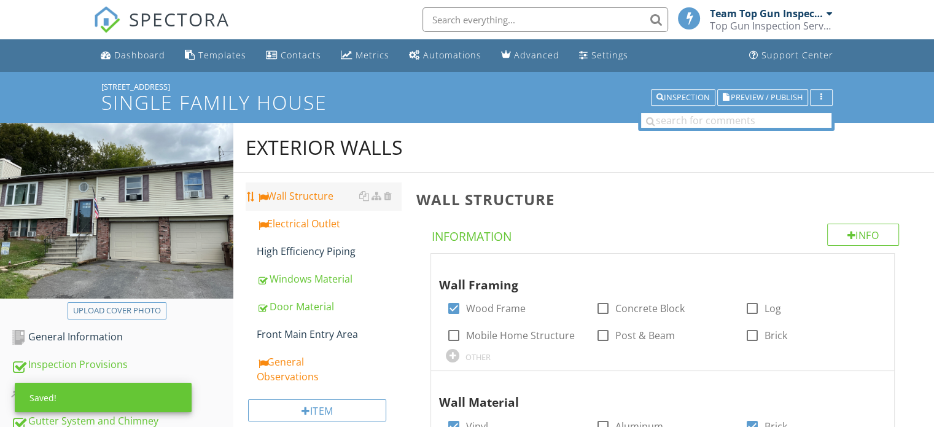
click at [296, 196] on div "Wall Structure" at bounding box center [329, 195] width 144 height 15
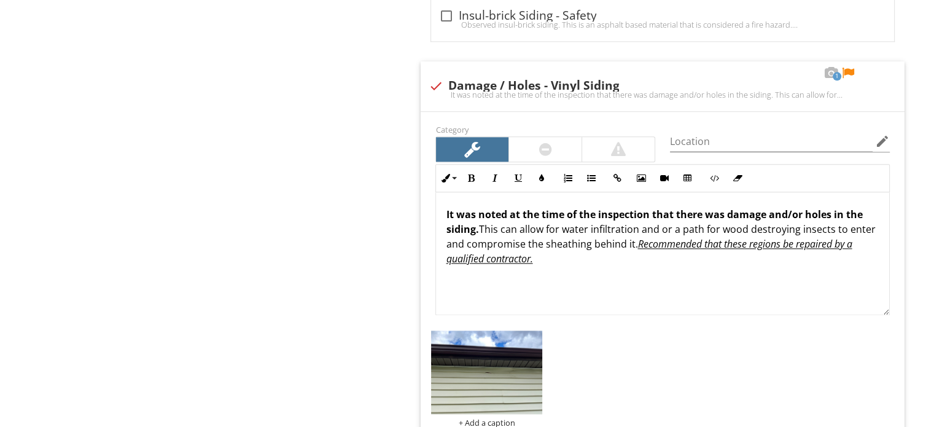
scroll to position [1596, 0]
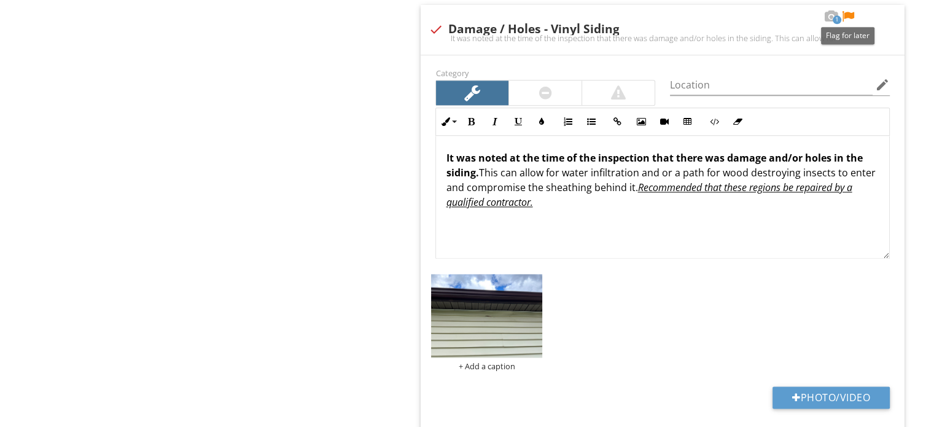
drag, startPoint x: 847, startPoint y: 14, endPoint x: 837, endPoint y: 26, distance: 15.8
click at [846, 14] on div at bounding box center [847, 16] width 15 height 12
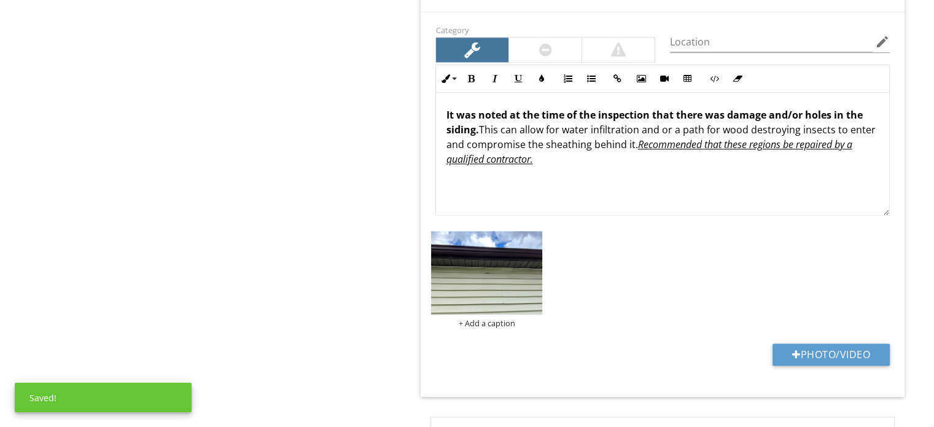
scroll to position [1658, 0]
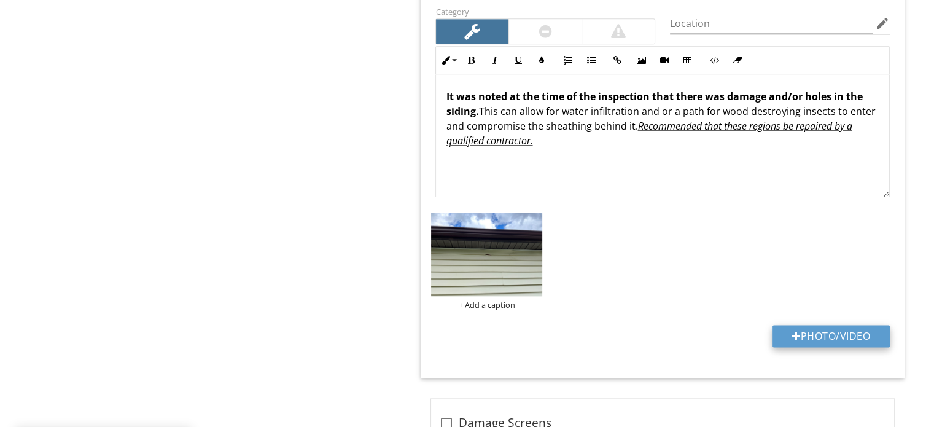
click at [825, 331] on button "Photo/Video" at bounding box center [830, 336] width 117 height 22
type input "C:\fakepath\IMG_0855.JPG"
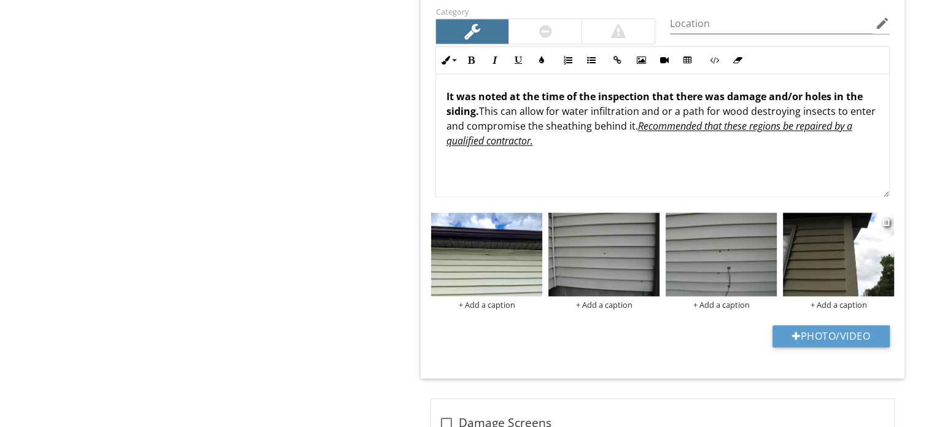
click at [819, 258] on img at bounding box center [838, 253] width 111 height 83
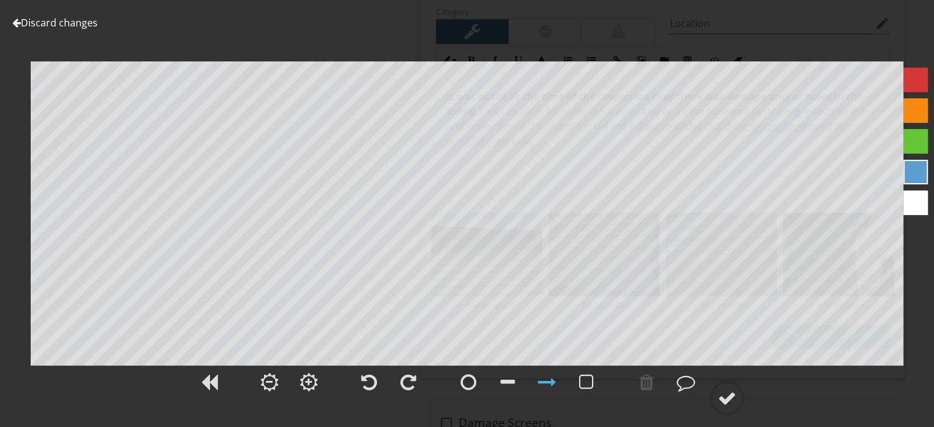
click at [74, 25] on link "Discard changes" at bounding box center [54, 23] width 85 height 14
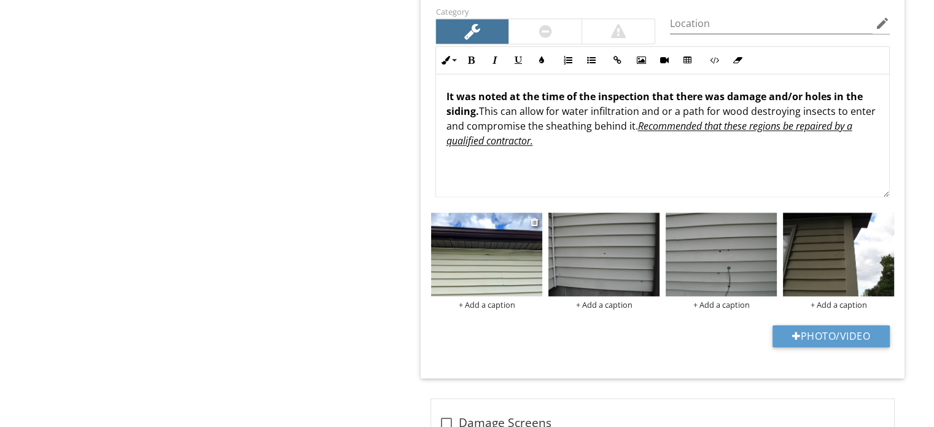
click at [519, 252] on img at bounding box center [486, 253] width 111 height 83
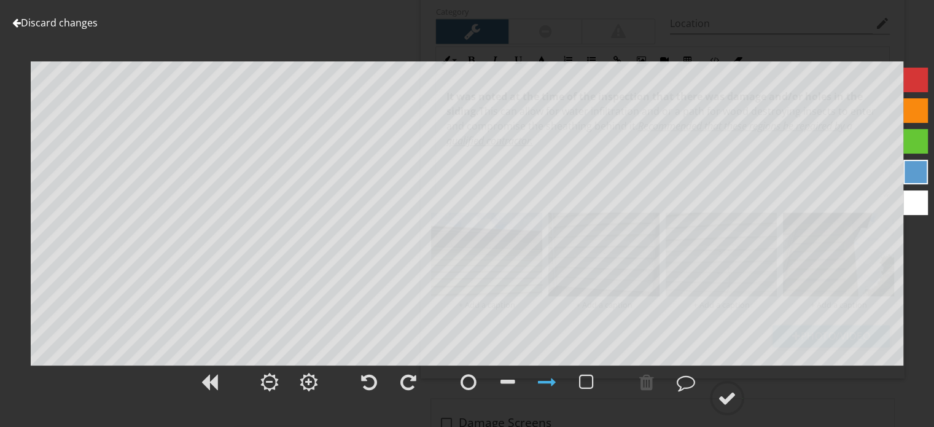
click at [57, 17] on link "Discard changes" at bounding box center [54, 23] width 85 height 14
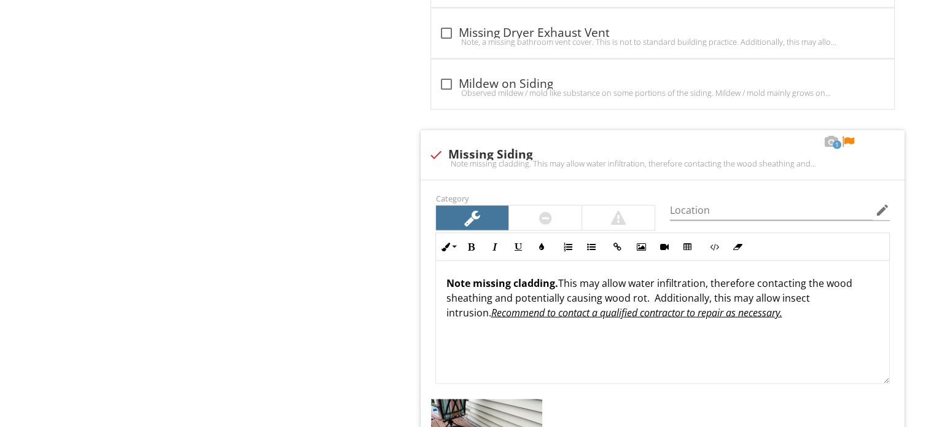
scroll to position [2640, 0]
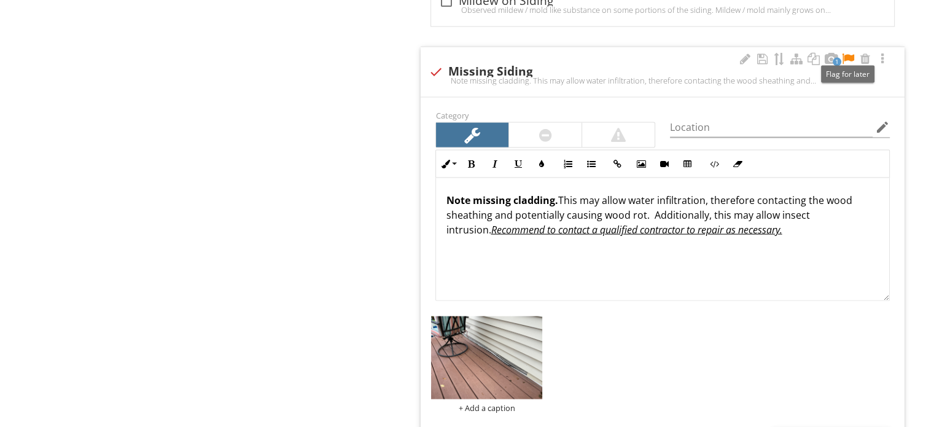
click at [849, 53] on div at bounding box center [847, 59] width 15 height 12
click at [469, 198] on strong "Note missing cladding." at bounding box center [502, 200] width 112 height 14
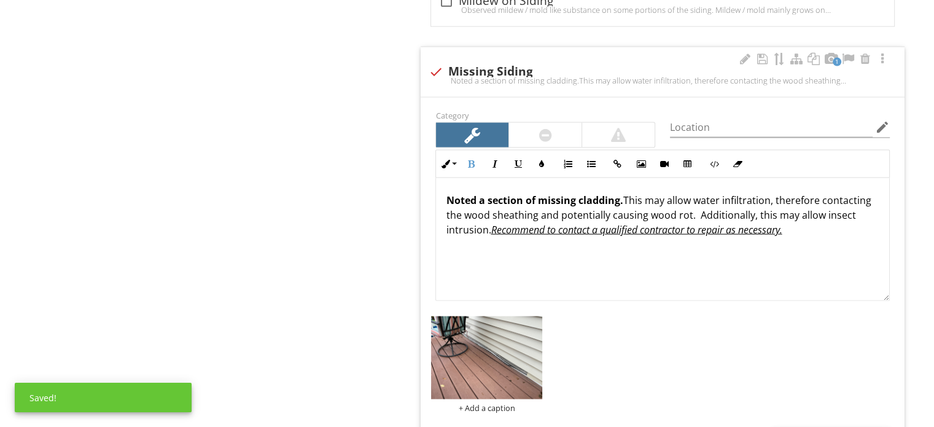
click at [618, 198] on strong "Noted a section of missing cladding." at bounding box center [534, 200] width 177 height 14
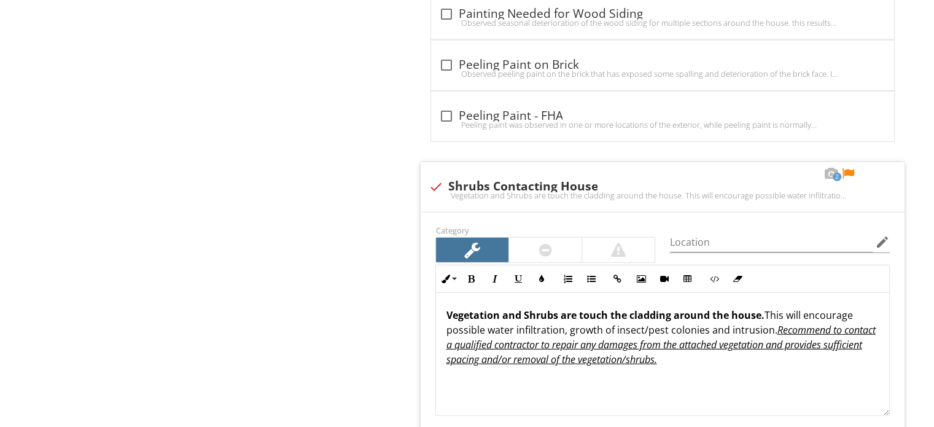
scroll to position [3377, 0]
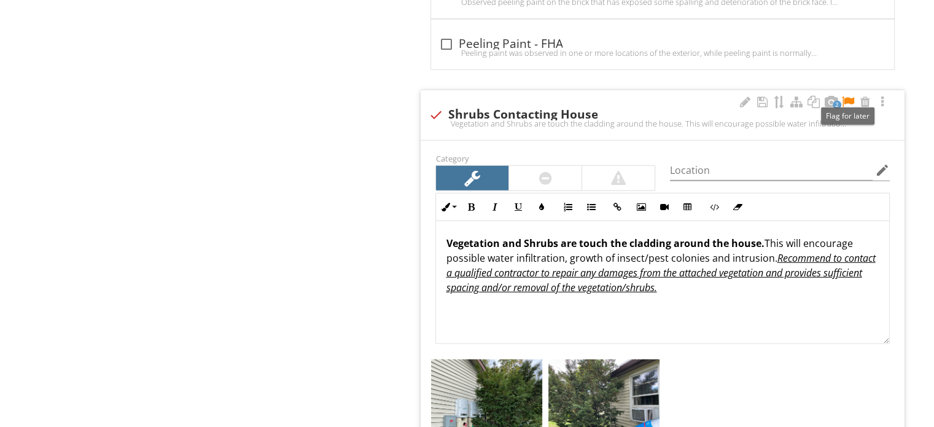
click at [852, 96] on div at bounding box center [847, 102] width 15 height 12
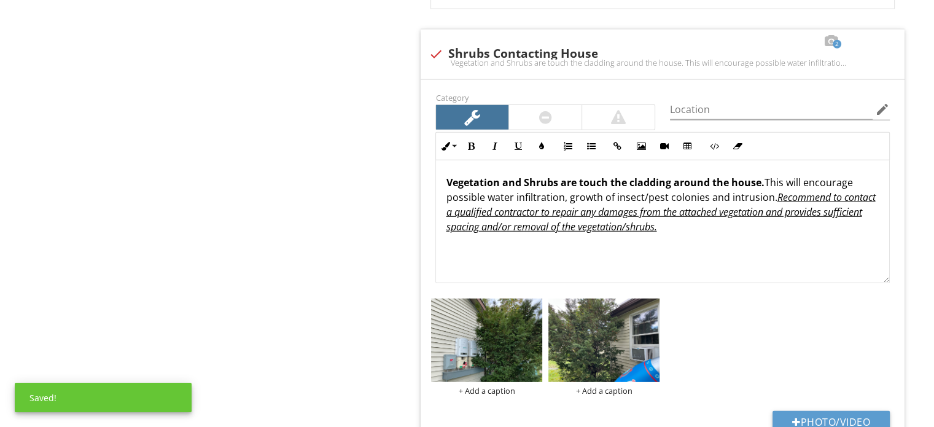
scroll to position [3438, 0]
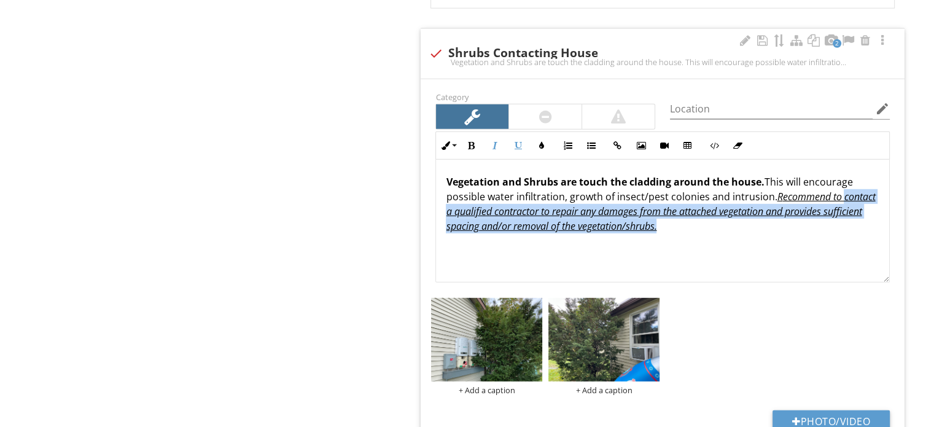
drag, startPoint x: 446, startPoint y: 206, endPoint x: 857, endPoint y: 228, distance: 411.9
click at [857, 228] on div "Vegetation and Shrubs are touch the cladding around the house. This will encour…" at bounding box center [662, 221] width 453 height 123
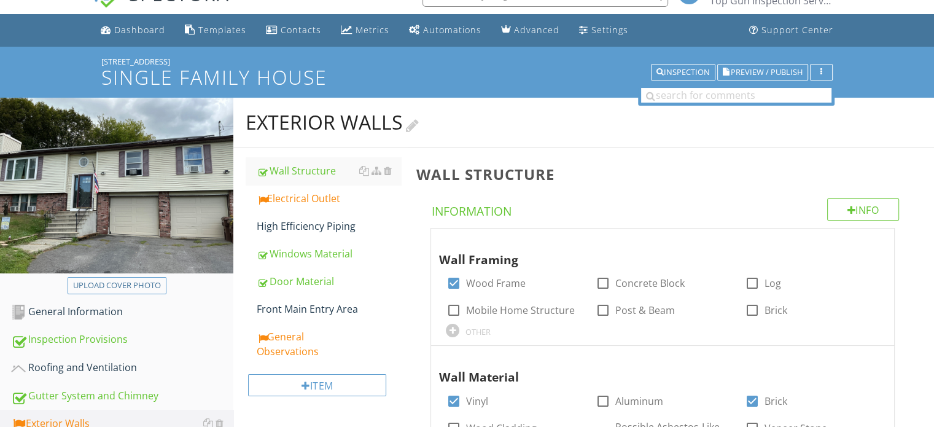
scroll to position [0, 0]
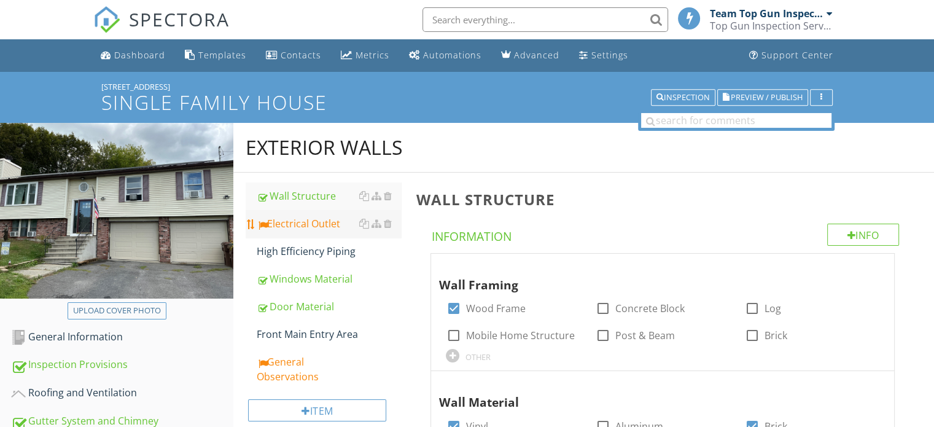
click at [317, 223] on div "Electrical Outlet" at bounding box center [329, 223] width 144 height 15
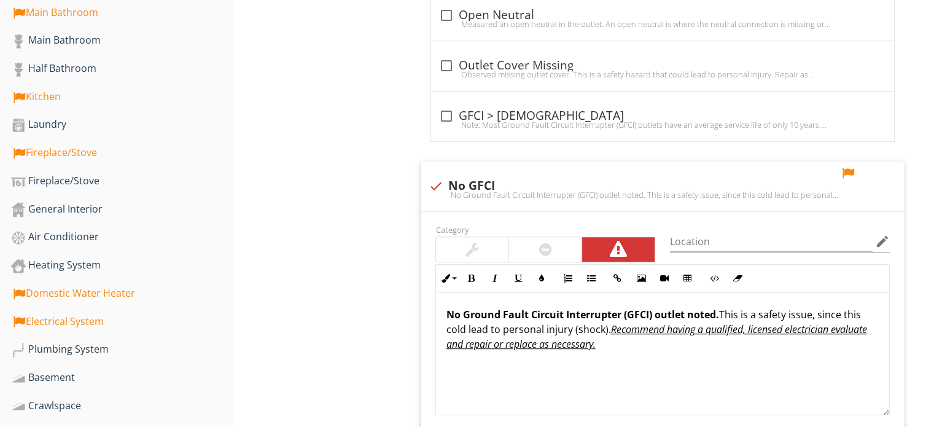
scroll to position [737, 0]
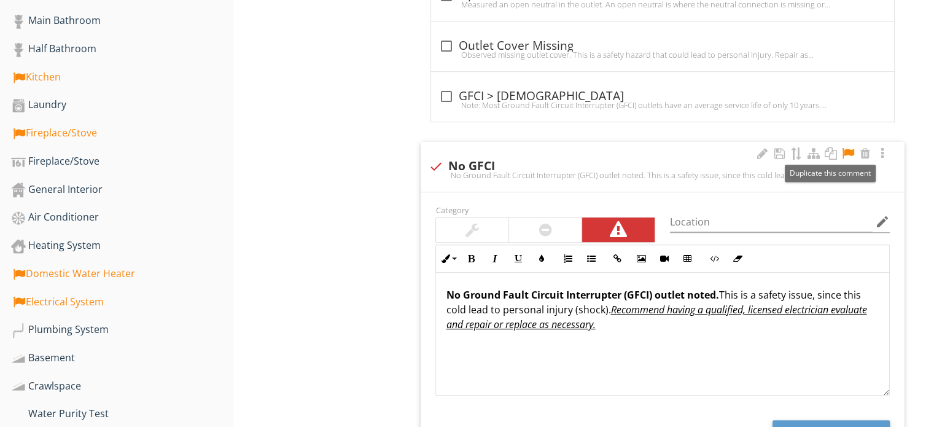
click at [844, 150] on div at bounding box center [847, 153] width 15 height 12
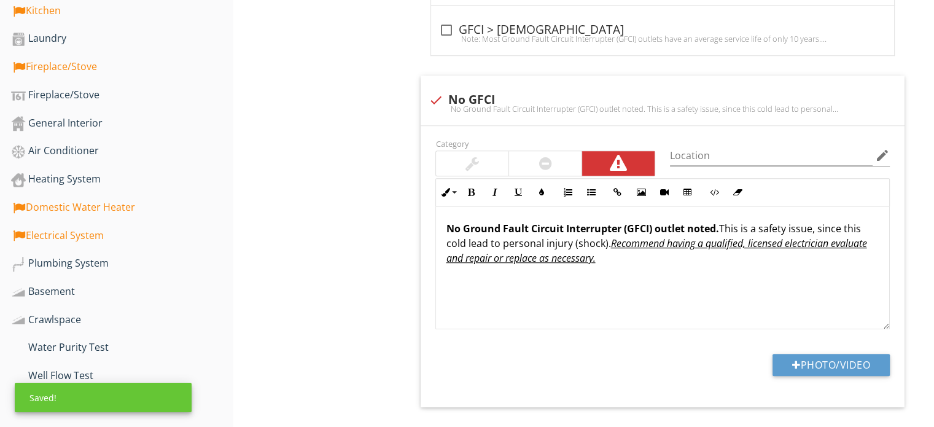
scroll to position [921, 0]
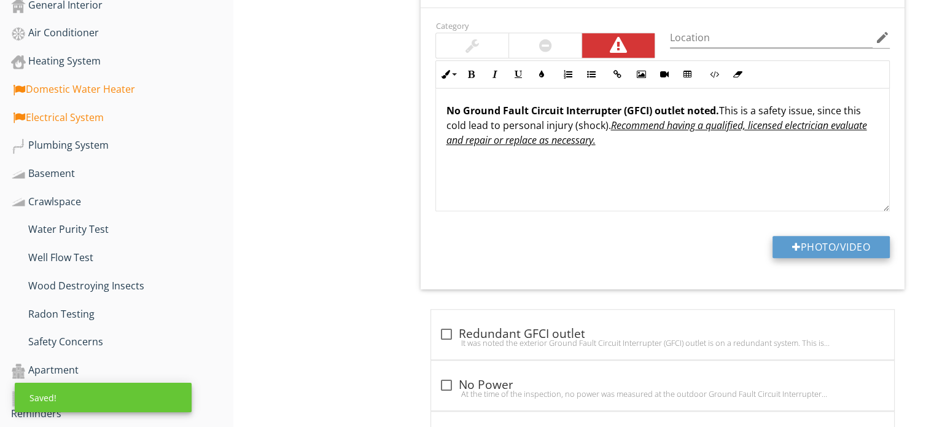
click at [850, 245] on button "Photo/Video" at bounding box center [830, 247] width 117 height 22
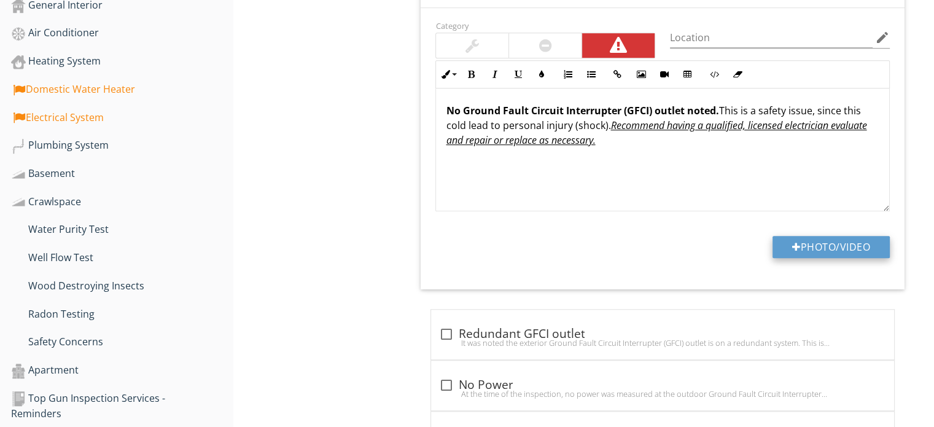
type input "C:\fakepath\IMG_0859.JPG"
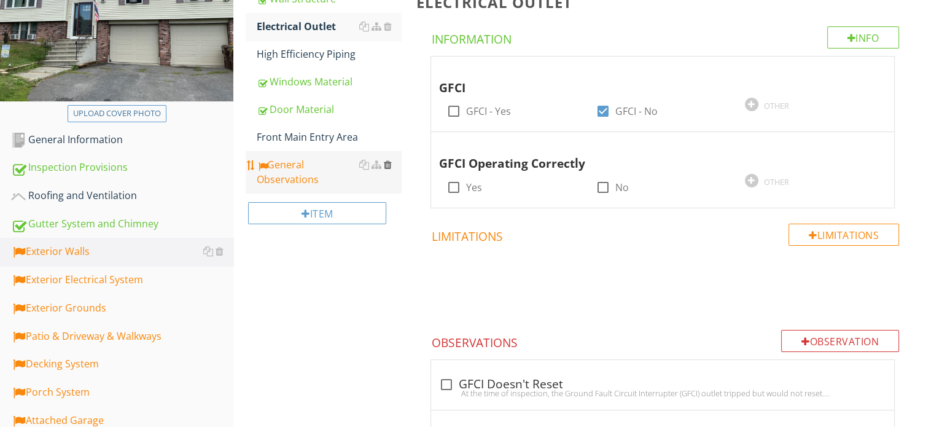
scroll to position [184, 0]
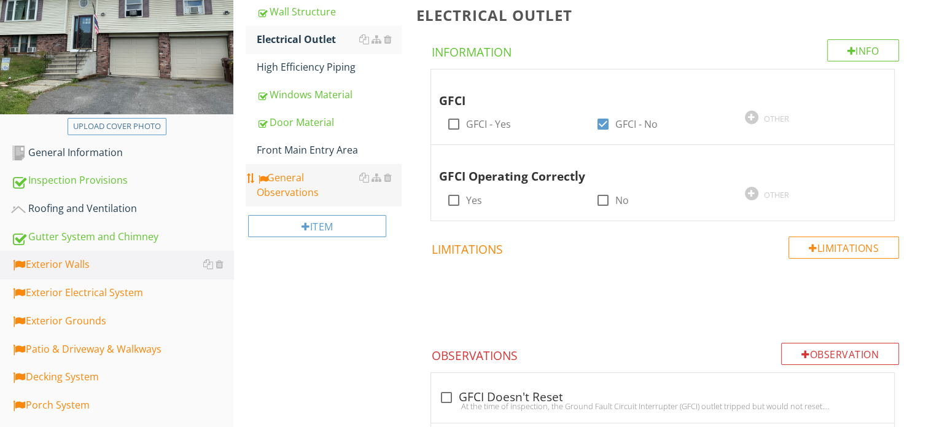
click at [281, 190] on div "General Observations" at bounding box center [329, 184] width 144 height 29
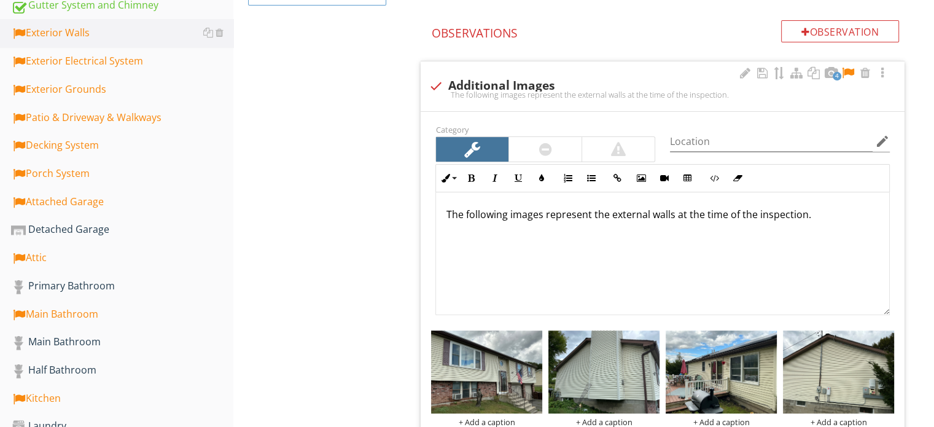
scroll to position [430, 0]
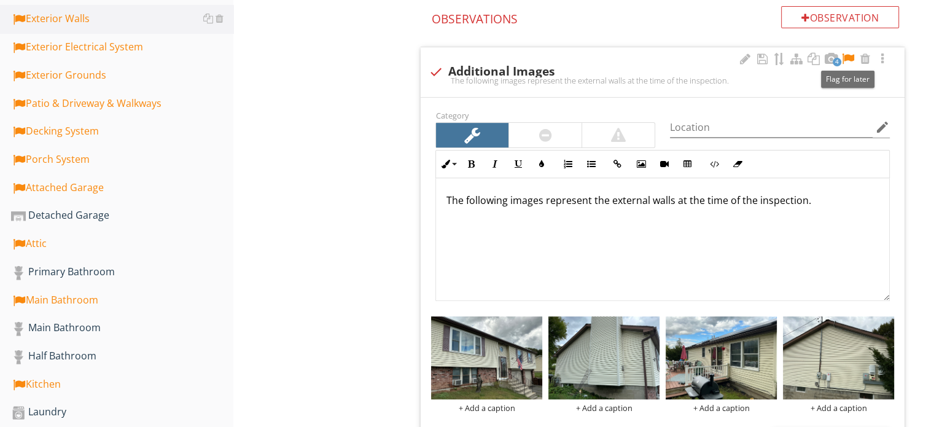
click at [848, 56] on div at bounding box center [847, 59] width 15 height 12
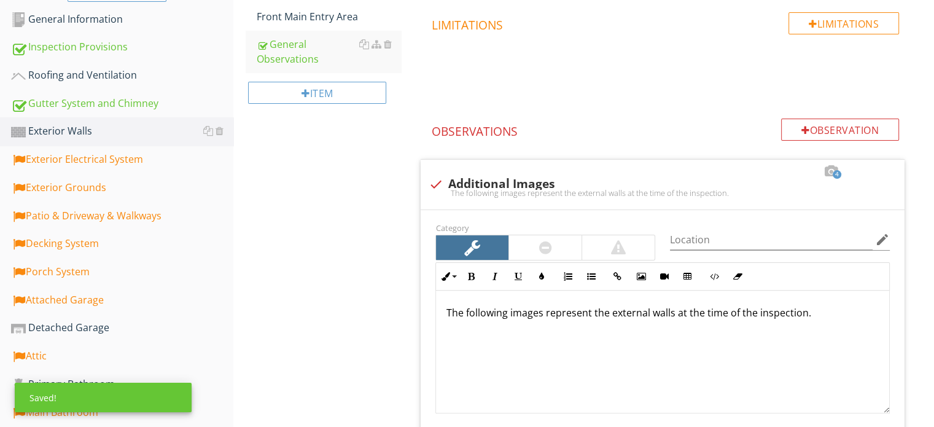
scroll to position [307, 0]
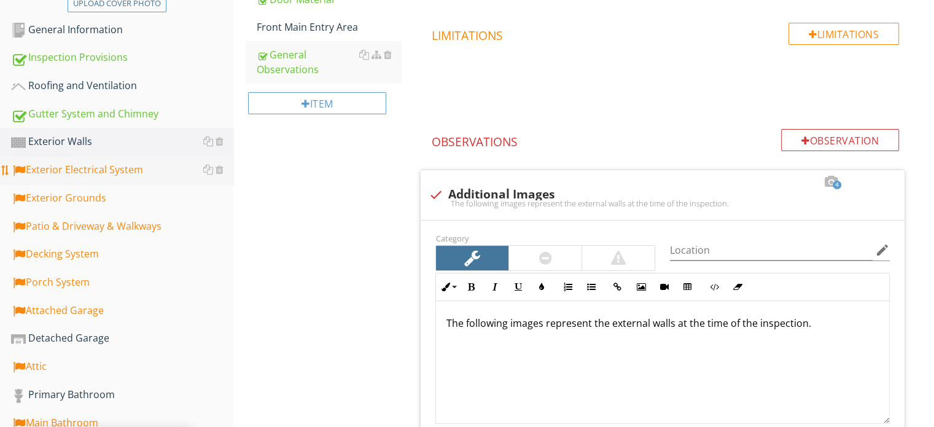
click at [101, 177] on link "Exterior Electrical System" at bounding box center [122, 170] width 222 height 28
